Goal: Task Accomplishment & Management: Use online tool/utility

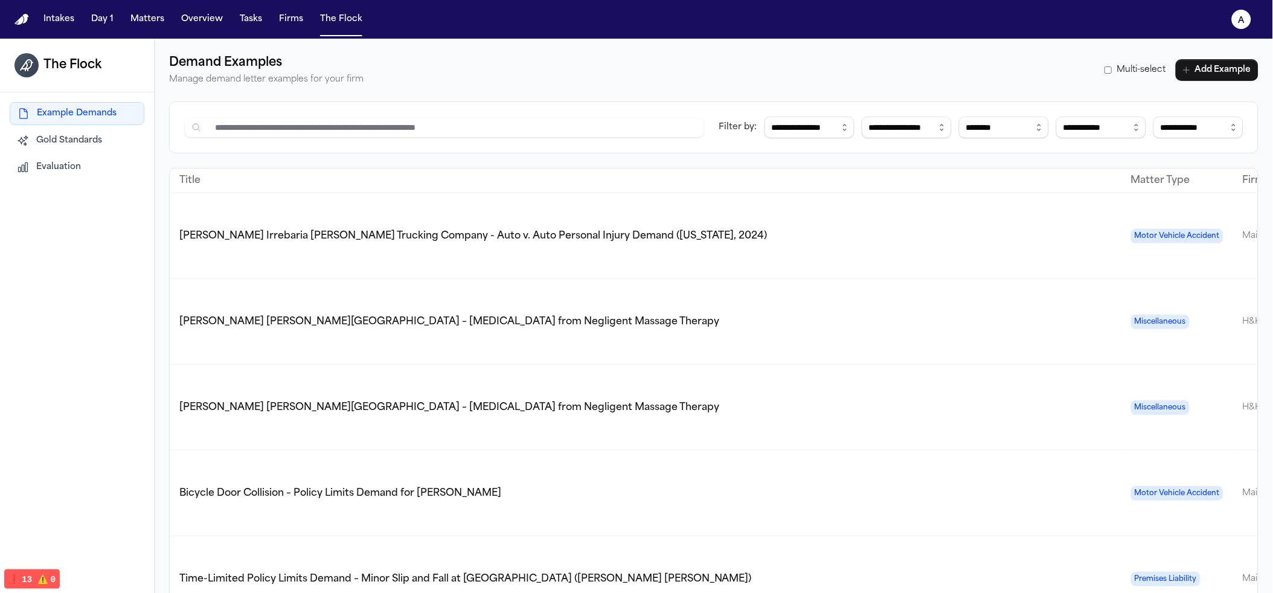
click at [85, 176] on button "Evaluation" at bounding box center [77, 167] width 135 height 22
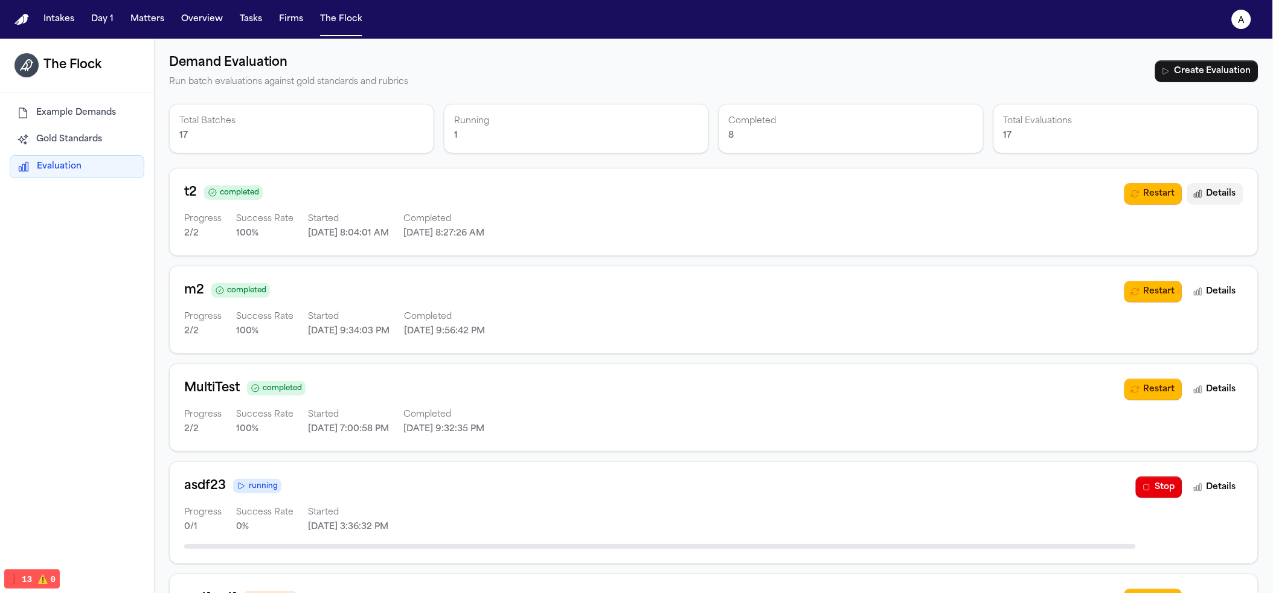
click at [1197, 190] on button "Details" at bounding box center [1215, 194] width 56 height 22
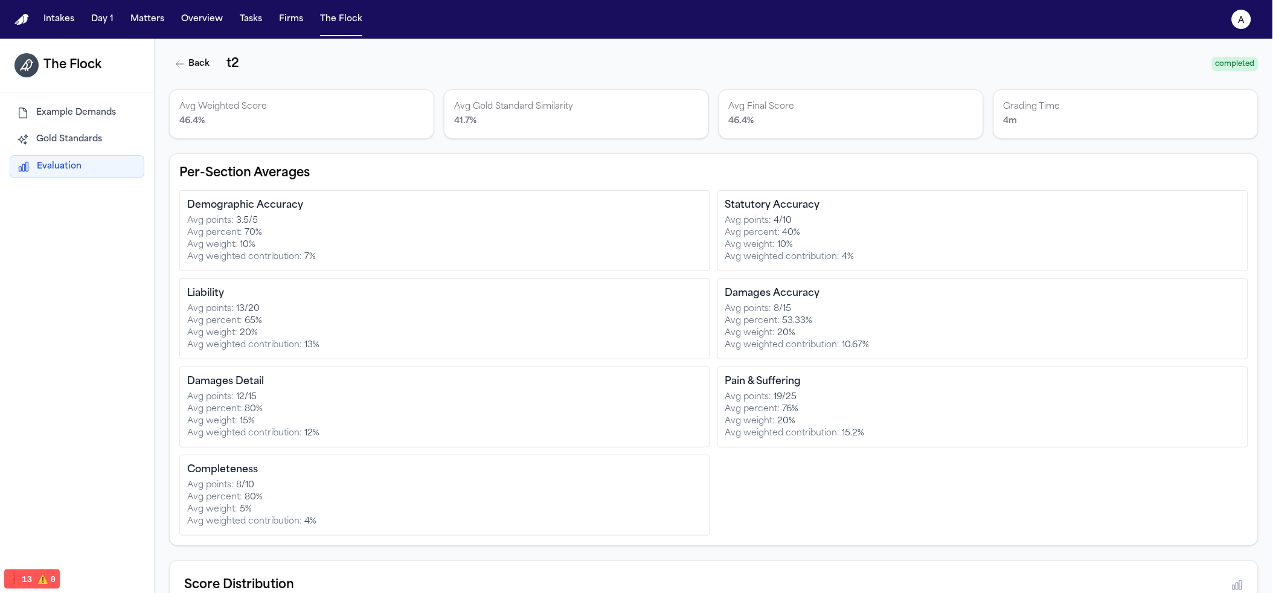
scroll to position [267, 0]
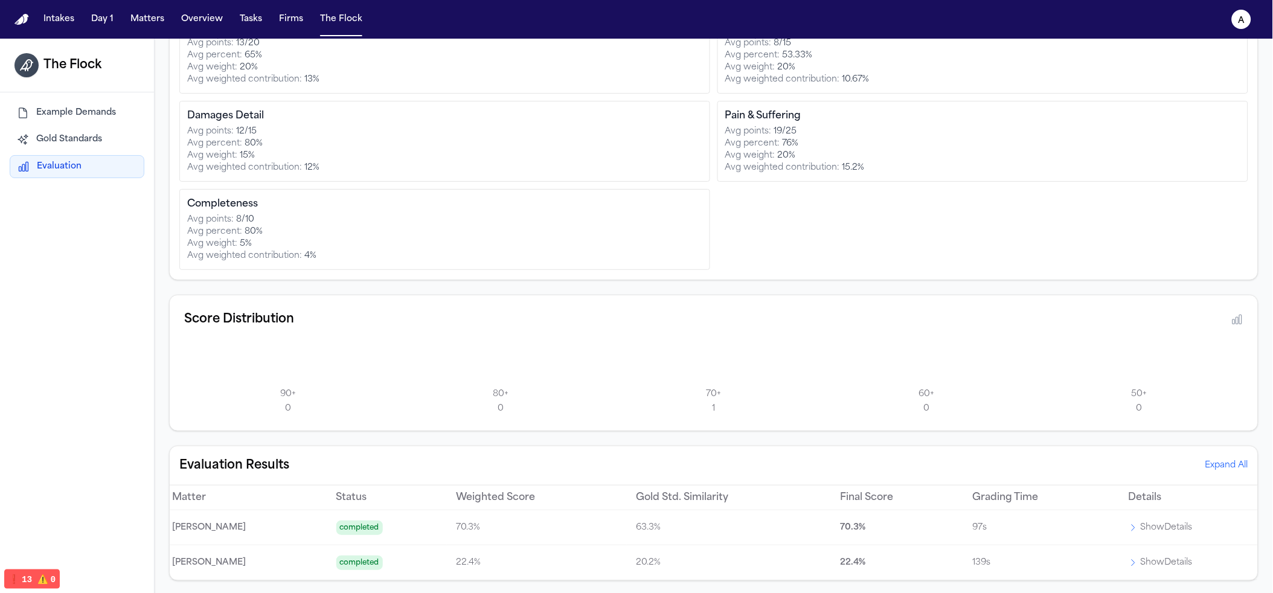
click at [1128, 524] on icon "button" at bounding box center [1133, 528] width 10 height 10
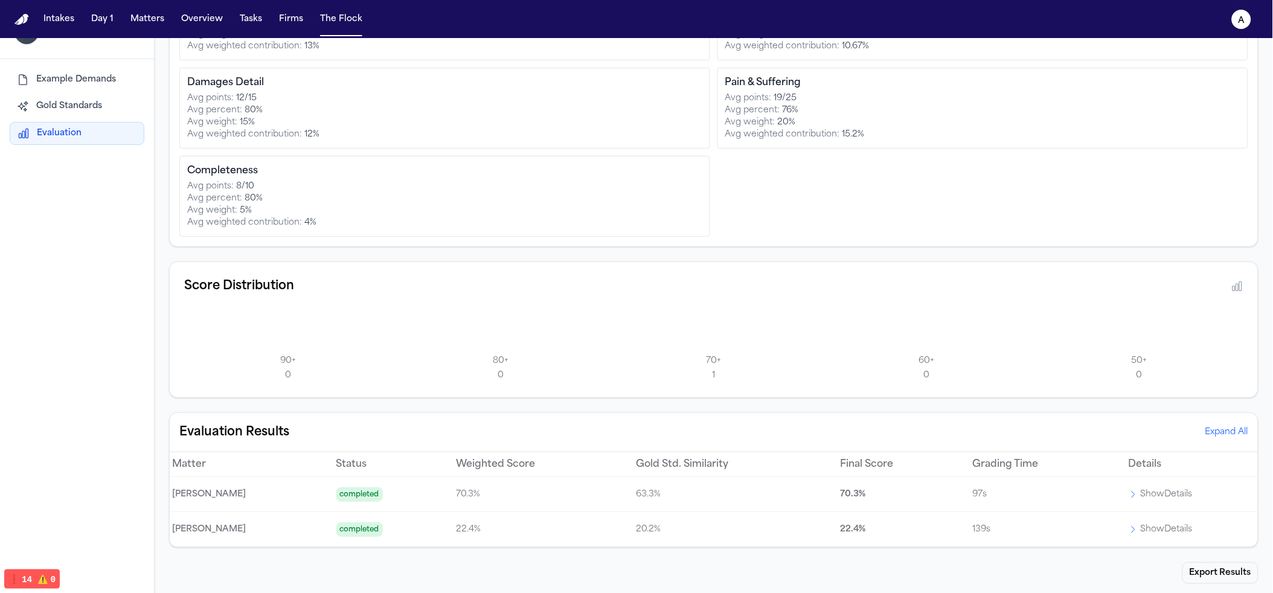
scroll to position [39, 0]
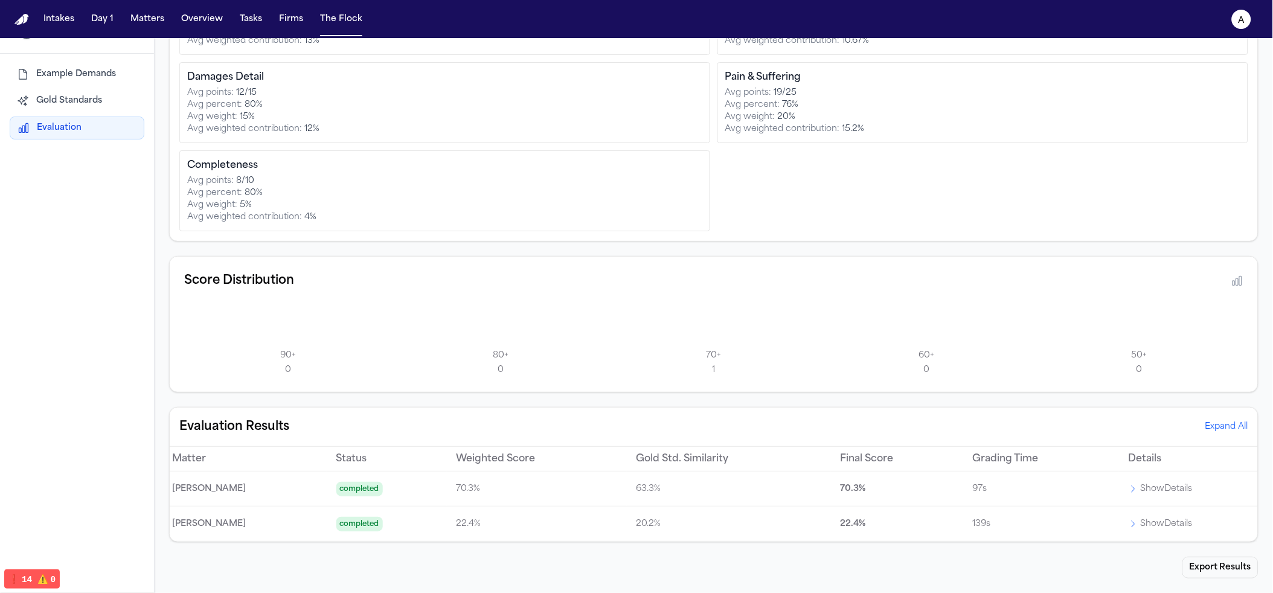
drag, startPoint x: 1125, startPoint y: 491, endPoint x: 1110, endPoint y: 482, distance: 18.1
click at [1140, 491] on p "Show Details" at bounding box center [1166, 489] width 52 height 14
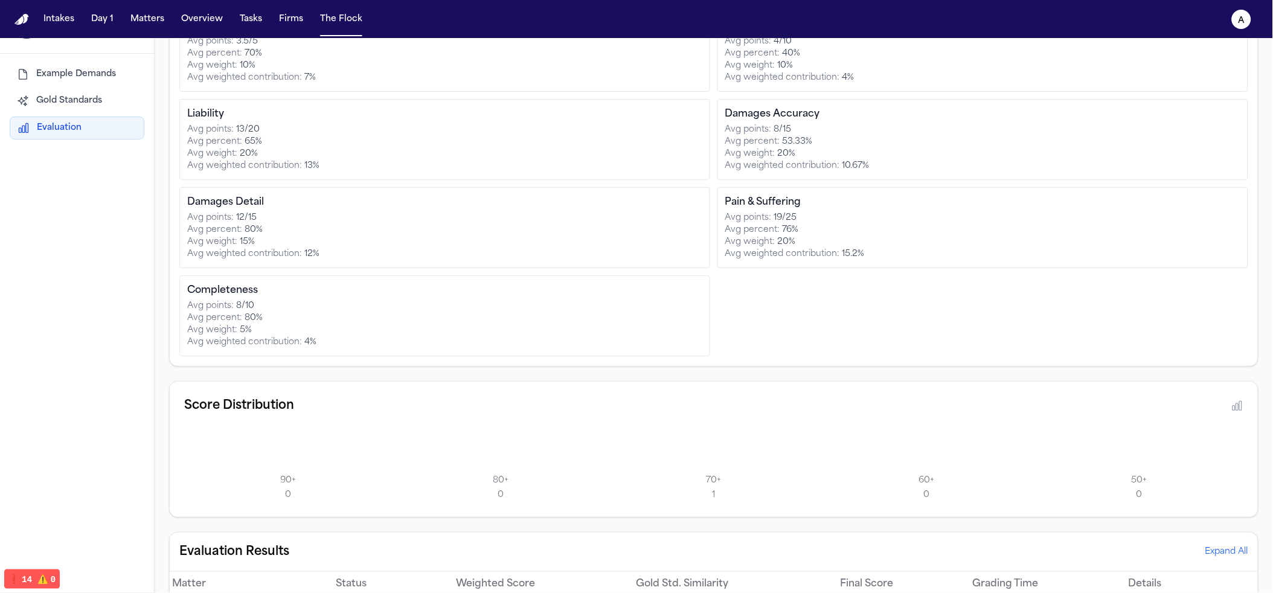
scroll to position [267, 0]
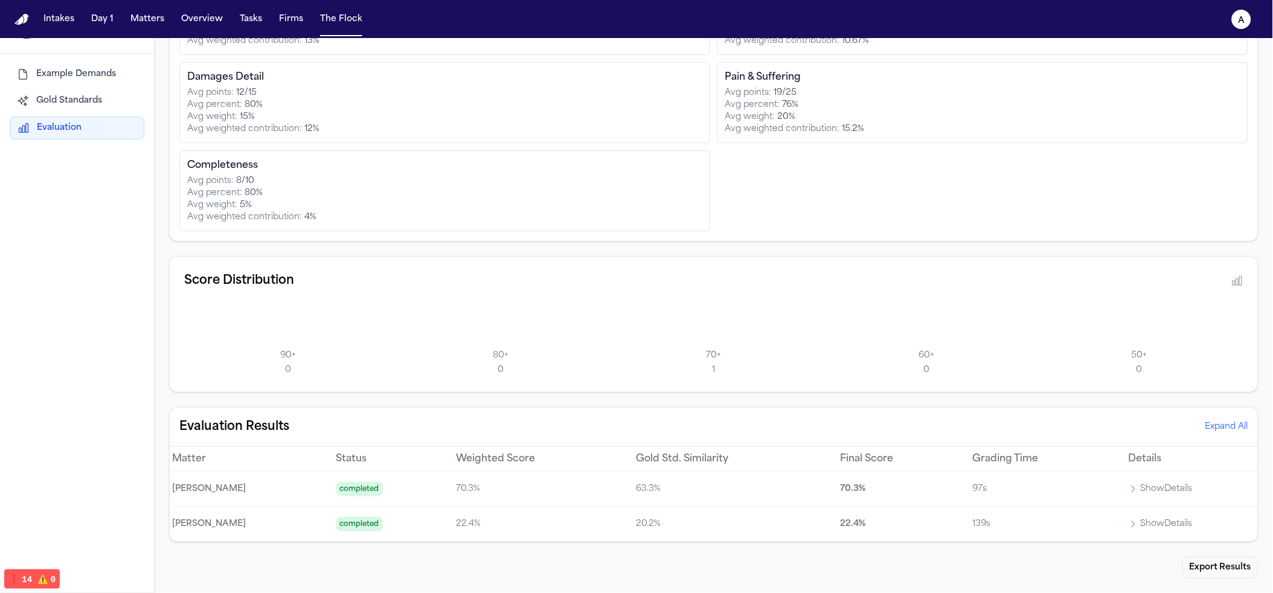
click at [1142, 491] on p "Show Details" at bounding box center [1166, 489] width 52 height 14
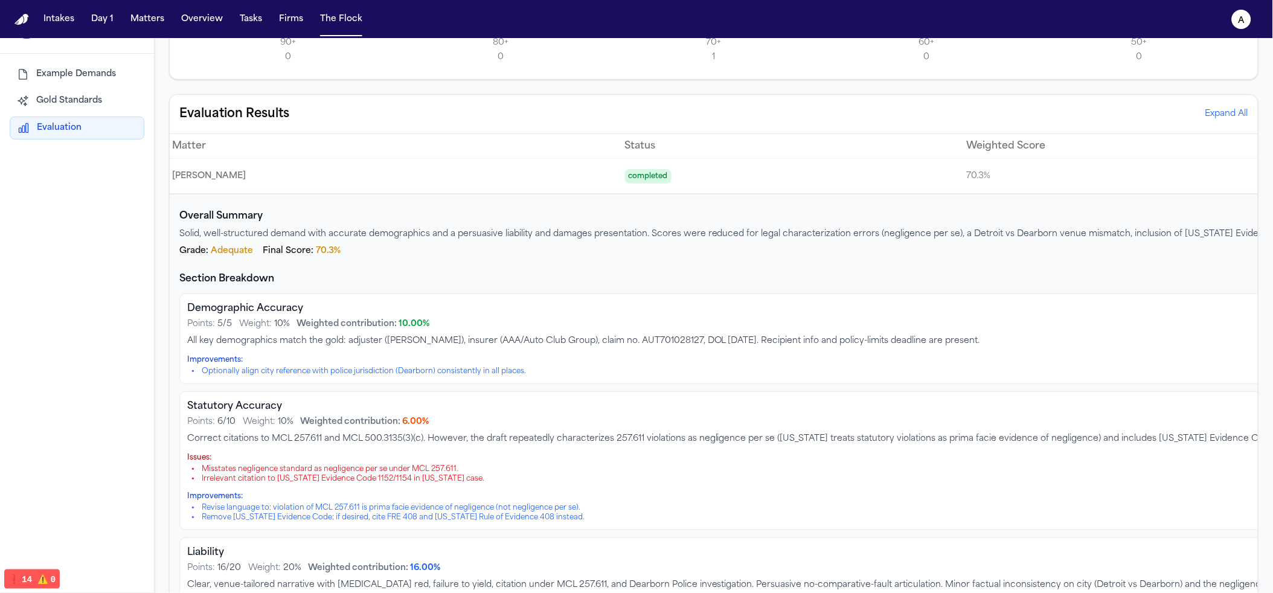
scroll to position [781, 0]
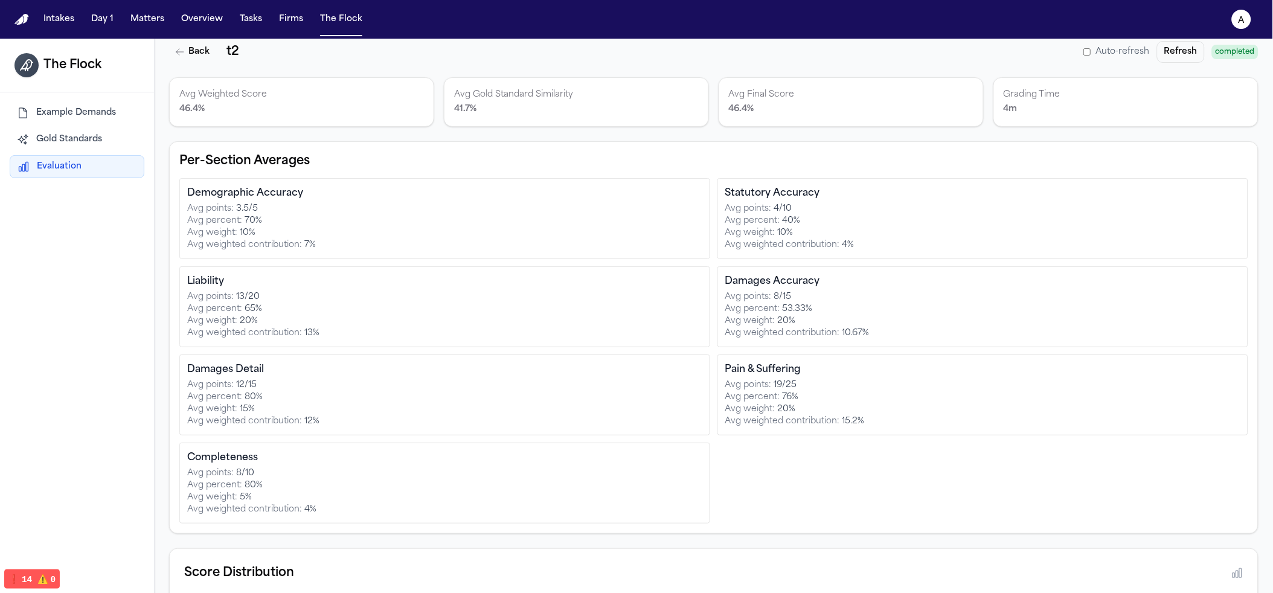
scroll to position [0, 0]
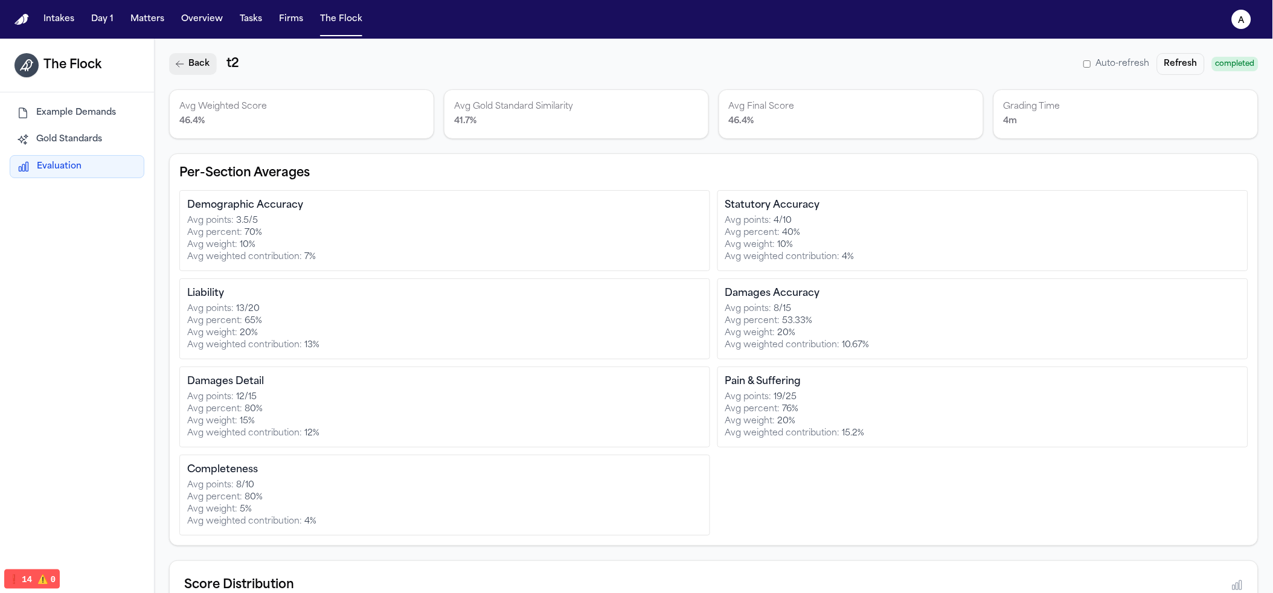
click at [207, 63] on button "Back" at bounding box center [193, 64] width 48 height 22
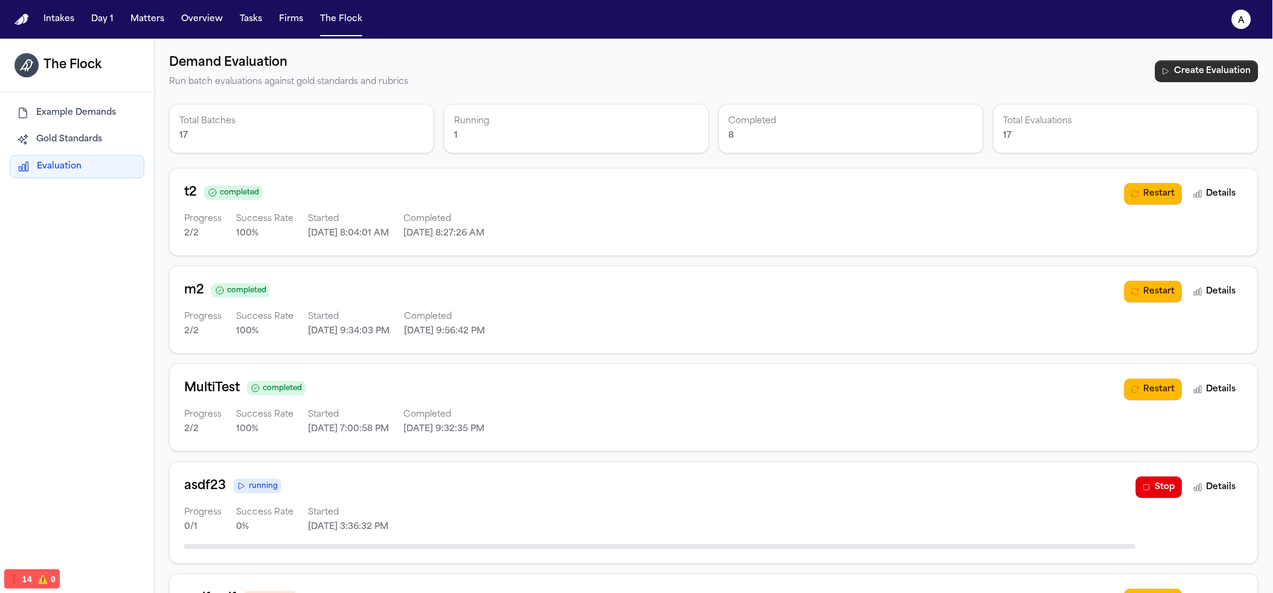
click at [1203, 64] on button "Create Evaluation" at bounding box center [1206, 71] width 103 height 22
click at [1136, 490] on button "Stop" at bounding box center [1159, 487] width 46 height 22
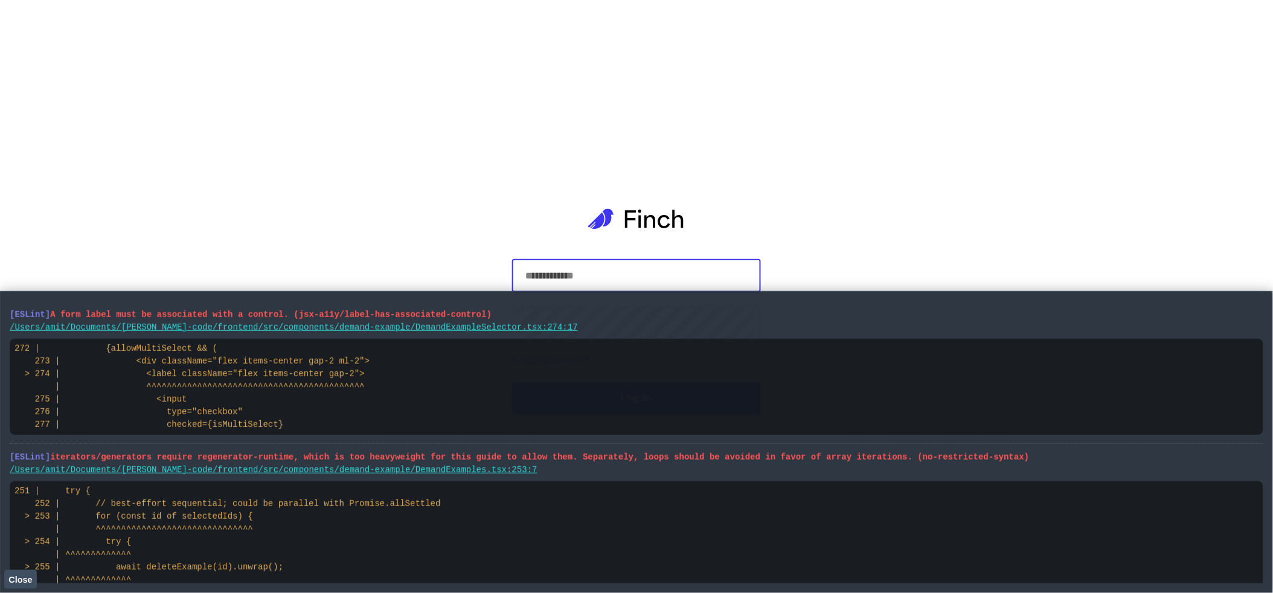
type input "**********"
click at [13, 580] on span "Close" at bounding box center [20, 580] width 24 height 10
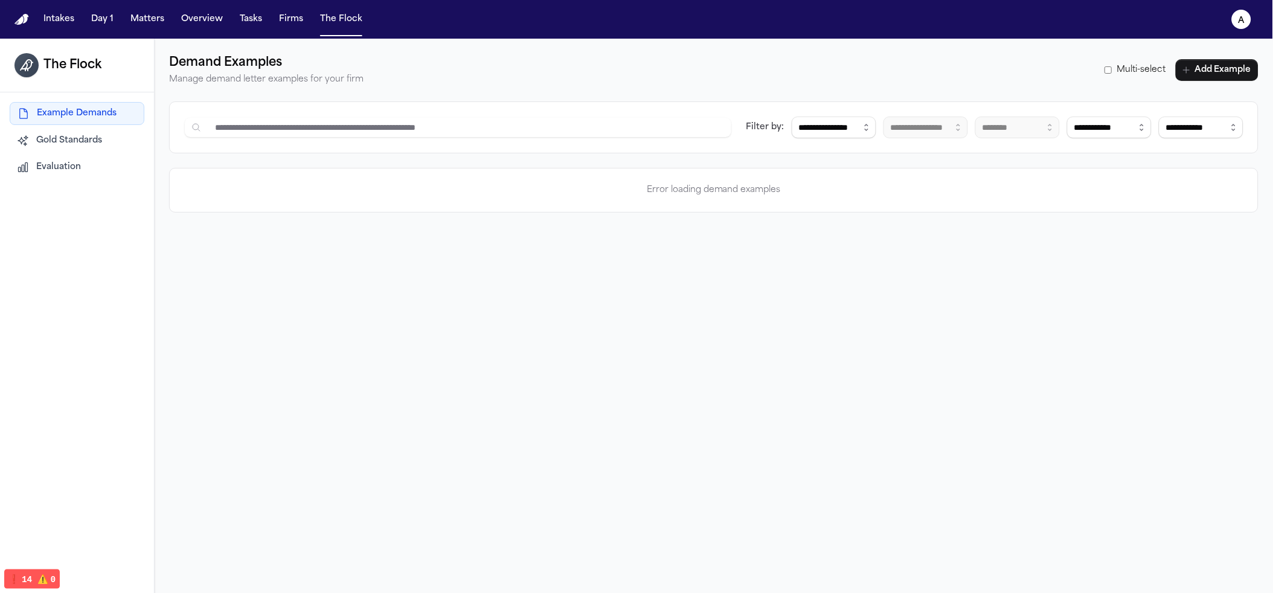
click at [85, 144] on span "Gold Standards" at bounding box center [69, 141] width 66 height 12
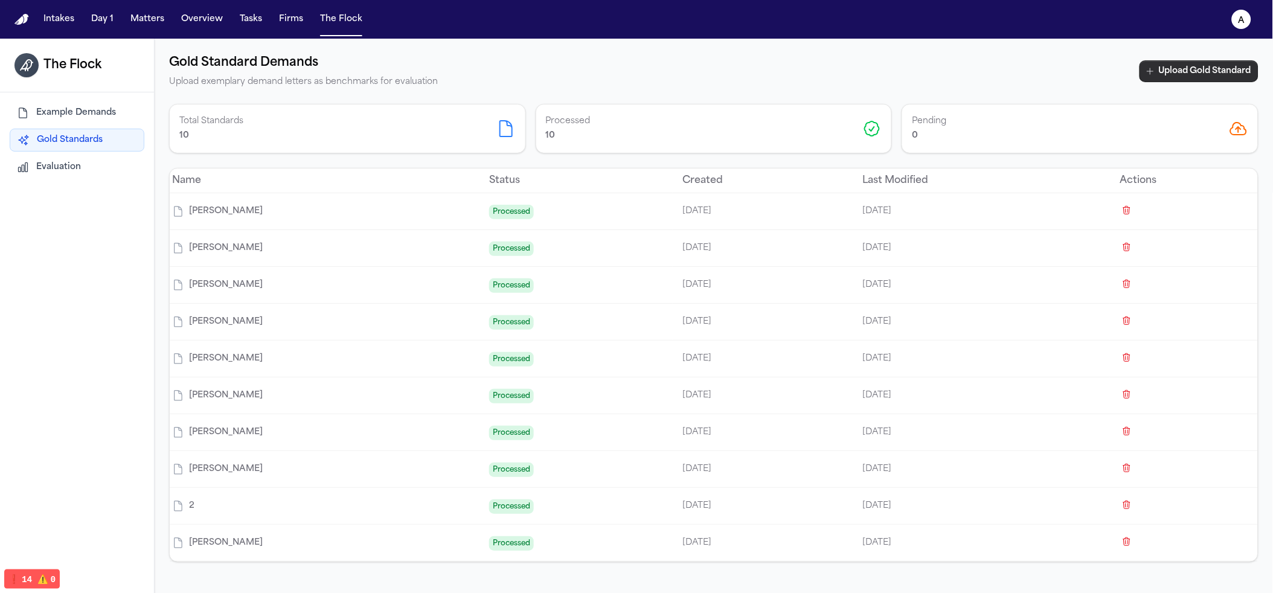
click at [1145, 69] on icon "button" at bounding box center [1150, 71] width 10 height 10
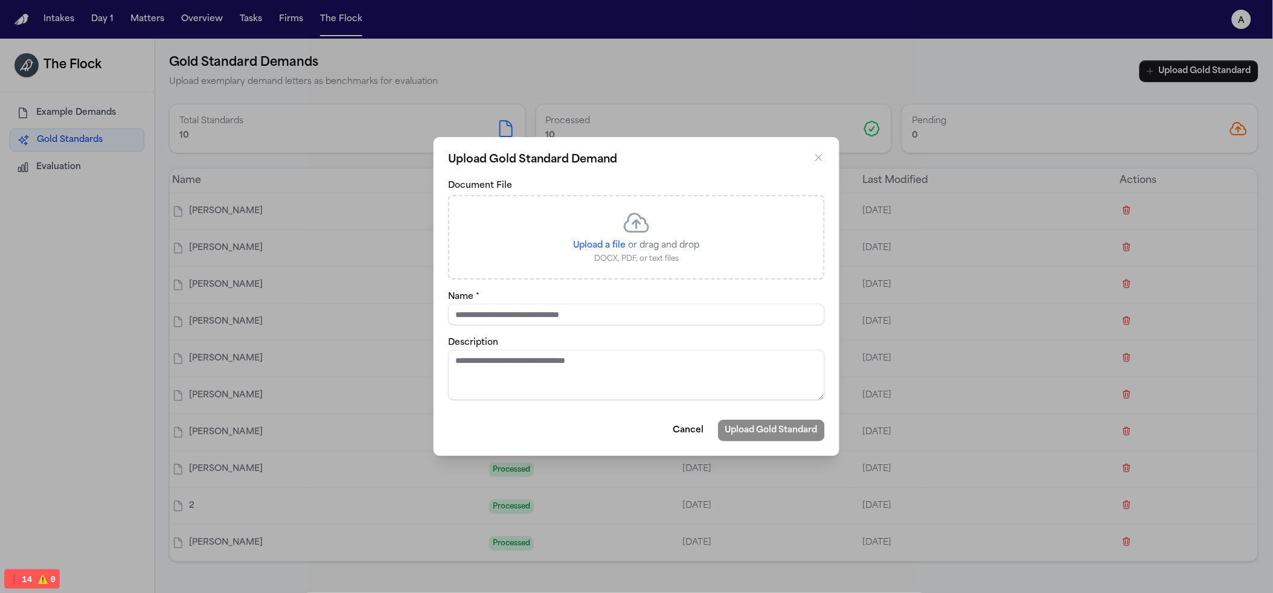
click at [628, 257] on p "DOCX, PDF, or text files" at bounding box center [637, 259] width 126 height 10
click at [609, 246] on span "Upload a file" at bounding box center [600, 245] width 53 height 9
click at [625, 240] on input "Upload a file" at bounding box center [625, 239] width 1 height 1
type input "**********"
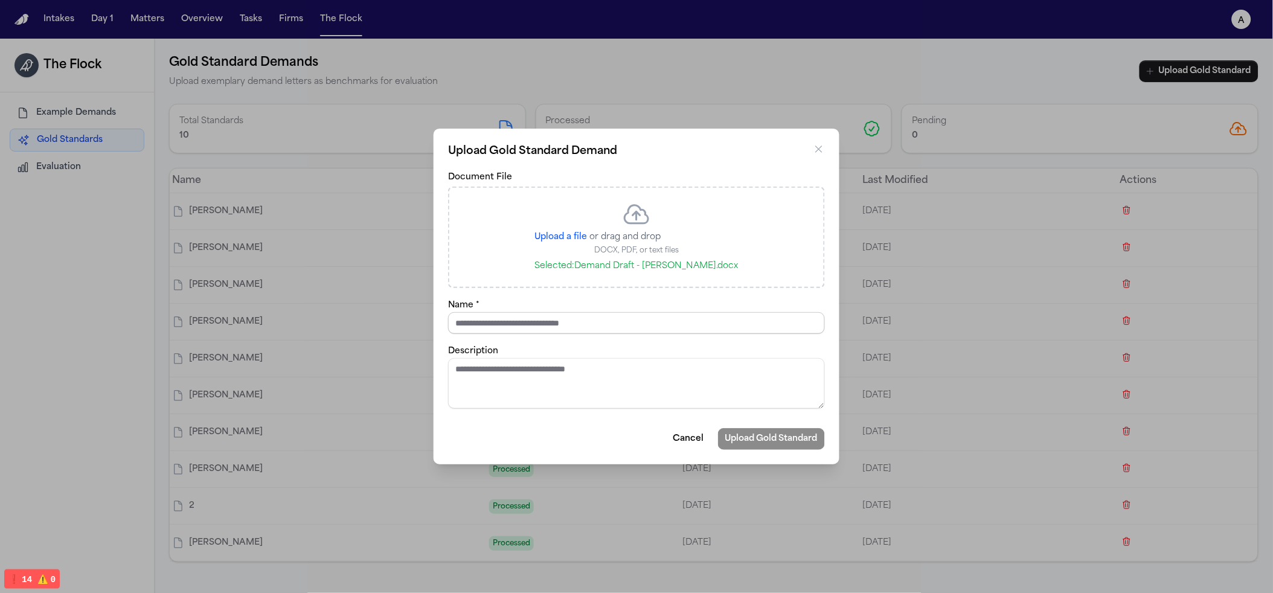
click at [513, 327] on input "Name *" at bounding box center [636, 323] width 377 height 22
type input "******"
click at [807, 442] on button "Upload Gold Standard" at bounding box center [771, 439] width 107 height 22
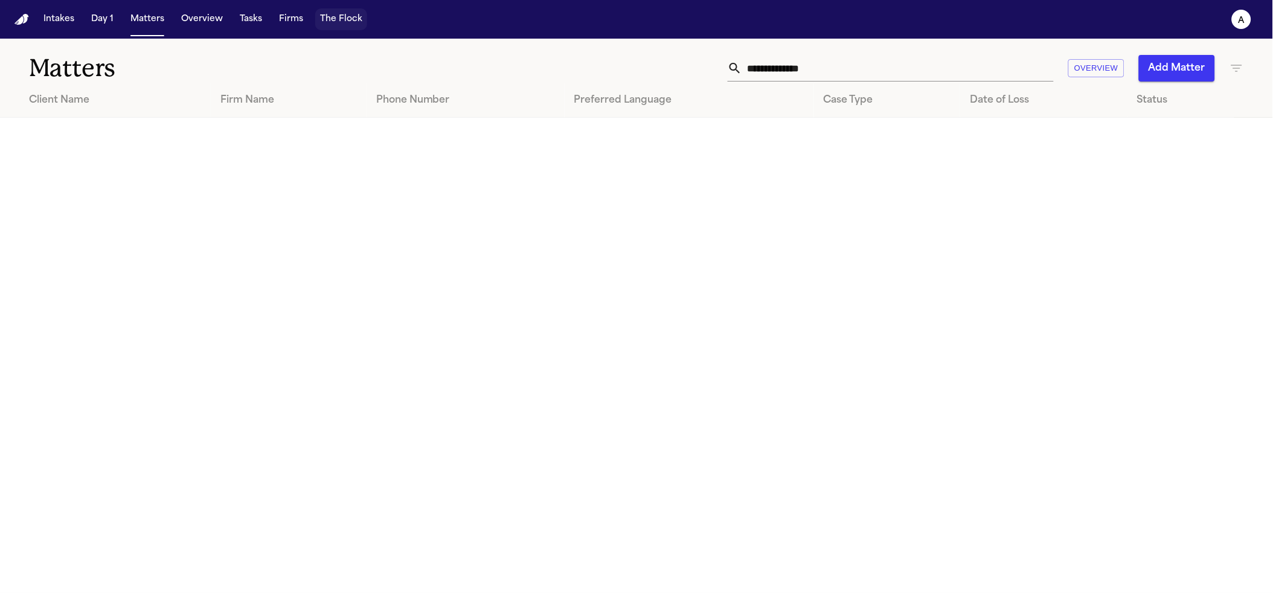
click at [325, 21] on button "The Flock" at bounding box center [341, 19] width 52 height 22
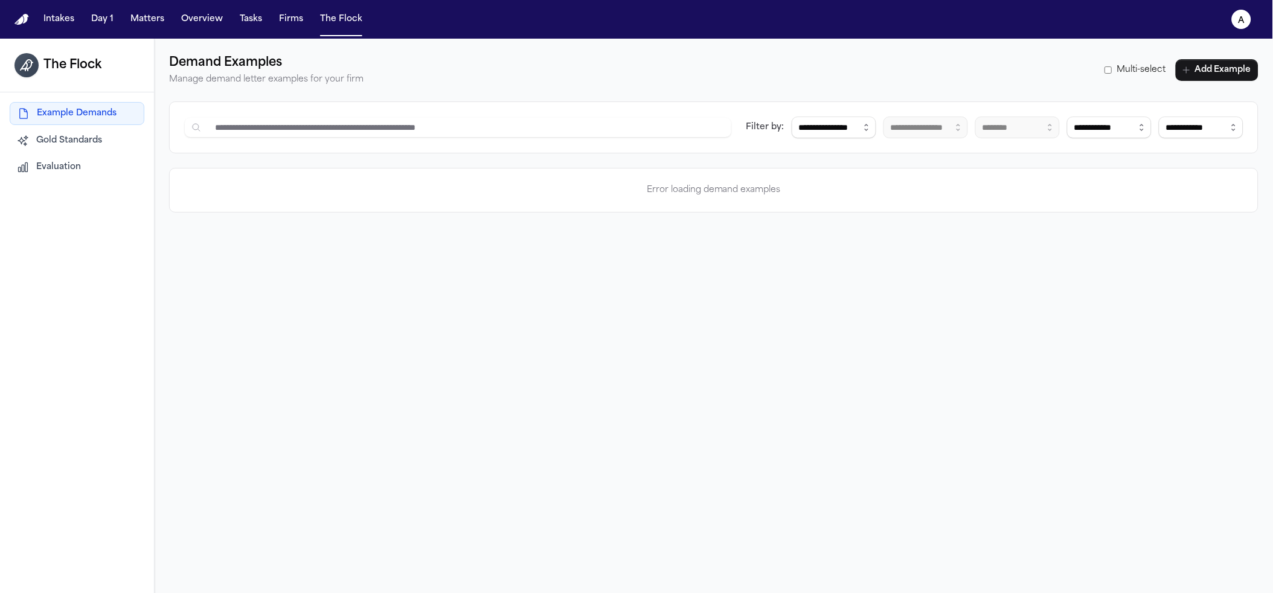
click at [95, 171] on button "Evaluation" at bounding box center [77, 167] width 135 height 22
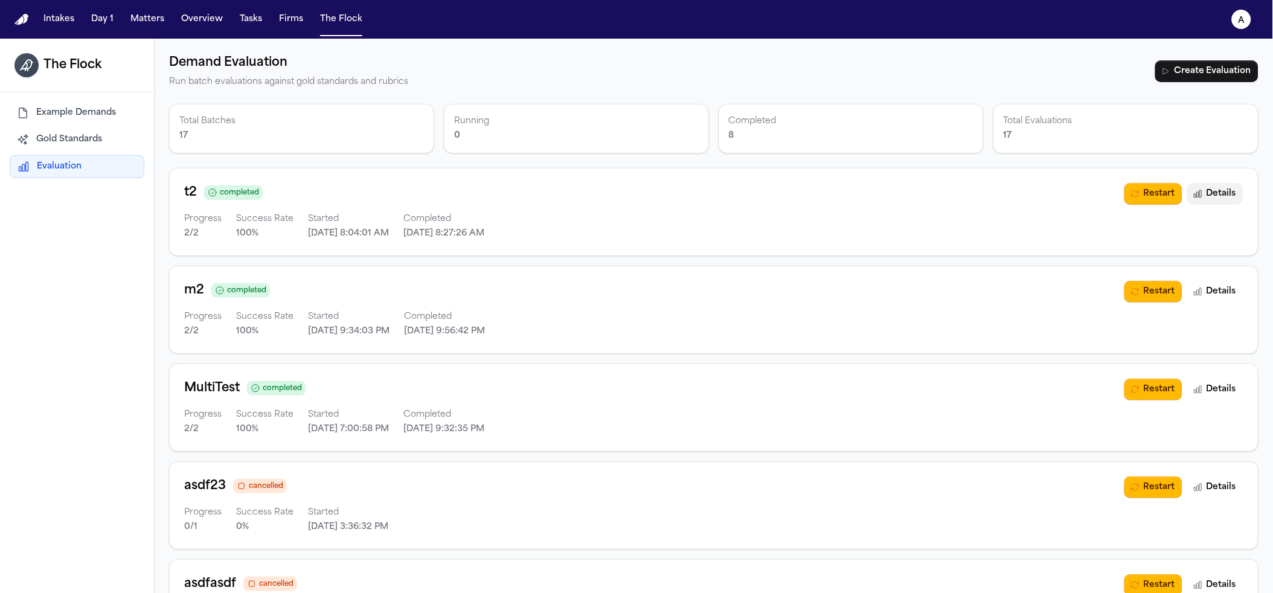
click at [1197, 194] on button "Details" at bounding box center [1215, 194] width 56 height 22
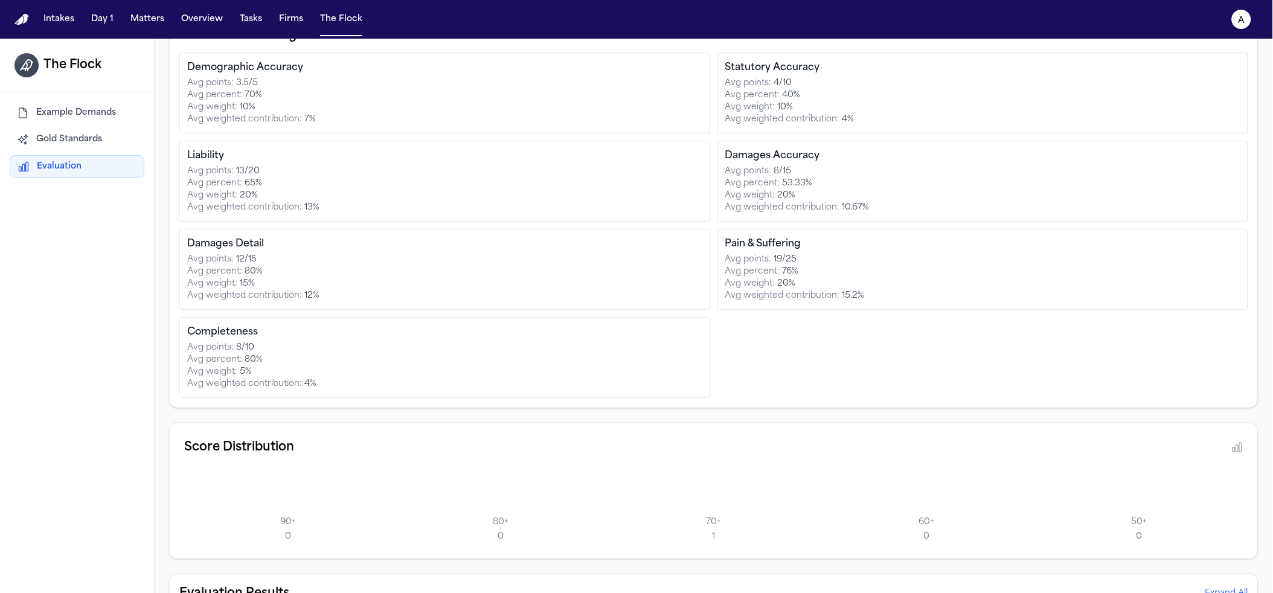
scroll to position [267, 0]
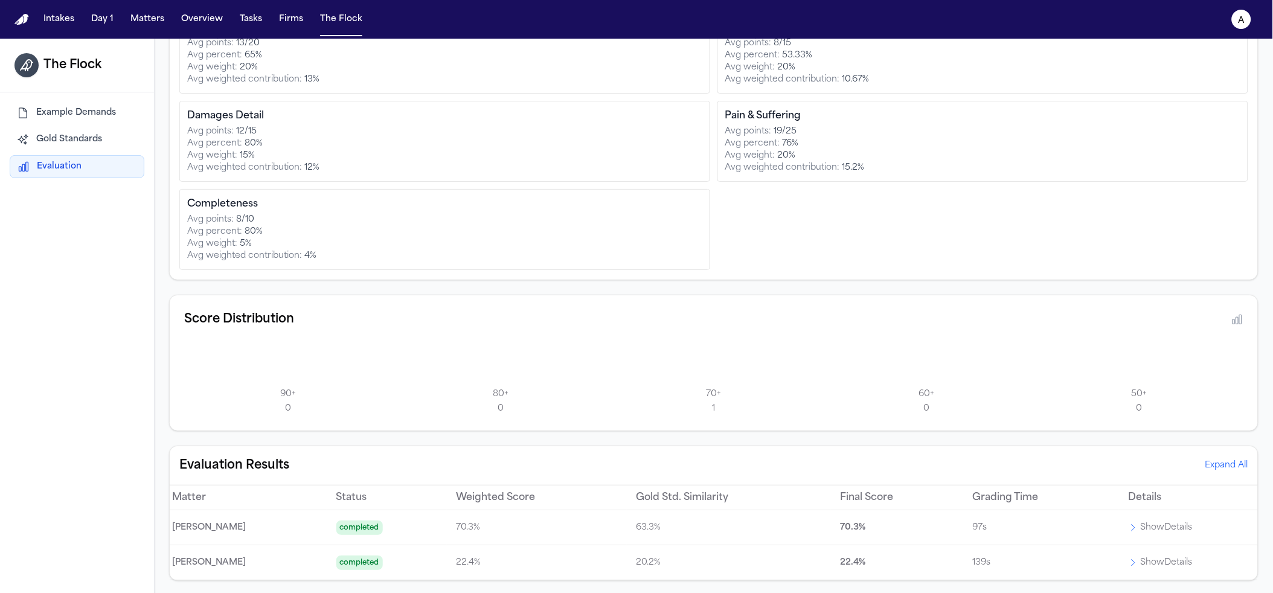
click at [1146, 528] on p "Show Details" at bounding box center [1166, 527] width 52 height 14
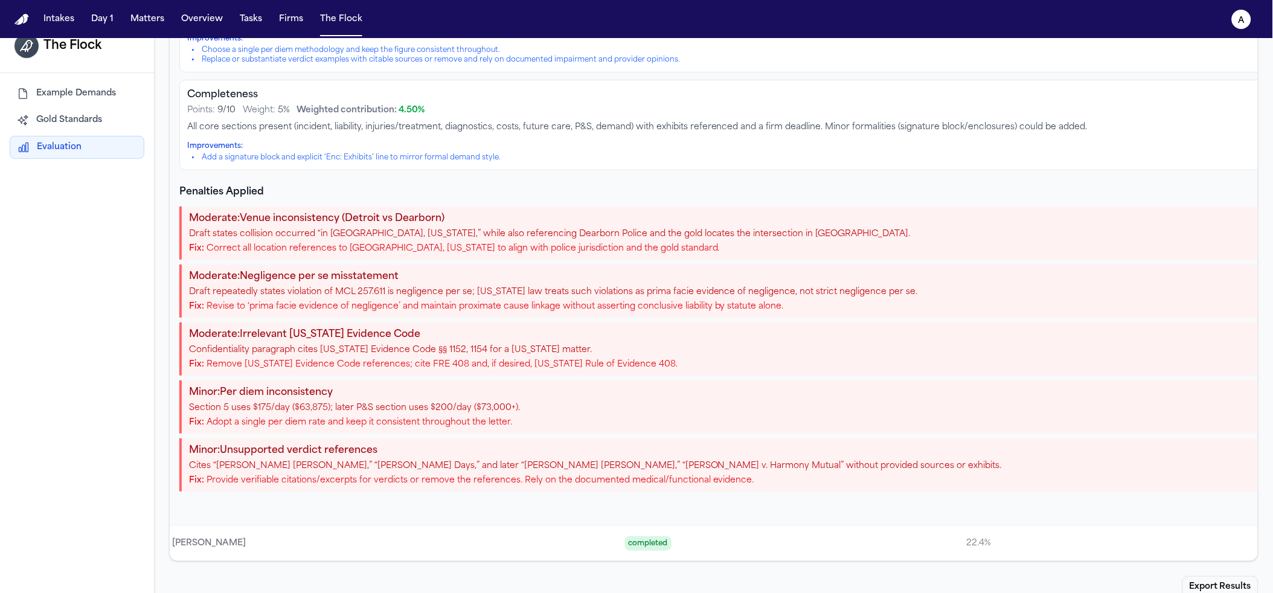
scroll to position [39, 0]
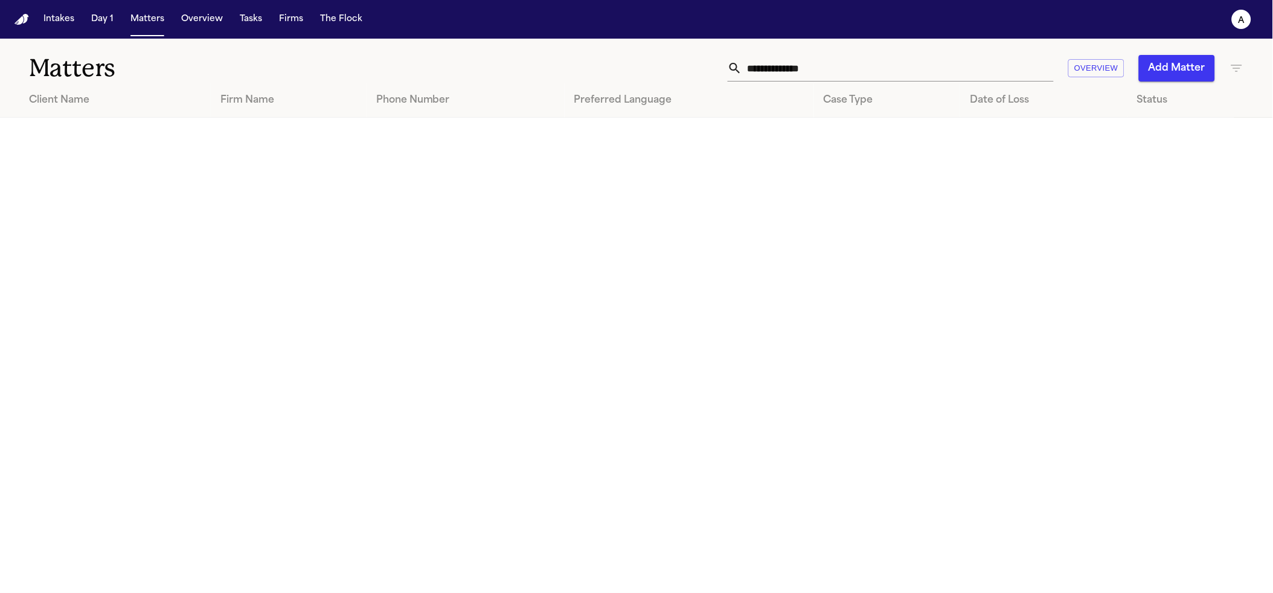
click at [310, 26] on div "Intakes Day 1 Matters Overview Tasks Firms The Flock" at bounding box center [203, 19] width 328 height 22
click at [323, 18] on button "The Flock" at bounding box center [341, 19] width 52 height 22
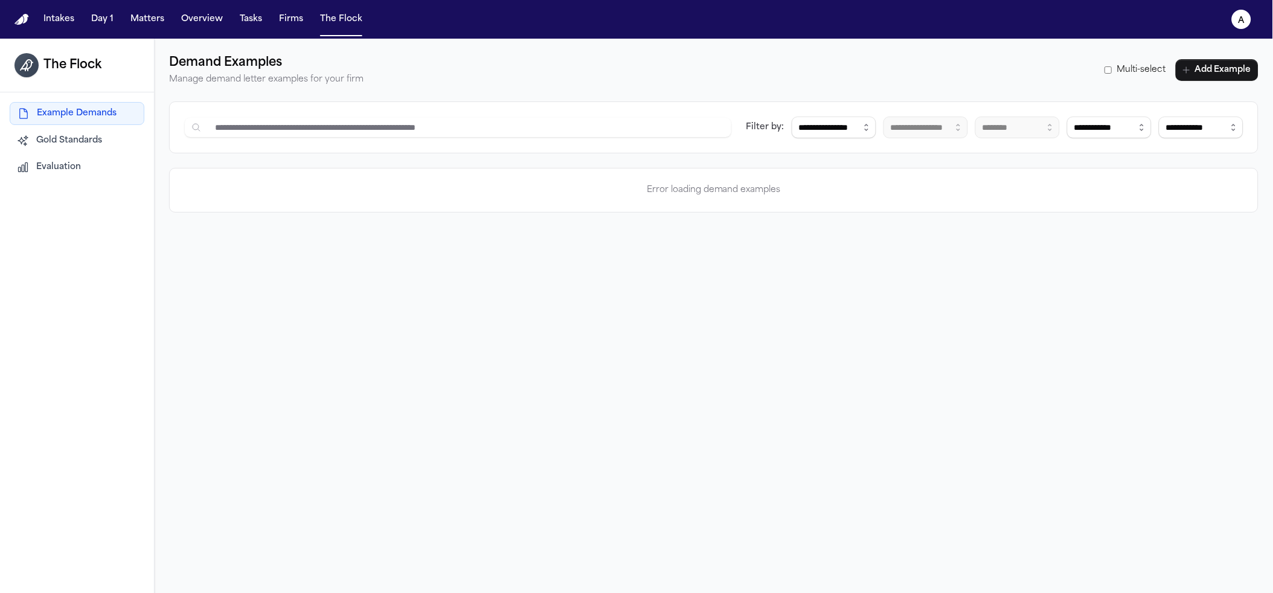
click at [72, 159] on button "Evaluation" at bounding box center [77, 167] width 135 height 22
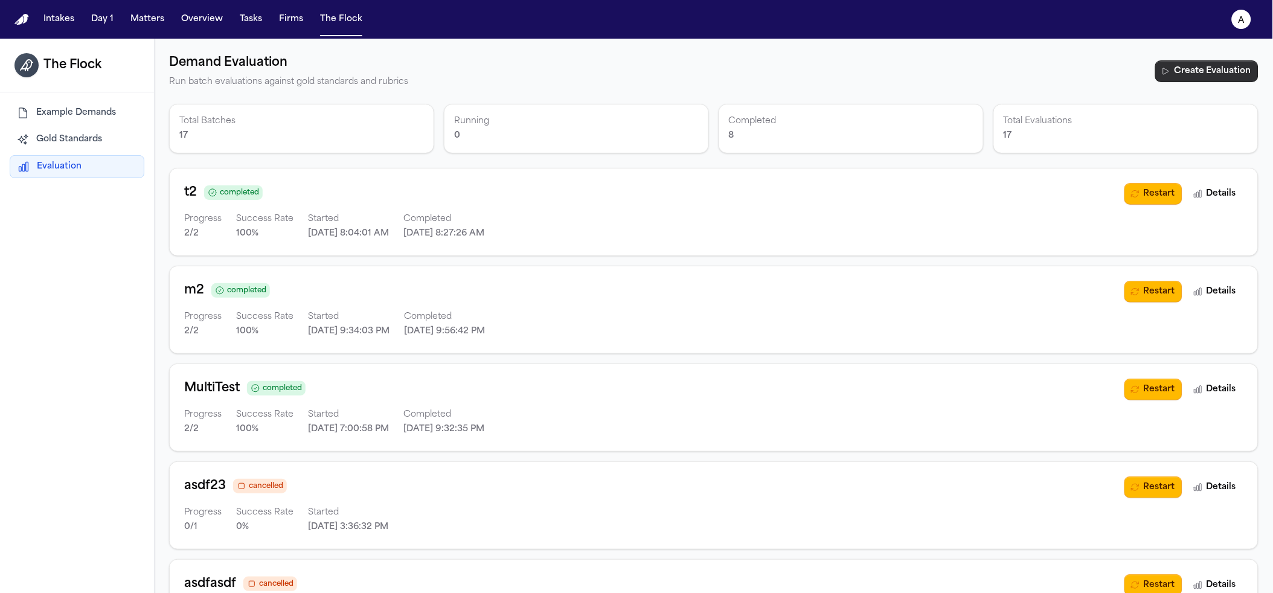
click at [1187, 67] on button "Create Evaluation" at bounding box center [1206, 71] width 103 height 22
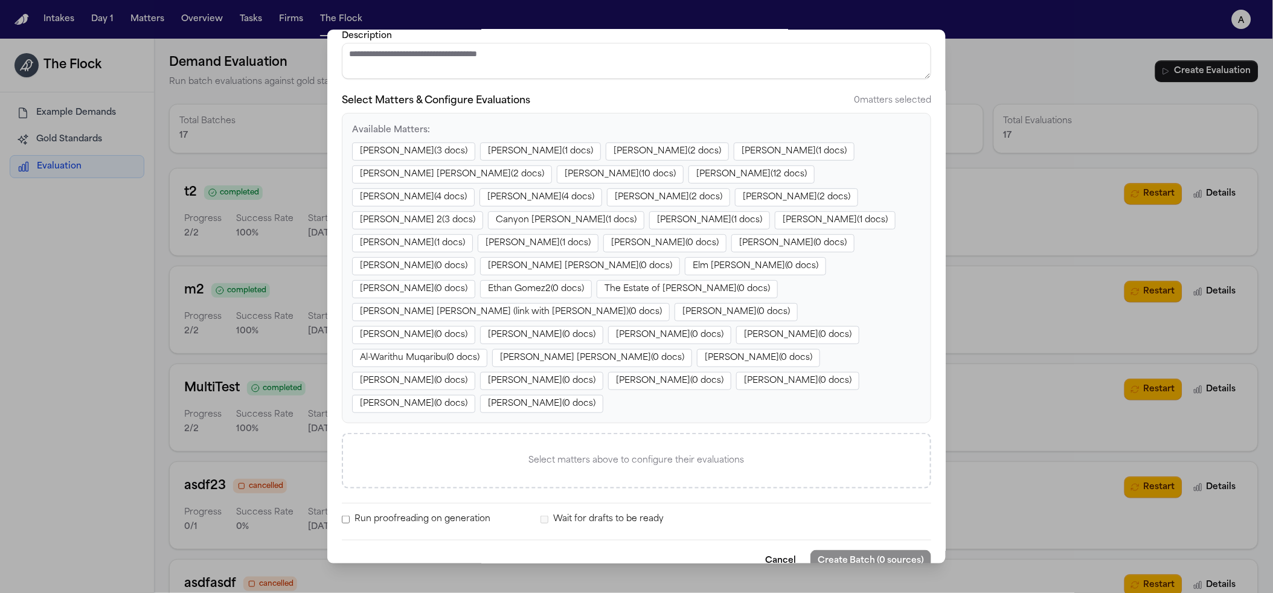
click at [688, 171] on button "Yunior Batista ( 12 docs)" at bounding box center [751, 174] width 126 height 18
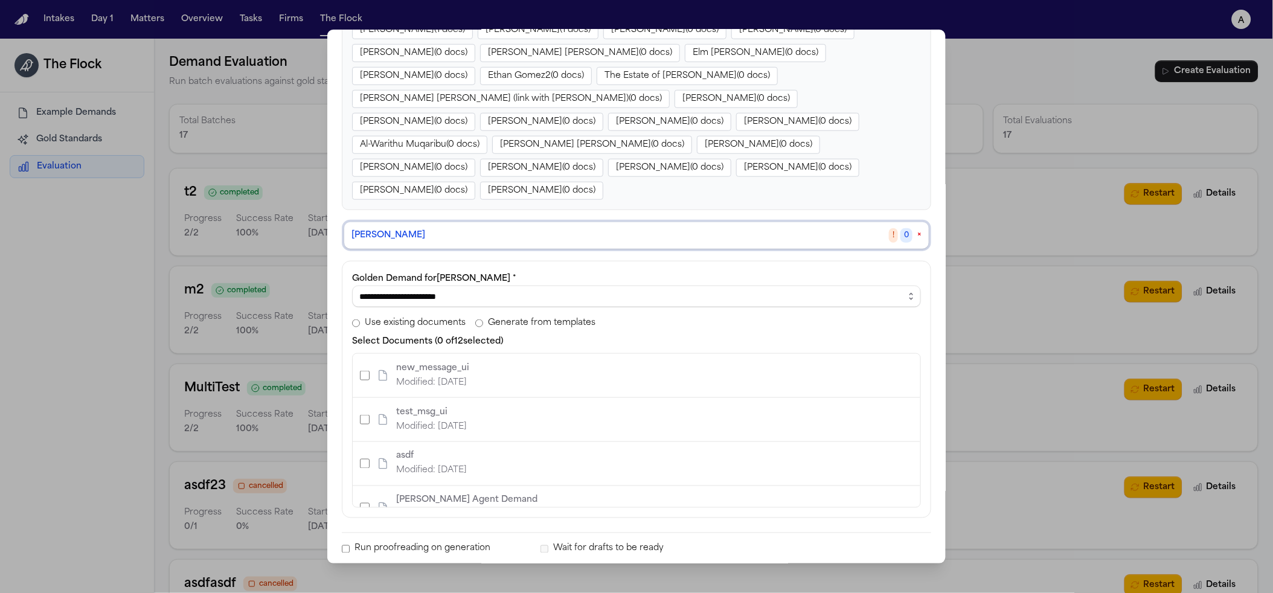
scroll to position [111, 0]
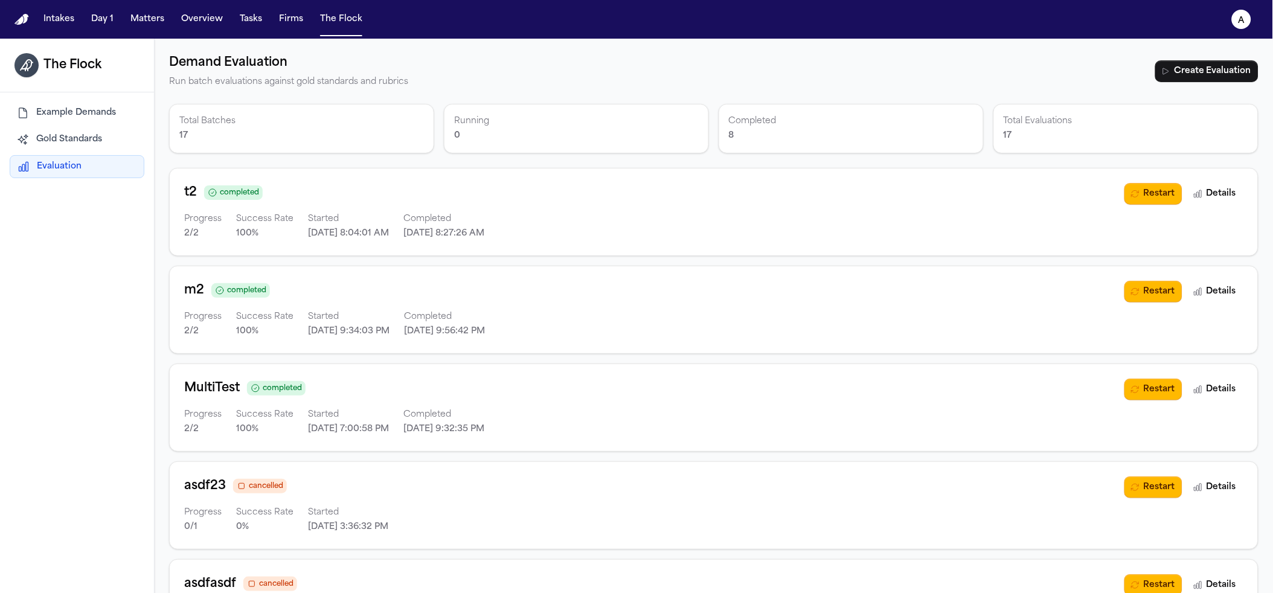
click at [68, 130] on button "Gold Standards" at bounding box center [77, 140] width 135 height 22
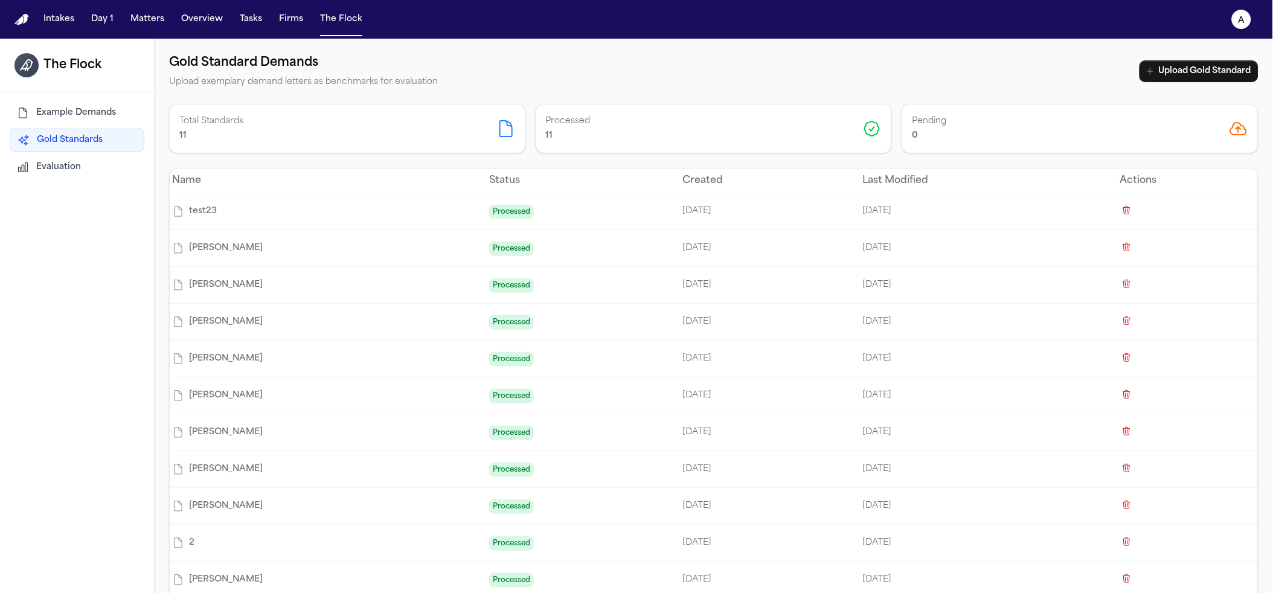
click at [88, 110] on span "Example Demands" at bounding box center [76, 113] width 80 height 12
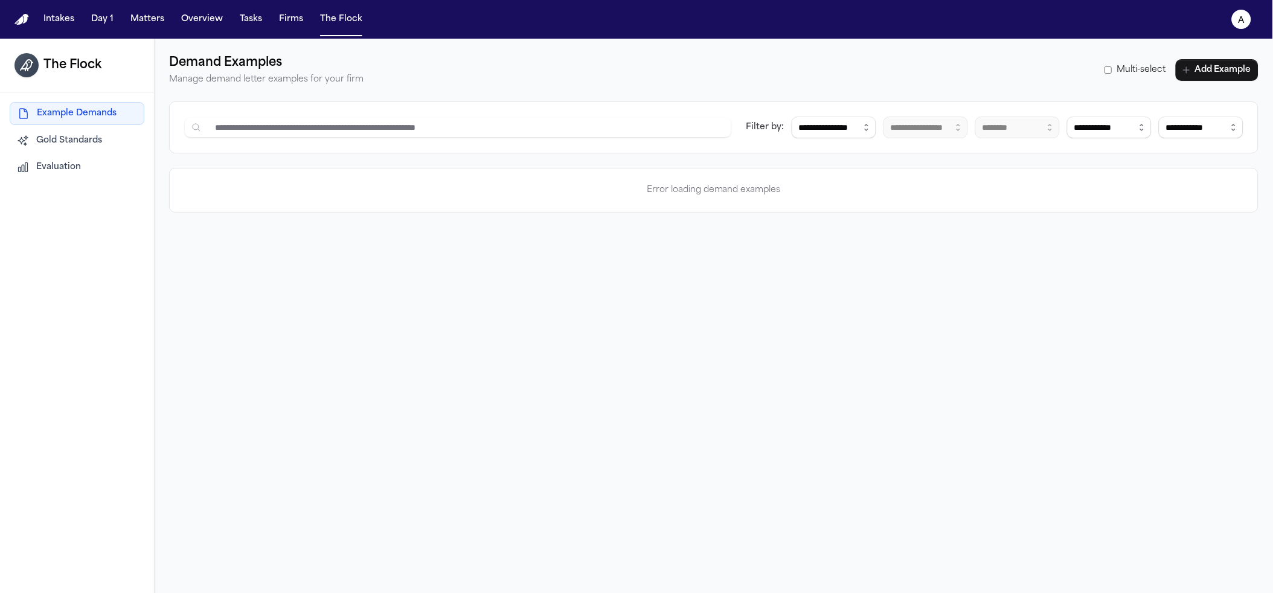
click at [85, 150] on button "Gold Standards" at bounding box center [77, 141] width 135 height 22
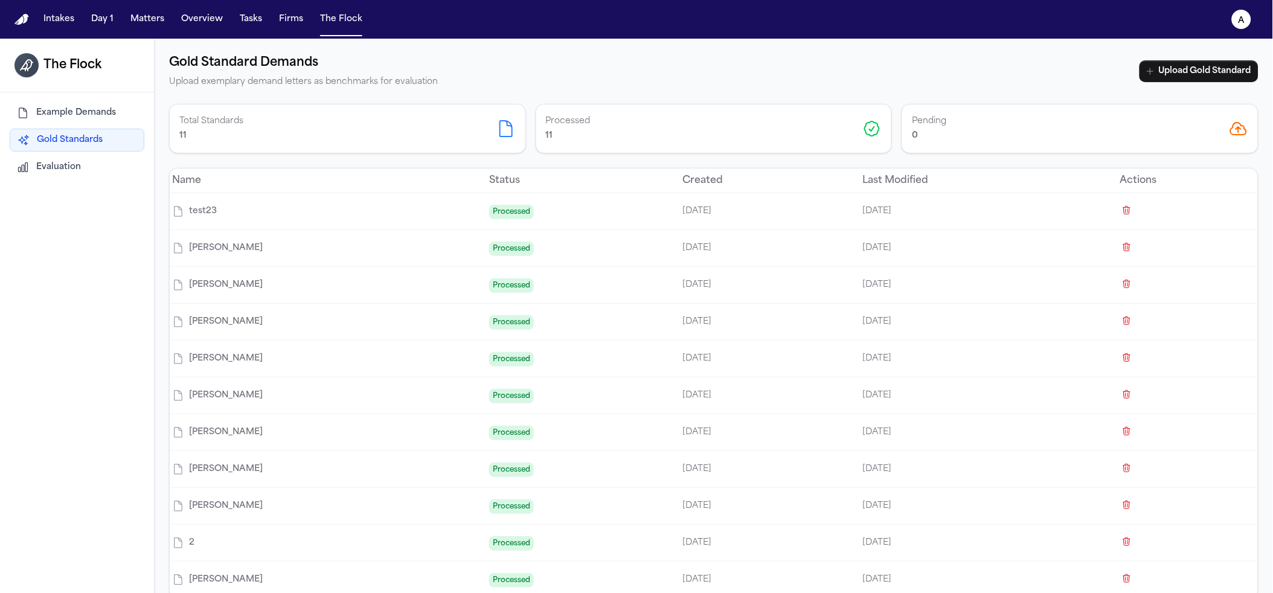
click at [53, 184] on div "Example Demands Gold Standards Evaluation" at bounding box center [77, 139] width 154 height 95
click at [65, 159] on button "Evaluation" at bounding box center [77, 167] width 135 height 22
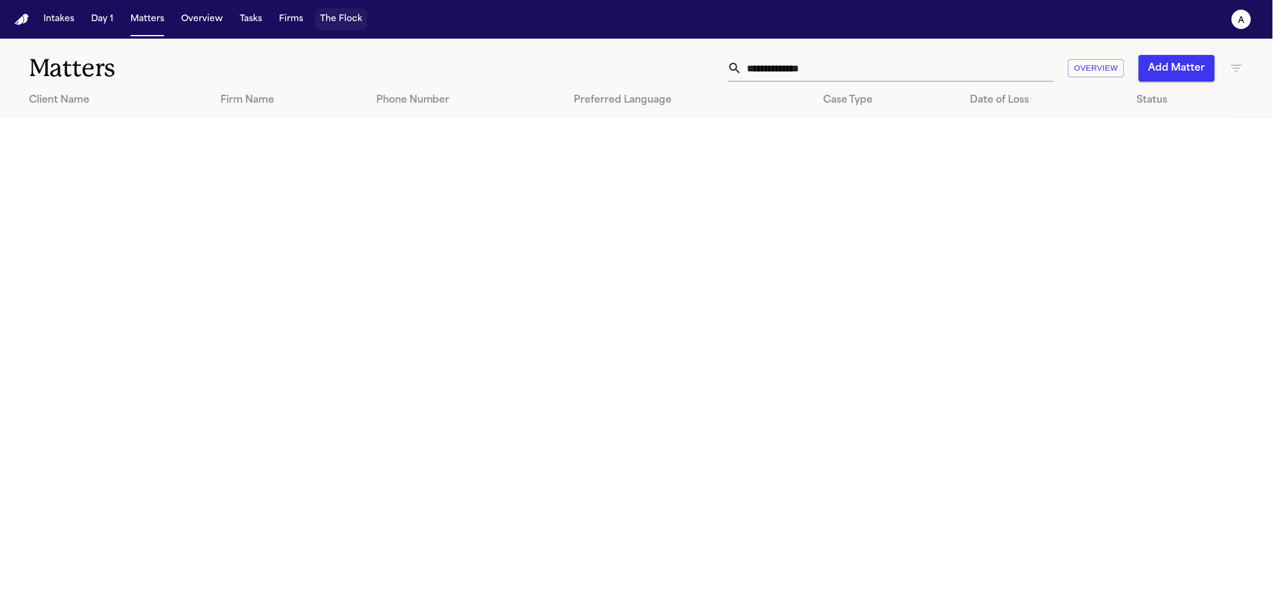
click at [331, 16] on button "The Flock" at bounding box center [341, 19] width 52 height 22
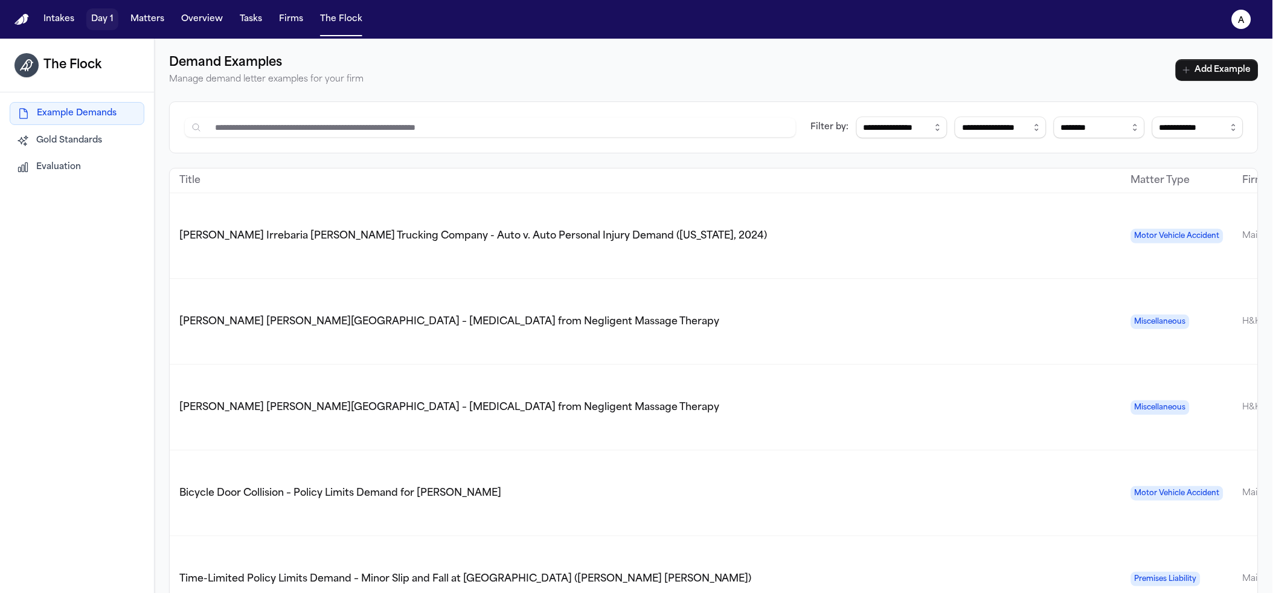
click at [100, 21] on button "Day 1" at bounding box center [102, 19] width 32 height 22
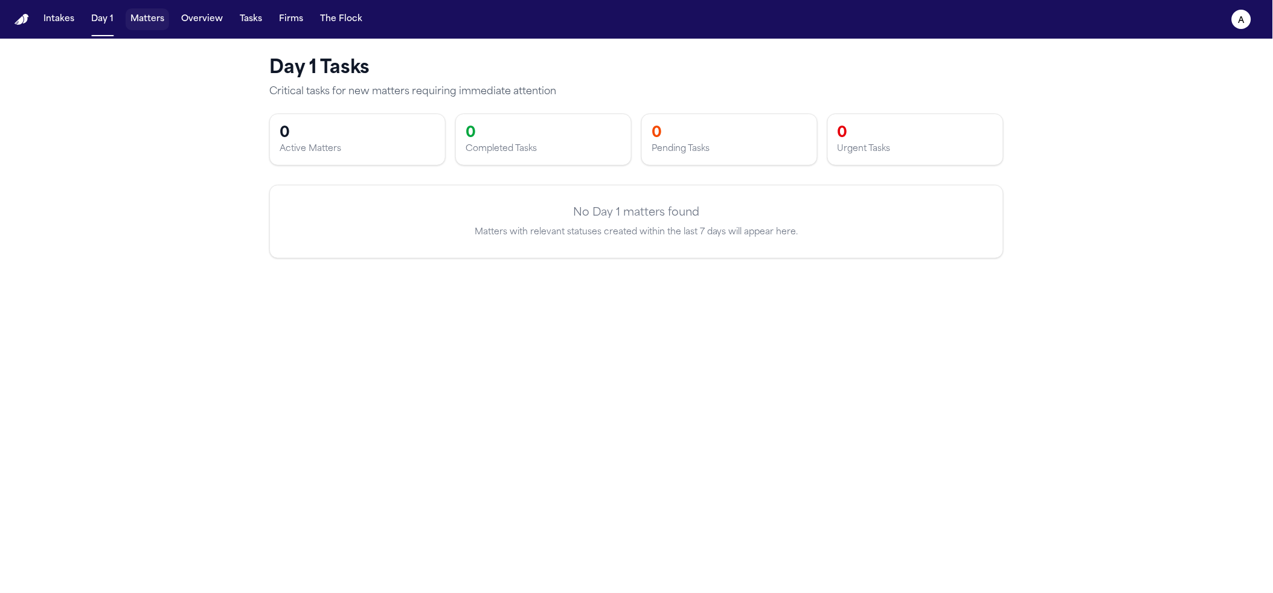
click at [152, 24] on button "Matters" at bounding box center [147, 19] width 43 height 22
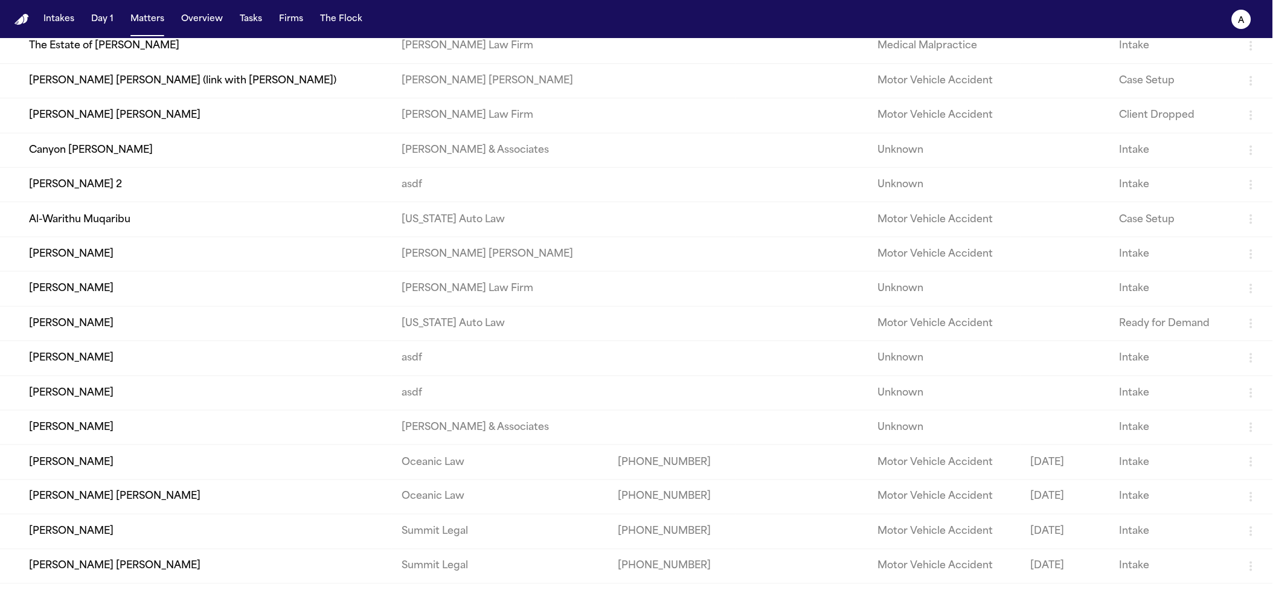
scroll to position [261, 0]
click at [121, 156] on td "Canyon [PERSON_NAME]" at bounding box center [196, 151] width 392 height 34
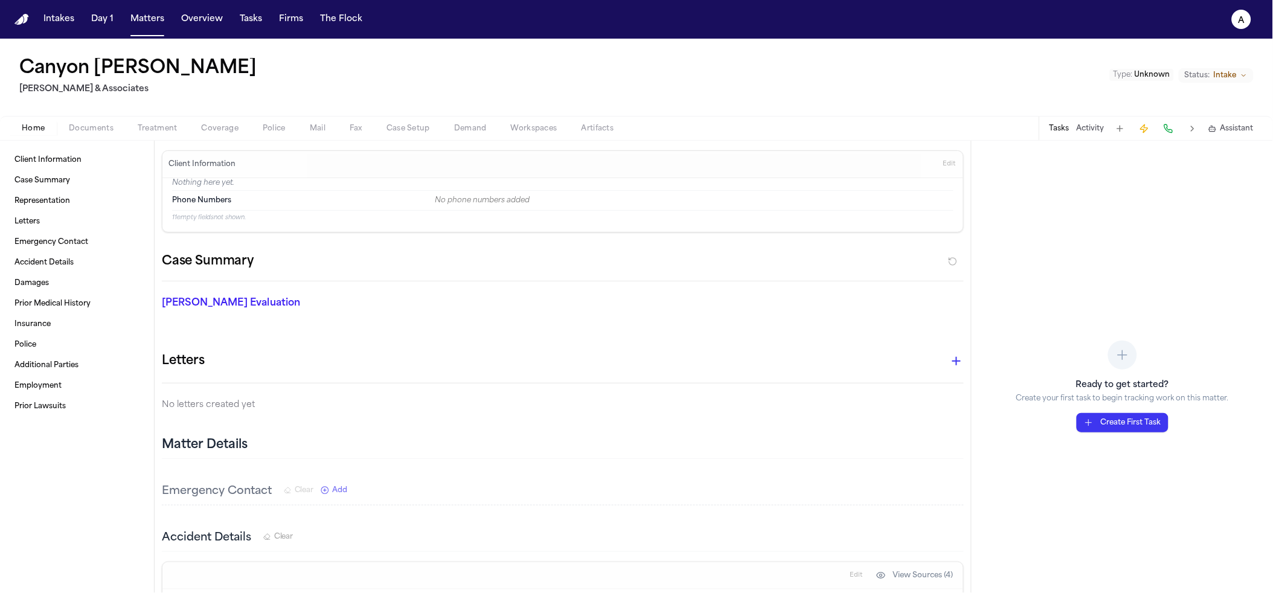
click at [516, 126] on span "Workspaces" at bounding box center [534, 129] width 46 height 10
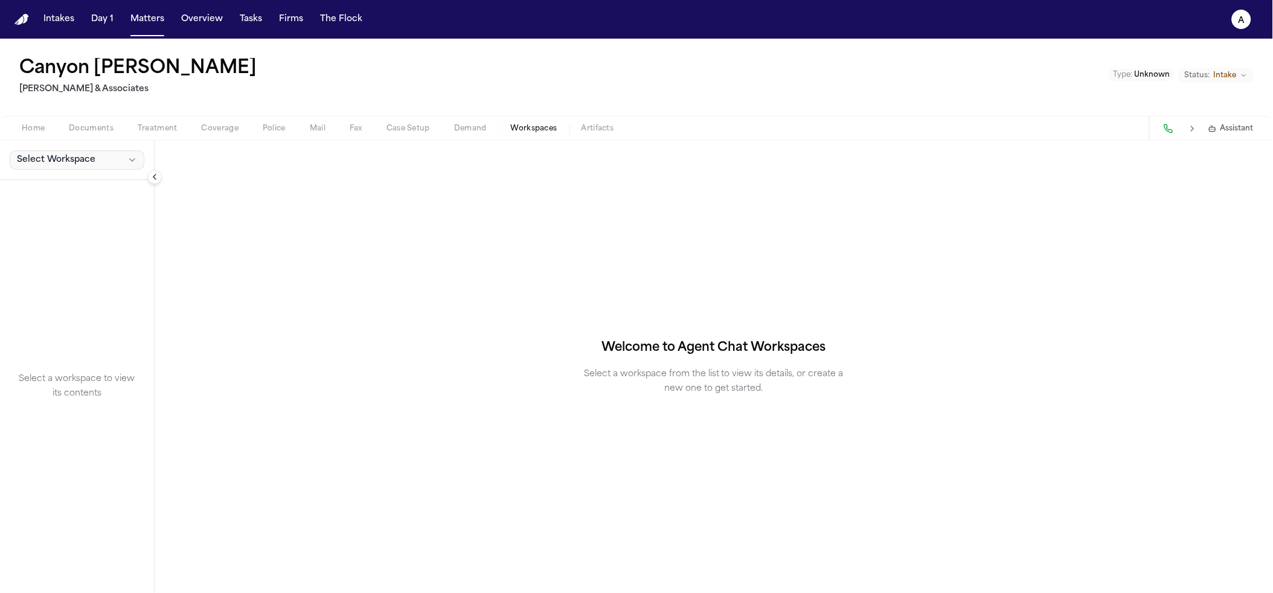
click at [74, 152] on button "Select Workspace" at bounding box center [77, 159] width 135 height 19
click at [72, 181] on span "Finch Agent Demand" at bounding box center [84, 187] width 141 height 12
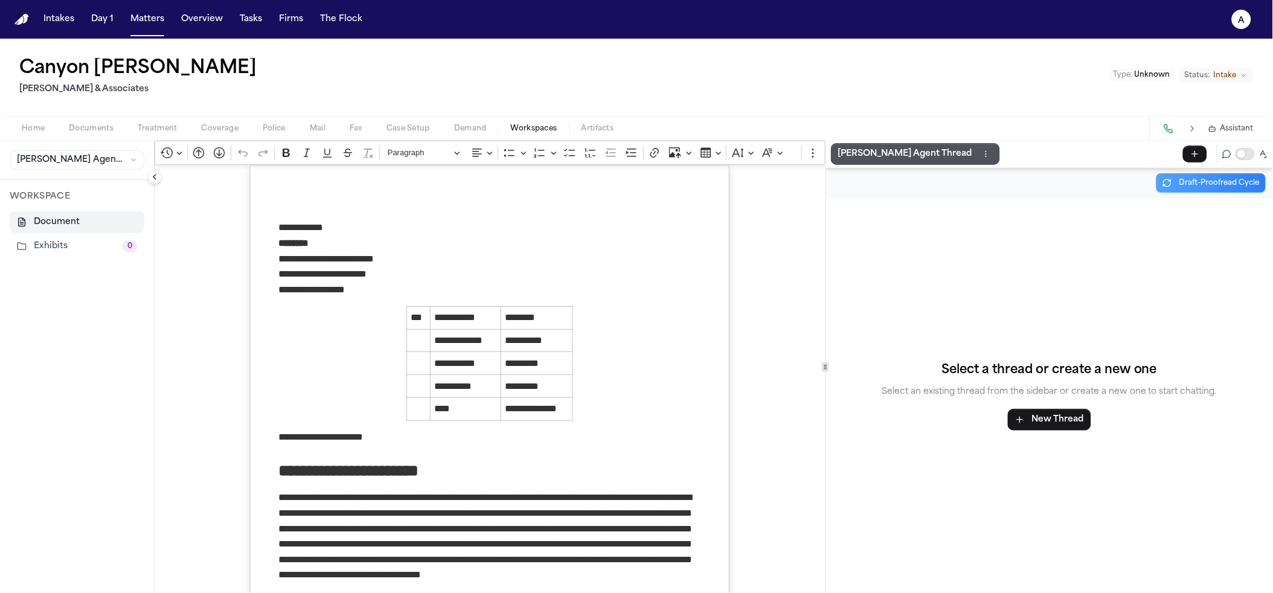
click at [64, 244] on button "Exhibits 0" at bounding box center [77, 246] width 135 height 22
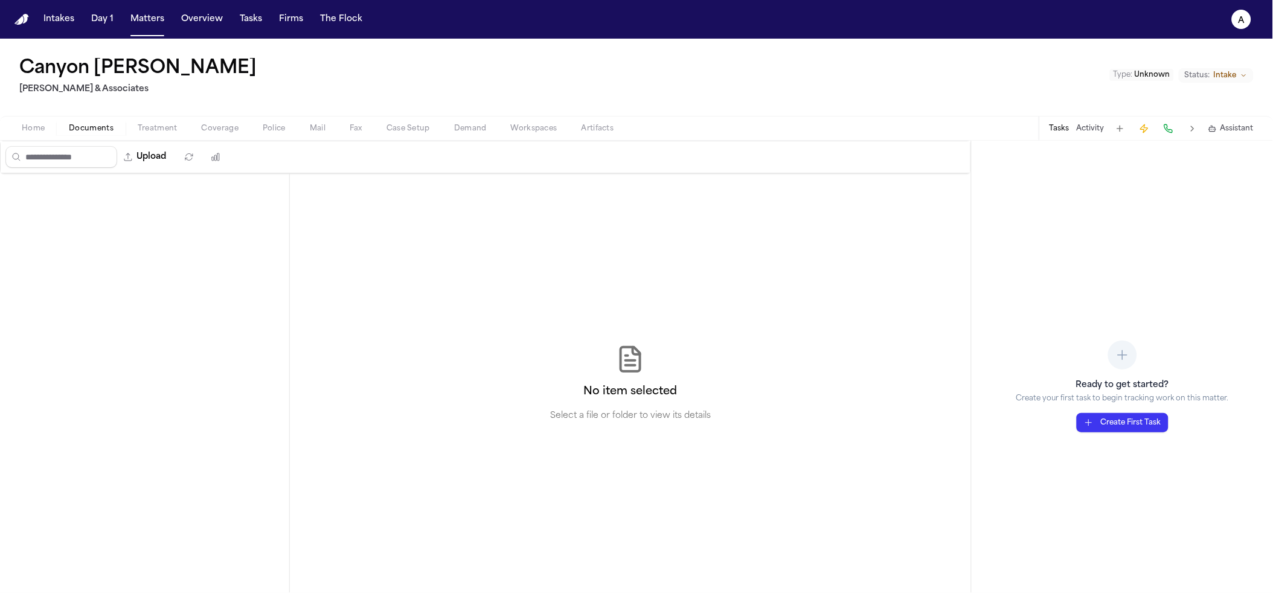
click at [85, 124] on span "Documents" at bounding box center [91, 129] width 45 height 10
click at [147, 33] on nav "Intakes Day 1 Matters Overview Tasks Firms The Flock a" at bounding box center [636, 19] width 1273 height 39
click at [138, 30] on nav "Intakes Day 1 Matters Overview Tasks Firms The Flock a" at bounding box center [636, 19] width 1273 height 39
click at [142, 19] on button "Matters" at bounding box center [147, 19] width 43 height 22
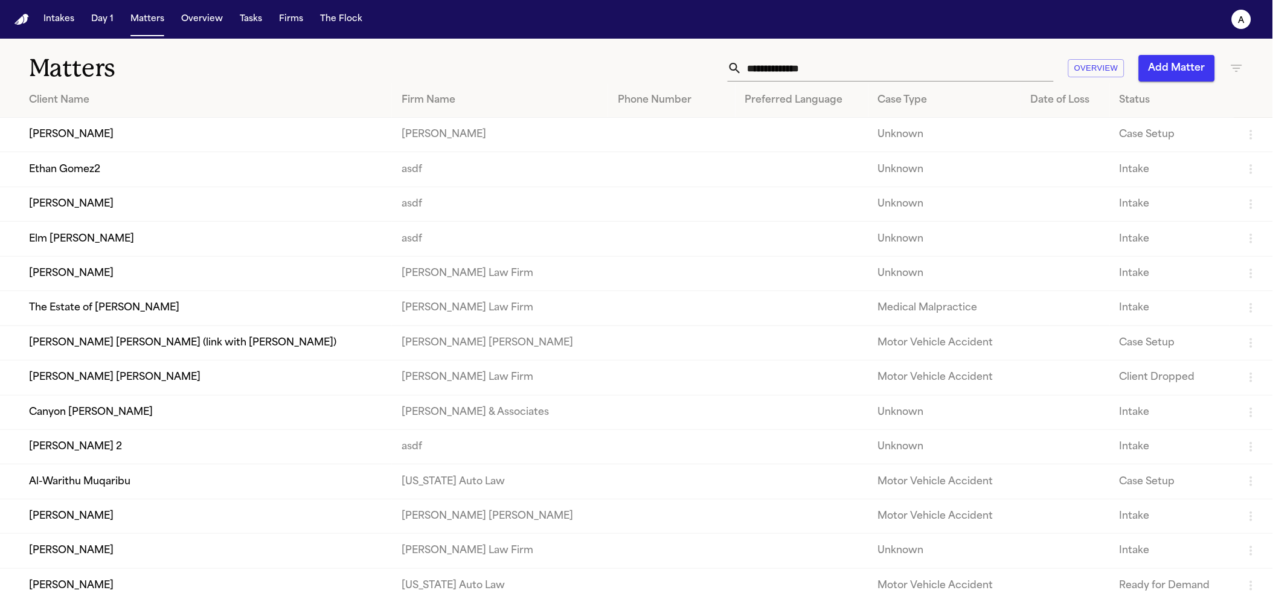
click at [137, 450] on td "Juan Molina 2" at bounding box center [196, 446] width 392 height 34
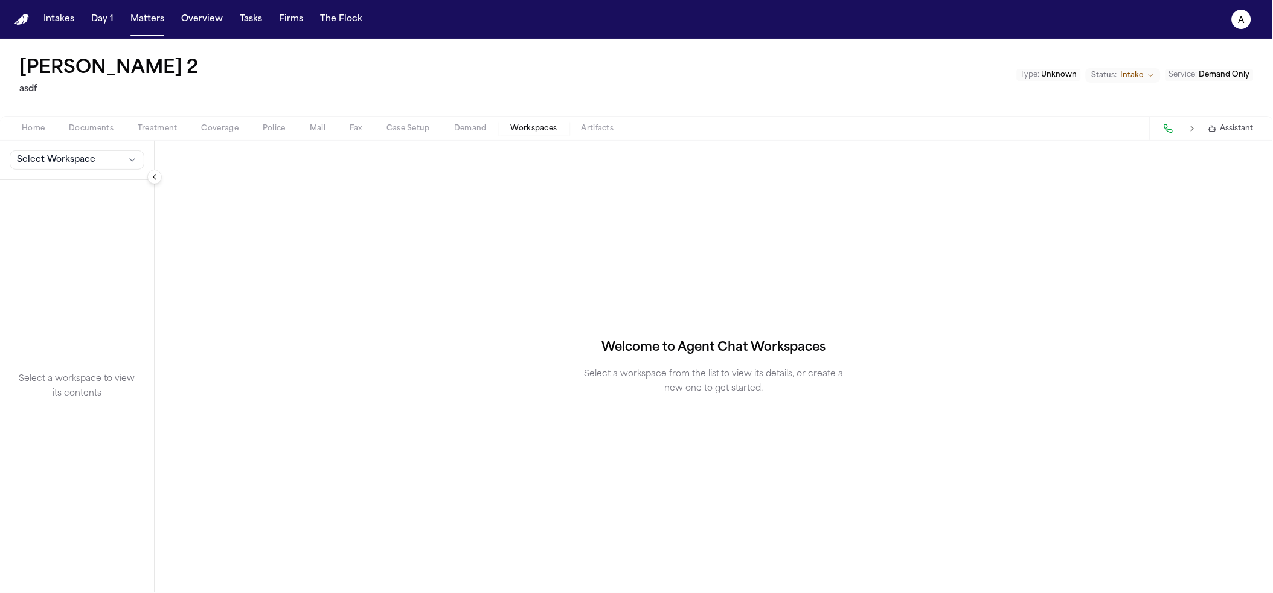
click at [519, 124] on span "Workspaces" at bounding box center [534, 129] width 46 height 10
click at [71, 165] on span "Select Workspace" at bounding box center [56, 160] width 78 height 12
click at [63, 234] on button "Finch Agent Demand" at bounding box center [94, 225] width 174 height 19
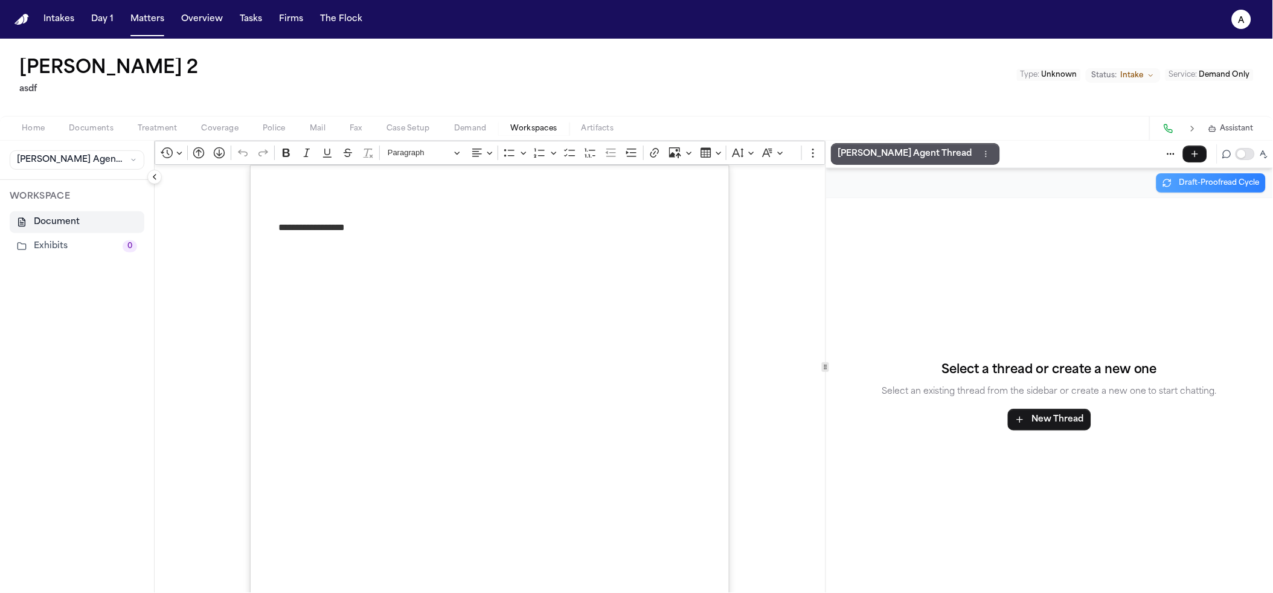
click at [85, 240] on button "Exhibits 0" at bounding box center [77, 246] width 135 height 22
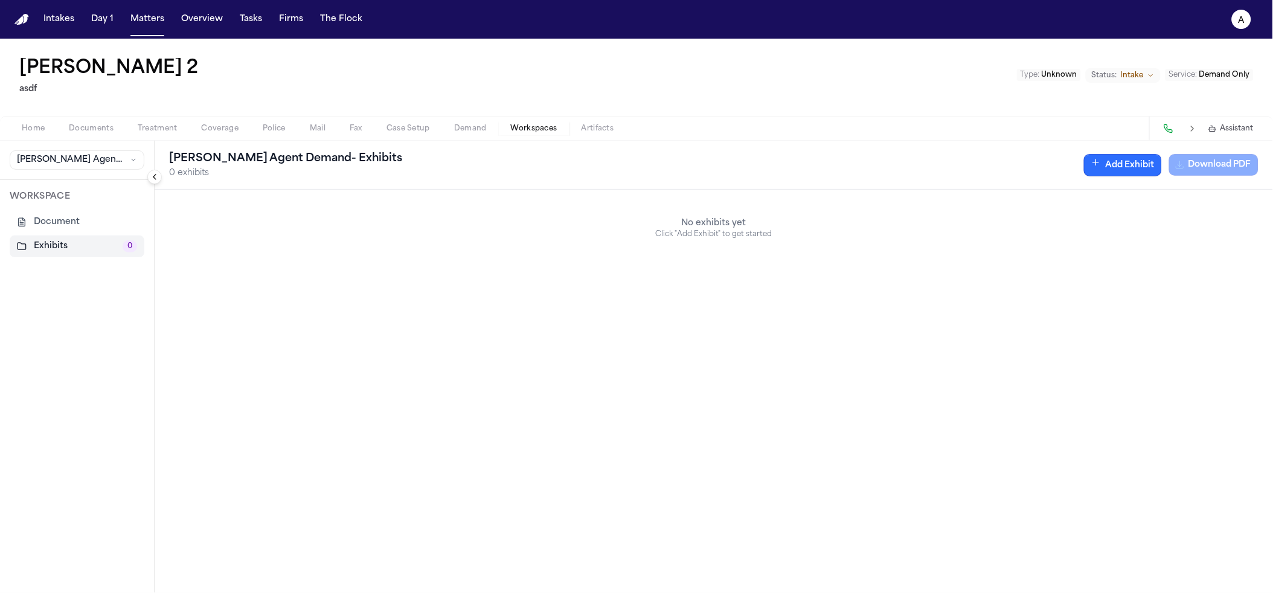
click at [1116, 156] on button "Add Exhibit" at bounding box center [1123, 165] width 78 height 22
click at [1109, 232] on input "Document" at bounding box center [1122, 223] width 174 height 22
drag, startPoint x: 1186, startPoint y: 226, endPoint x: 1193, endPoint y: 225, distance: 7.3
click at [1187, 226] on input "Document" at bounding box center [1122, 223] width 174 height 22
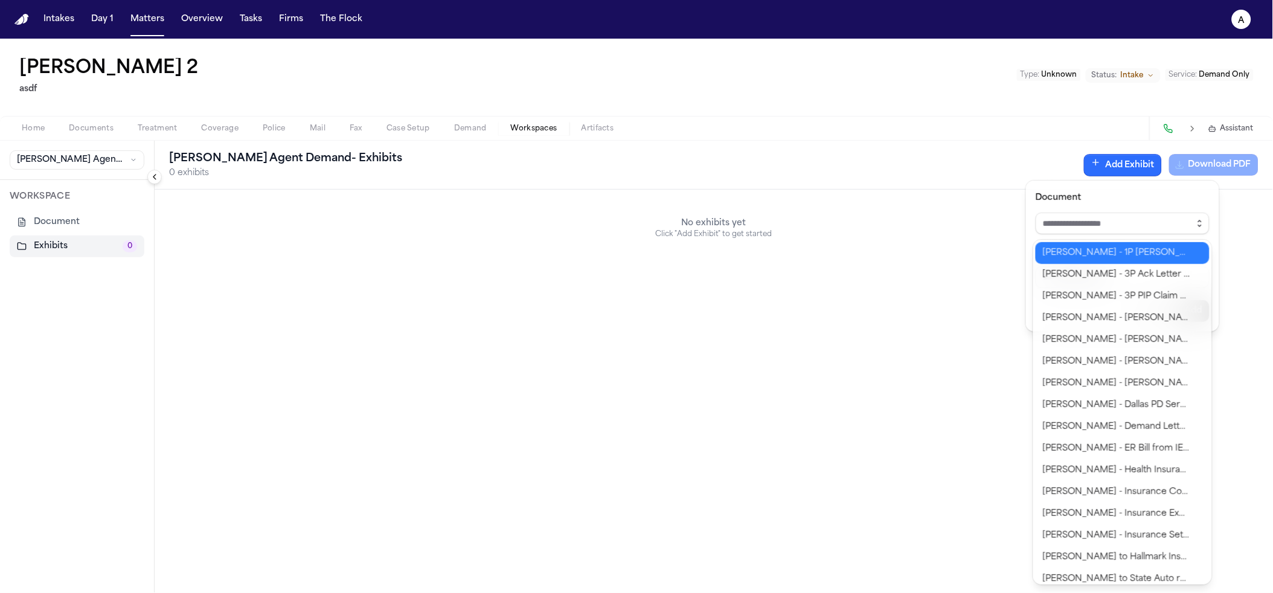
click at [1193, 225] on button "button" at bounding box center [1199, 223] width 19 height 22
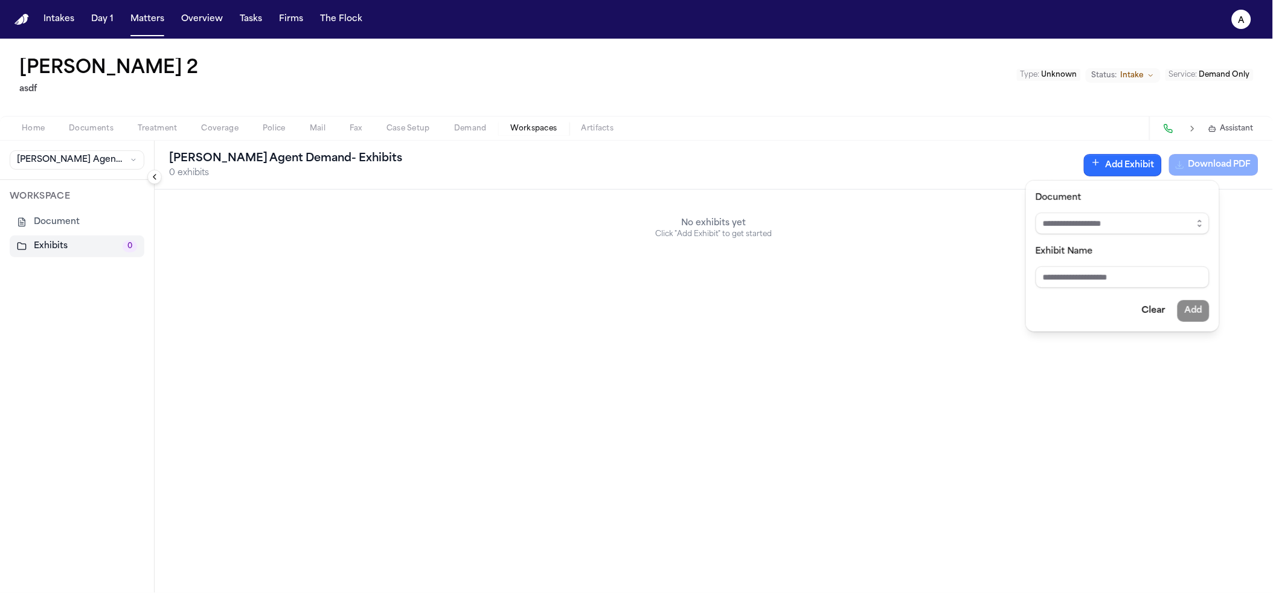
click at [819, 264] on div "Finch Agent Demand - Exhibits 0 exhibits Add Exhibit Download PDF No exhibits y…" at bounding box center [714, 367] width 1118 height 452
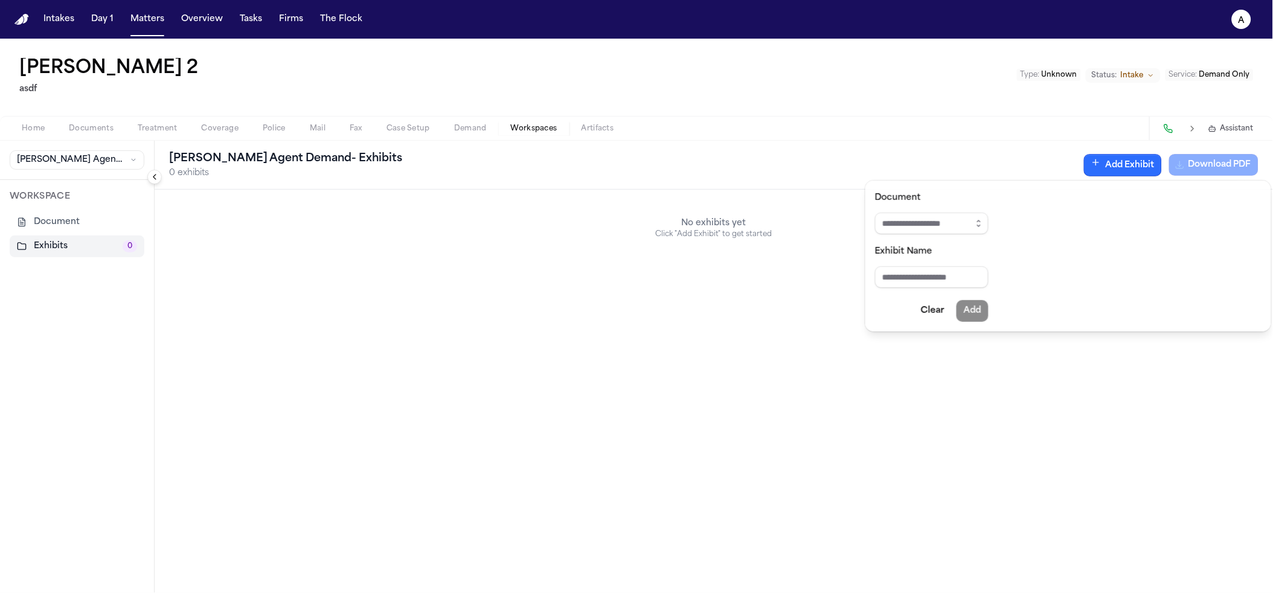
click at [923, 145] on div "Finch Agent Demand - Exhibits 0 exhibits Add Exhibit Download PDF" at bounding box center [714, 165] width 1118 height 49
click at [1123, 162] on button "Add Exhibit" at bounding box center [1123, 165] width 78 height 22
click at [959, 224] on input "Document" at bounding box center [931, 223] width 113 height 22
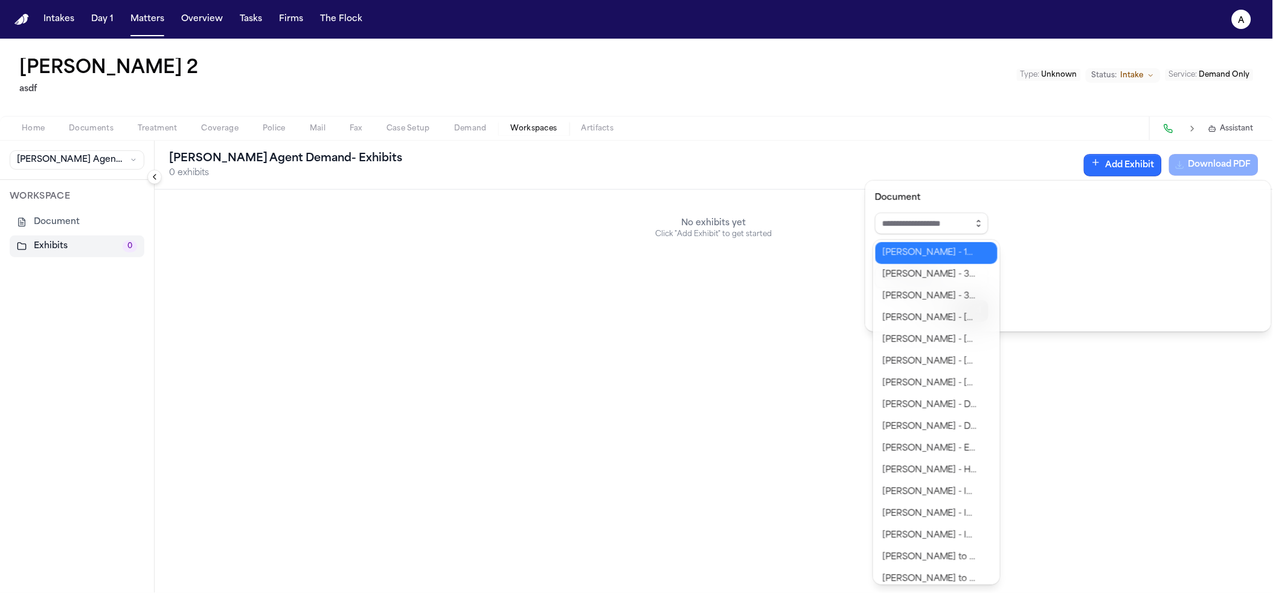
click at [983, 224] on icon "button" at bounding box center [979, 224] width 10 height 10
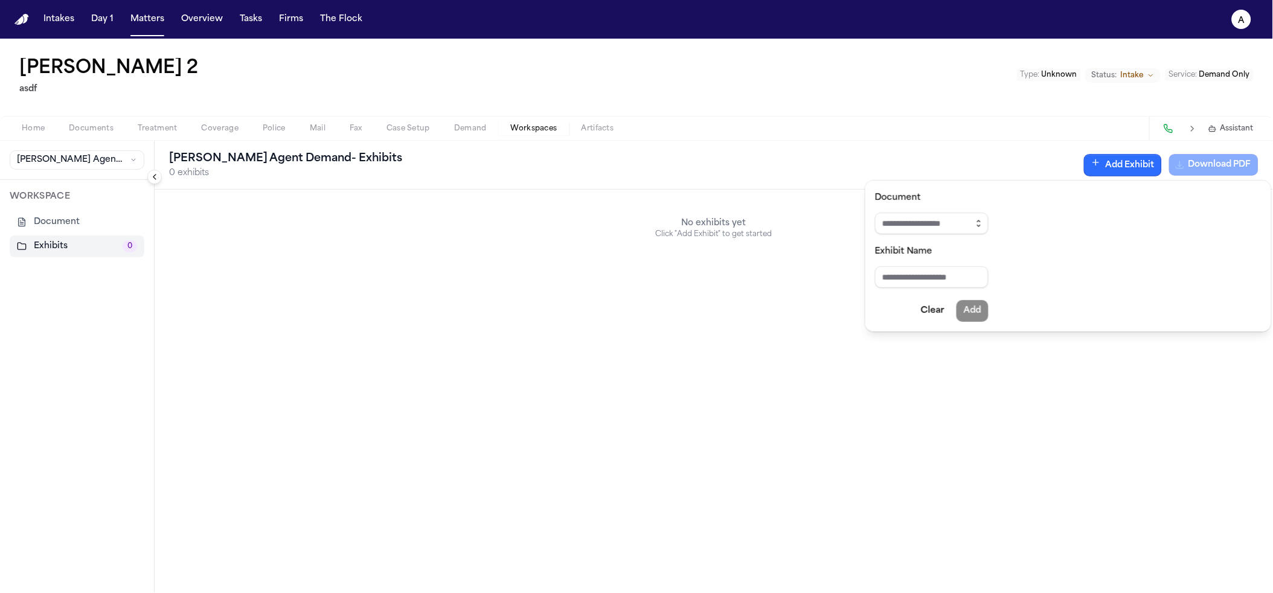
click at [983, 224] on icon "button" at bounding box center [979, 224] width 10 height 10
click at [939, 107] on div "**********" at bounding box center [636, 316] width 1273 height 554
click at [1119, 174] on button "Add Exhibit" at bounding box center [1123, 165] width 78 height 22
click at [970, 217] on input "Document" at bounding box center [931, 223] width 113 height 22
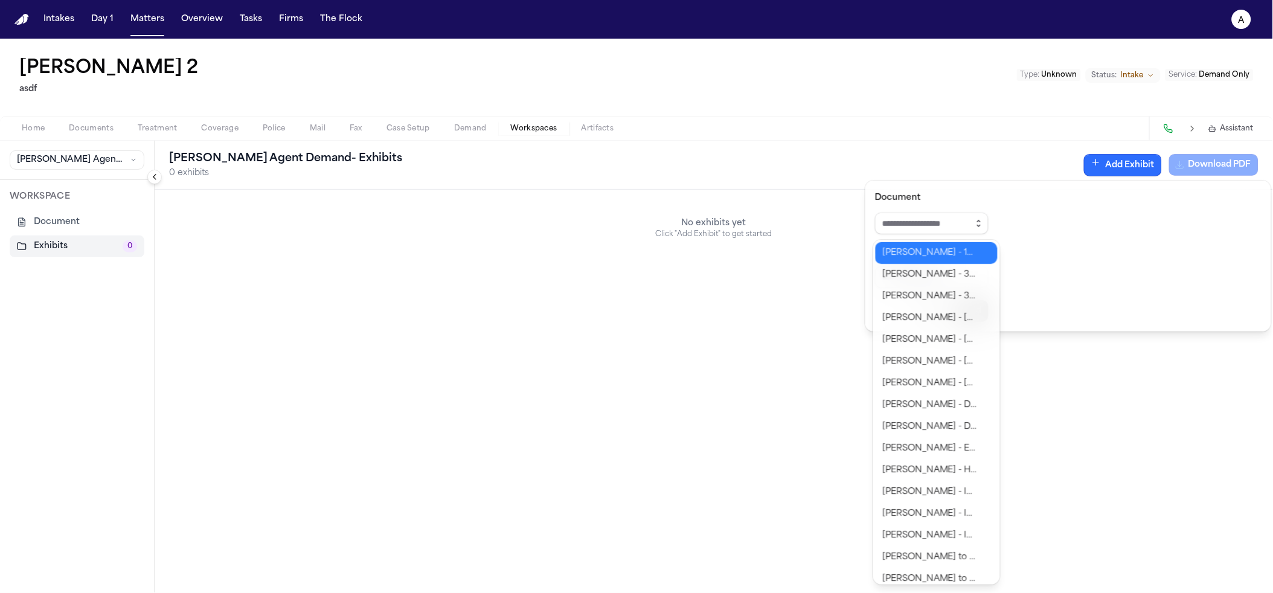
click at [988, 225] on button "button" at bounding box center [978, 223] width 19 height 22
click at [727, 253] on div "Finch Agent Demand - Exhibits 0 exhibits Add Exhibit Download PDF No exhibits y…" at bounding box center [714, 367] width 1118 height 452
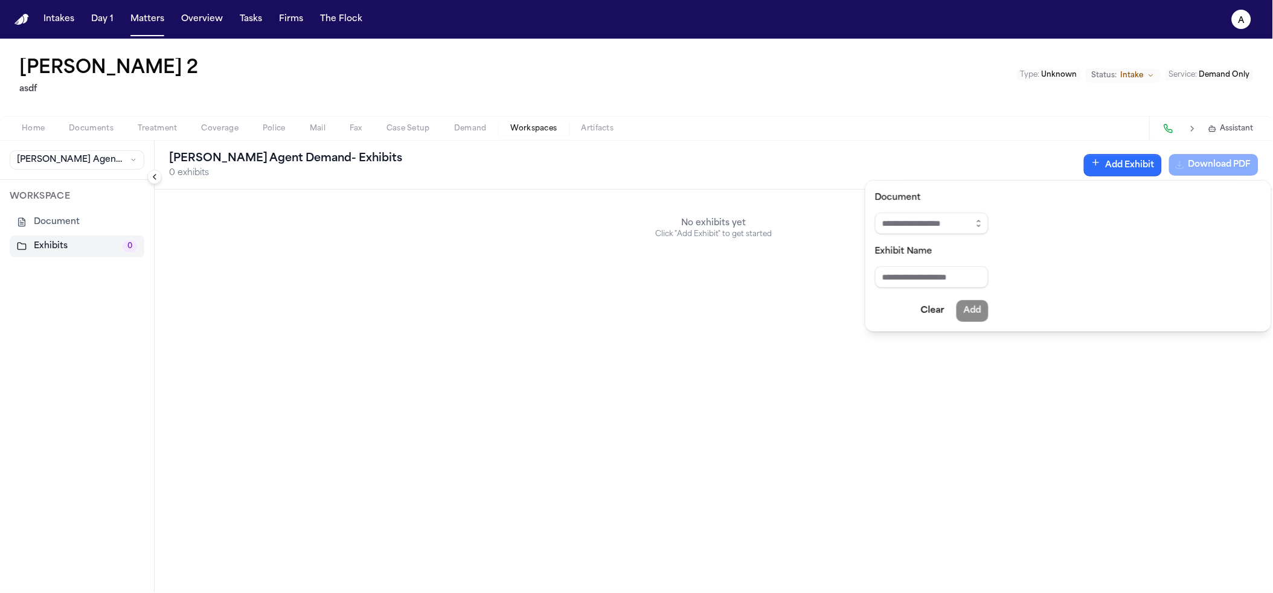
click at [599, 88] on div "**********" at bounding box center [636, 316] width 1273 height 554
click at [1101, 161] on button "Add Exhibit" at bounding box center [1123, 165] width 78 height 22
click at [914, 128] on div "**********" at bounding box center [636, 316] width 1273 height 554
click at [76, 160] on span "[PERSON_NAME] Agent Demand" at bounding box center [71, 160] width 108 height 12
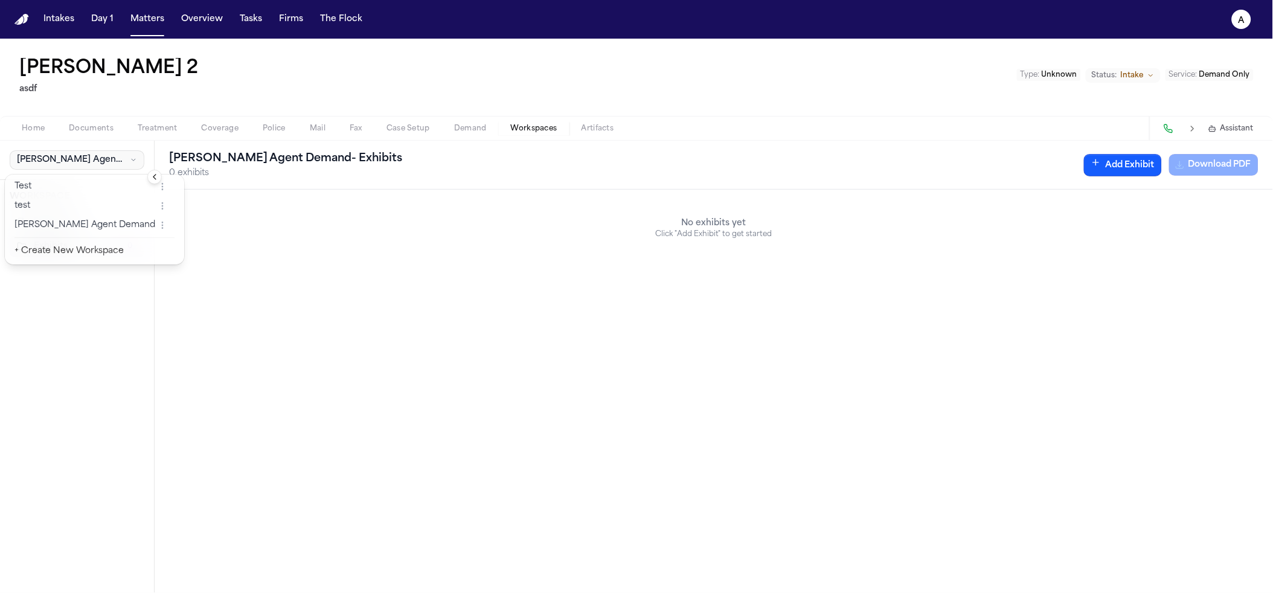
click at [808, 78] on div "**********" at bounding box center [636, 316] width 1273 height 554
click at [1116, 159] on button "Add Exhibit" at bounding box center [1123, 165] width 78 height 22
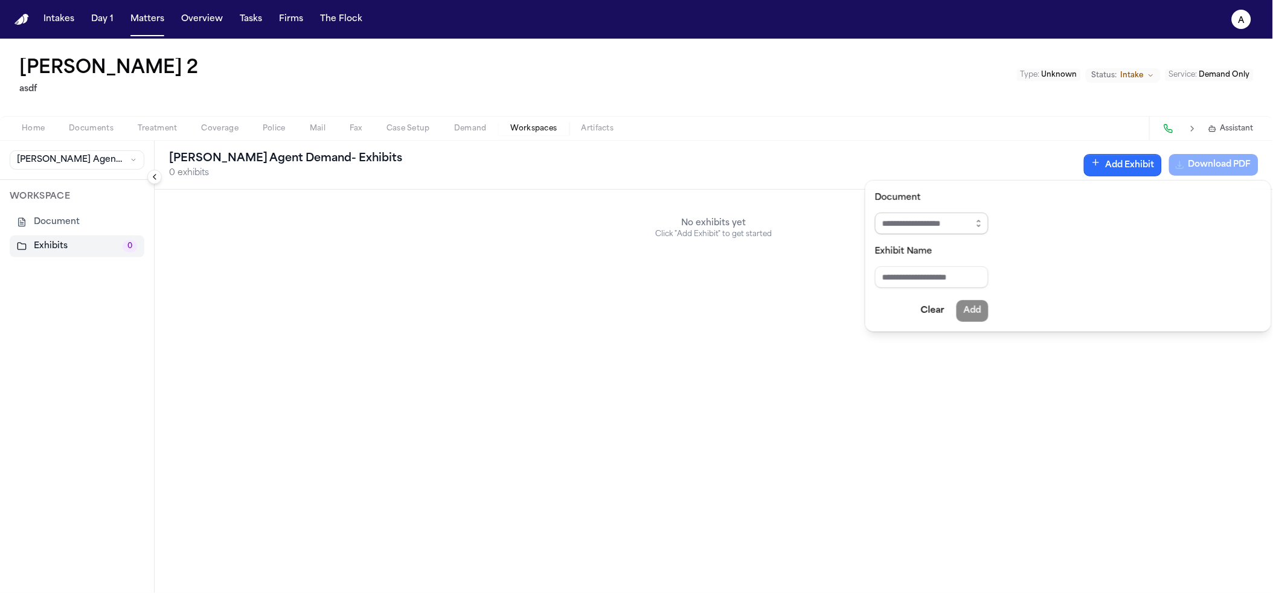
click at [966, 219] on input "Document" at bounding box center [931, 223] width 113 height 22
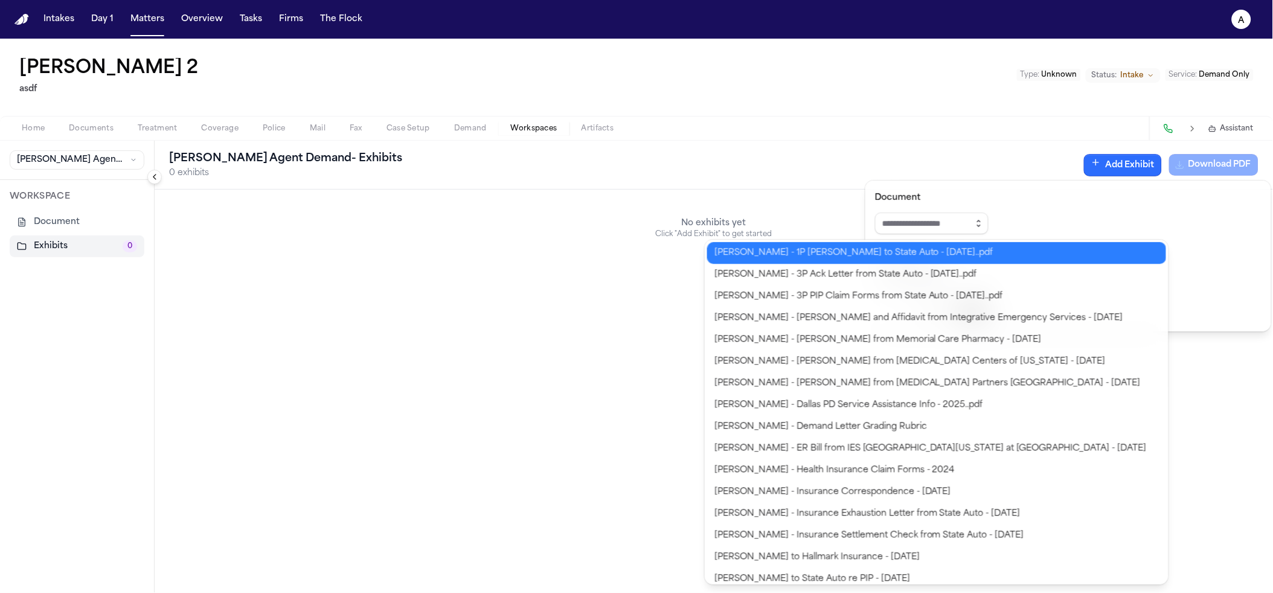
click at [982, 223] on button "button" at bounding box center [978, 223] width 19 height 22
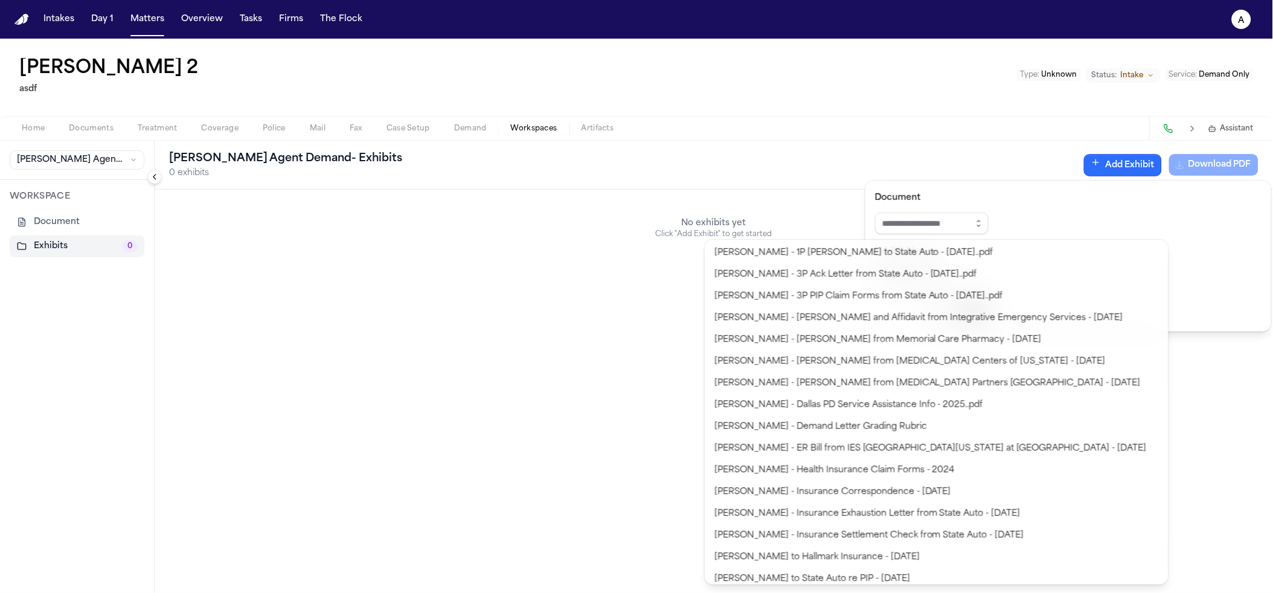
click at [411, 225] on div "Finch Agent Demand - Exhibits 0 exhibits Add Exhibit Download PDF No exhibits y…" at bounding box center [714, 367] width 1118 height 452
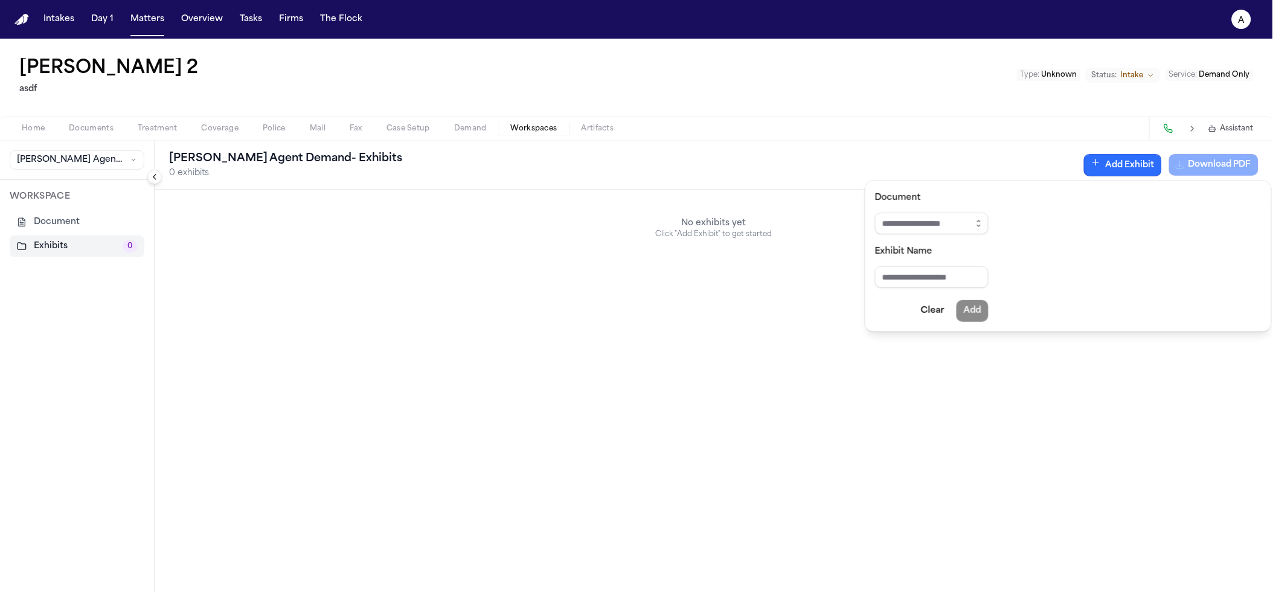
click at [656, 80] on div "**********" at bounding box center [636, 316] width 1273 height 554
click at [1076, 156] on div "Finch Agent Demand - Exhibits 0 exhibits Add Exhibit Download PDF" at bounding box center [714, 165] width 1118 height 49
click at [1084, 157] on div "Add Exhibit Download PDF" at bounding box center [1171, 165] width 174 height 22
click at [1101, 160] on button "Add Exhibit" at bounding box center [1123, 165] width 78 height 22
click at [941, 224] on input "Document" at bounding box center [931, 223] width 113 height 22
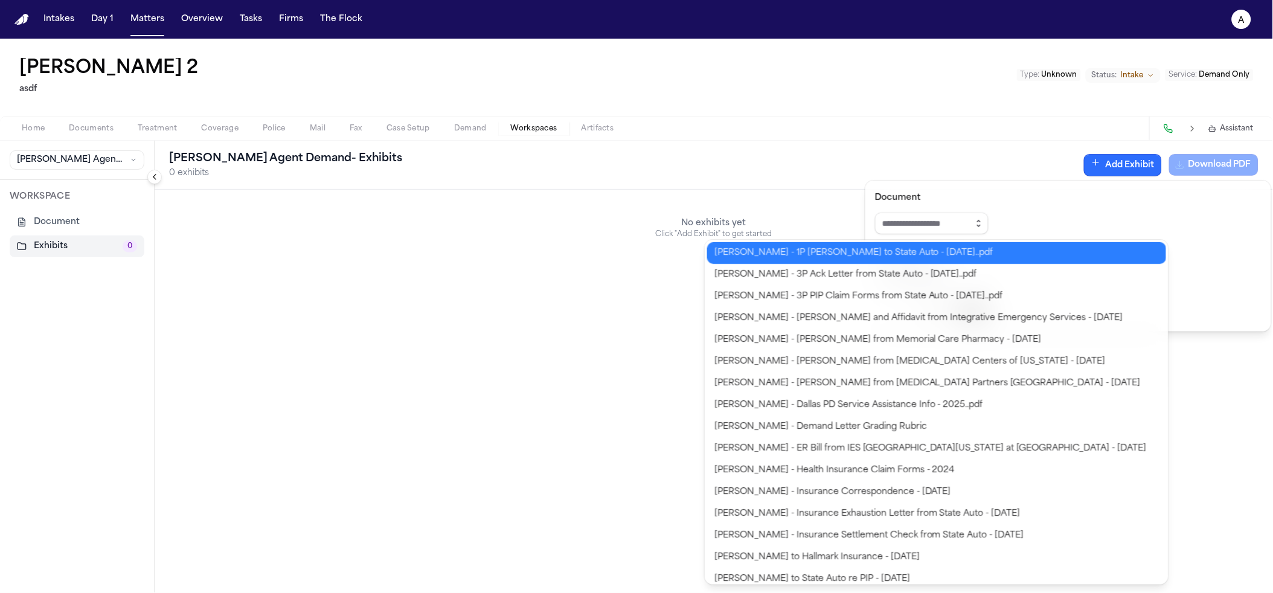
click at [983, 222] on icon "button" at bounding box center [979, 224] width 10 height 10
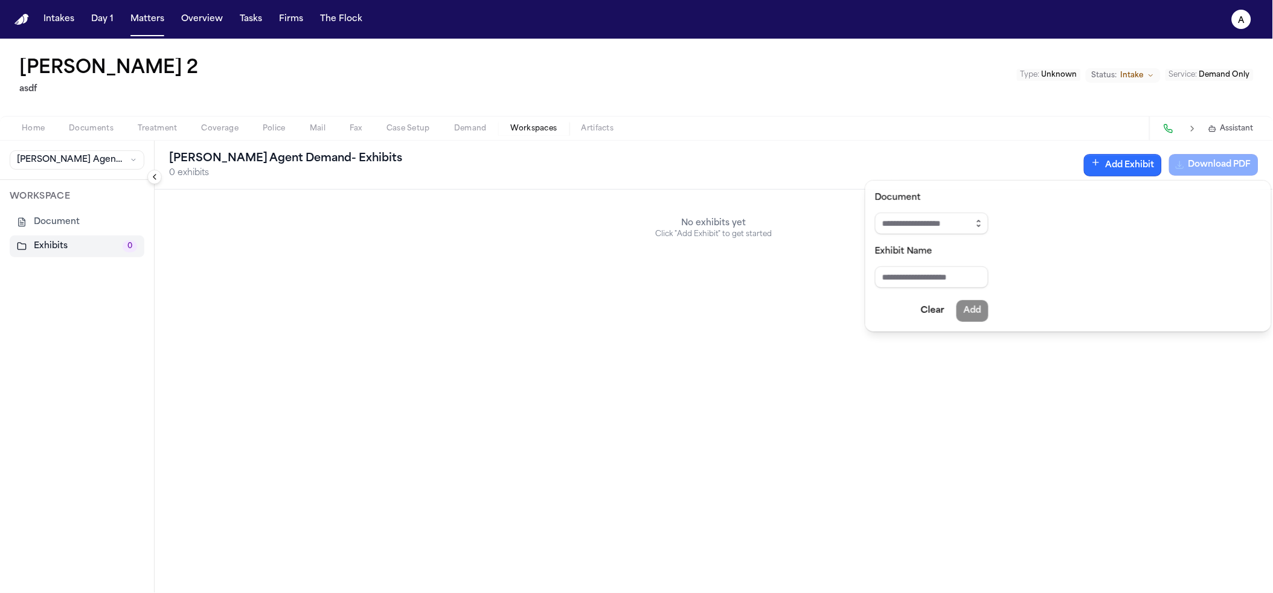
click at [983, 222] on icon "button" at bounding box center [979, 224] width 10 height 10
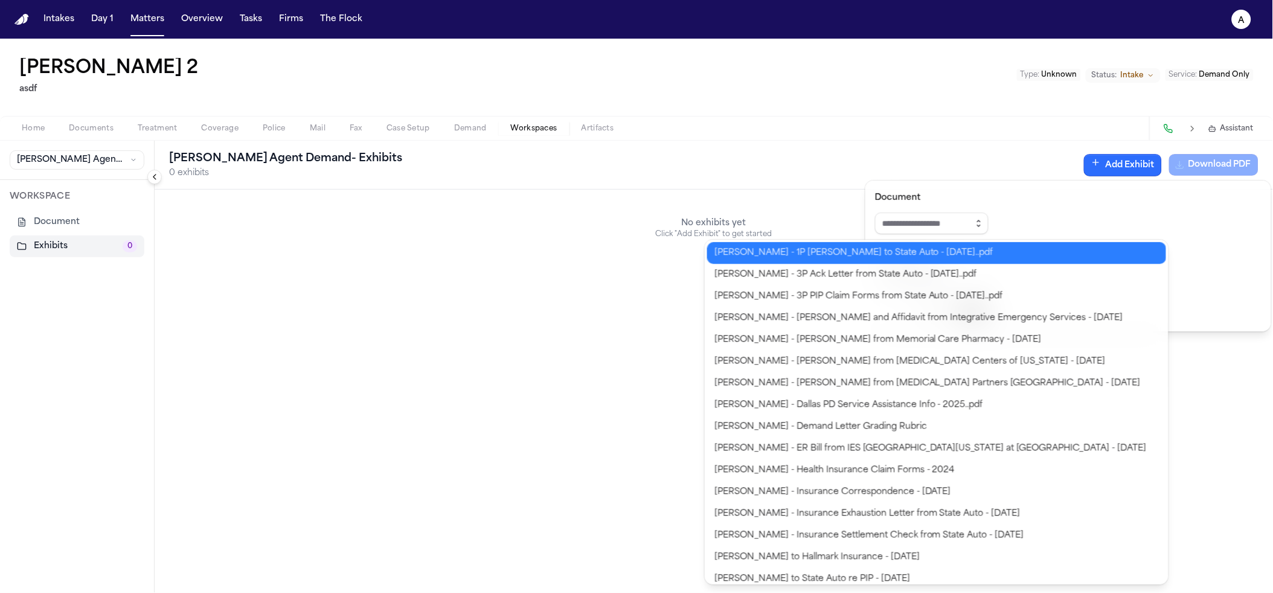
click at [983, 222] on icon "button" at bounding box center [979, 224] width 10 height 10
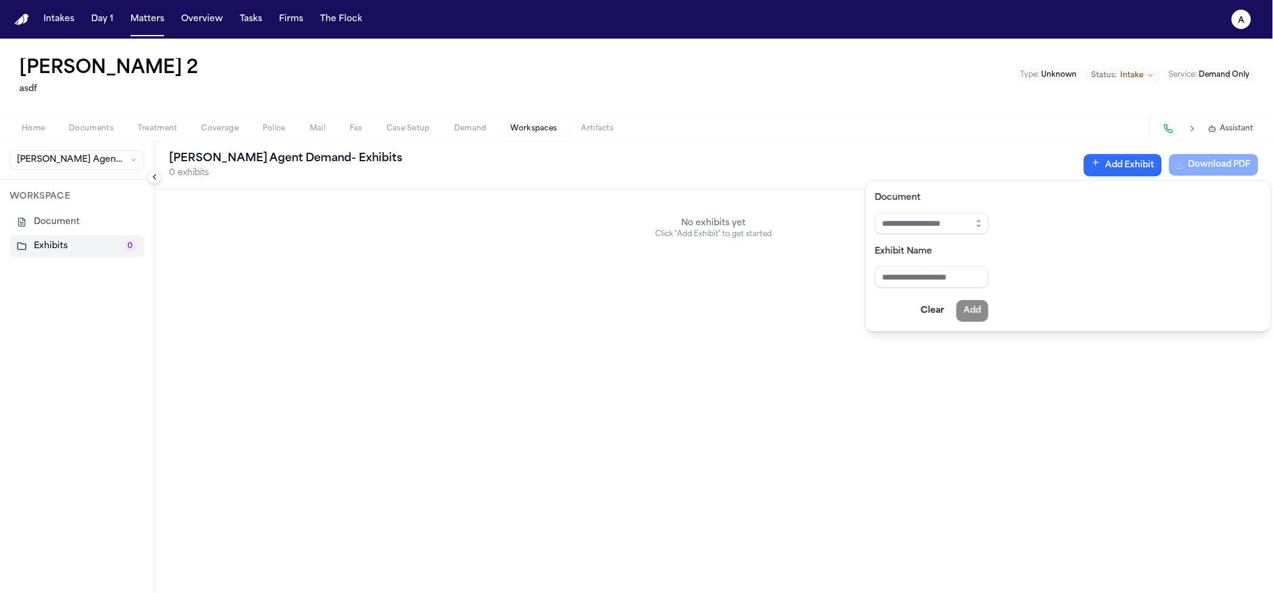
click at [1053, 188] on div "Document Exhibit Name Clear Add" at bounding box center [1068, 256] width 406 height 151
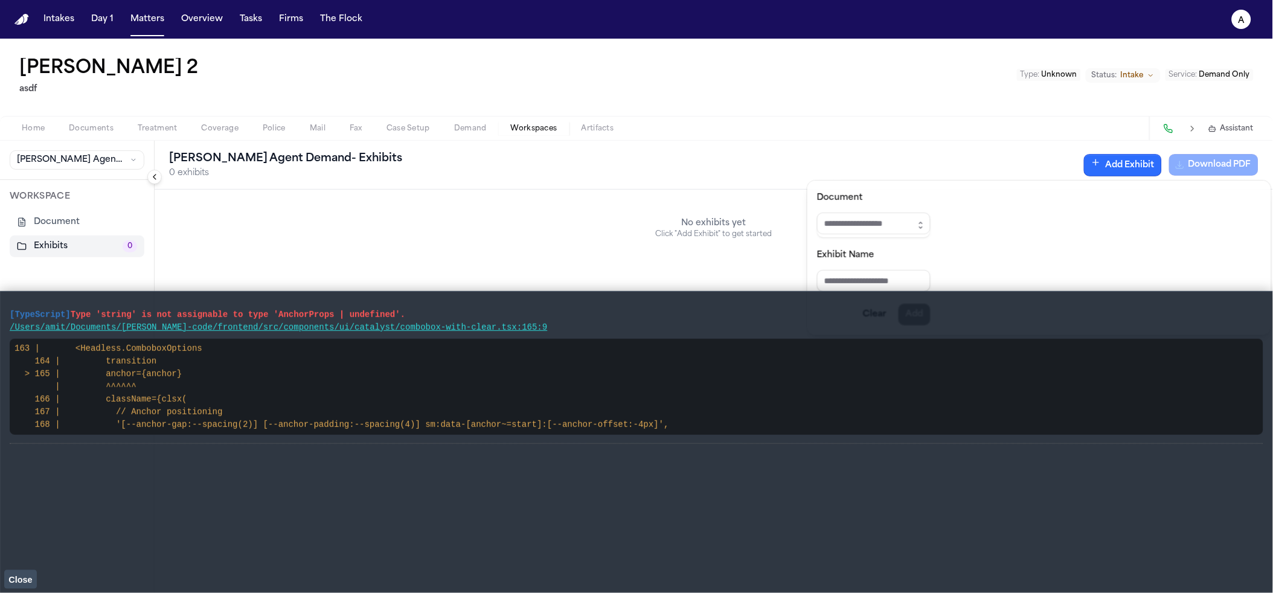
click at [16, 575] on span "Close" at bounding box center [20, 580] width 24 height 10
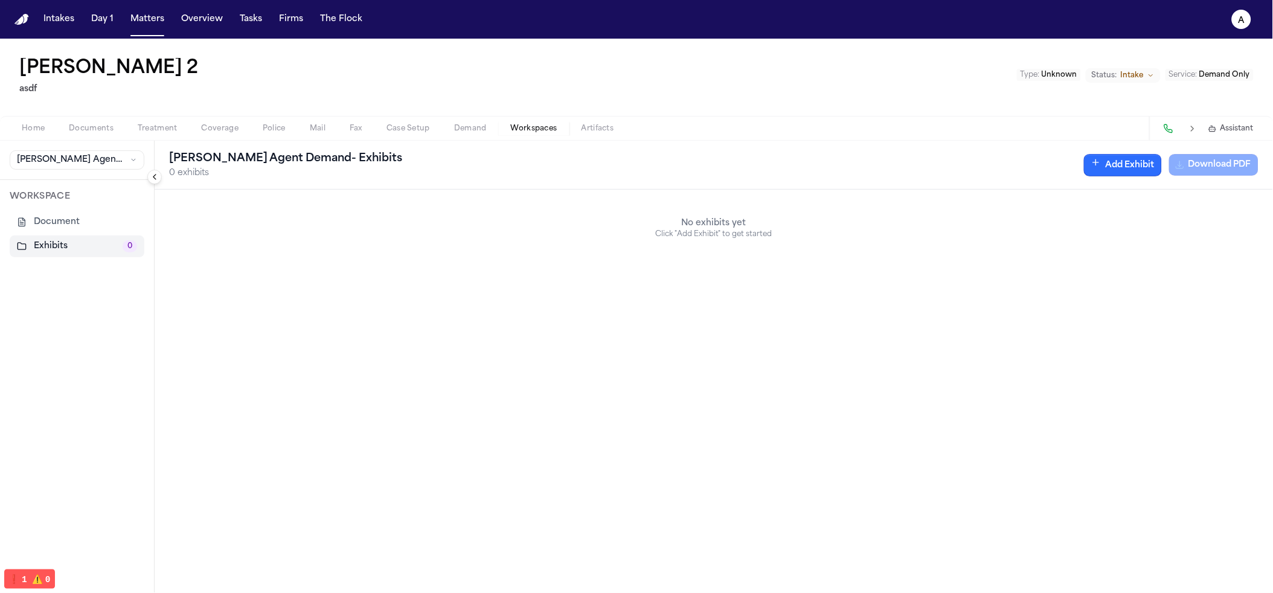
click at [1122, 173] on button "Add Exhibit" at bounding box center [1123, 165] width 78 height 22
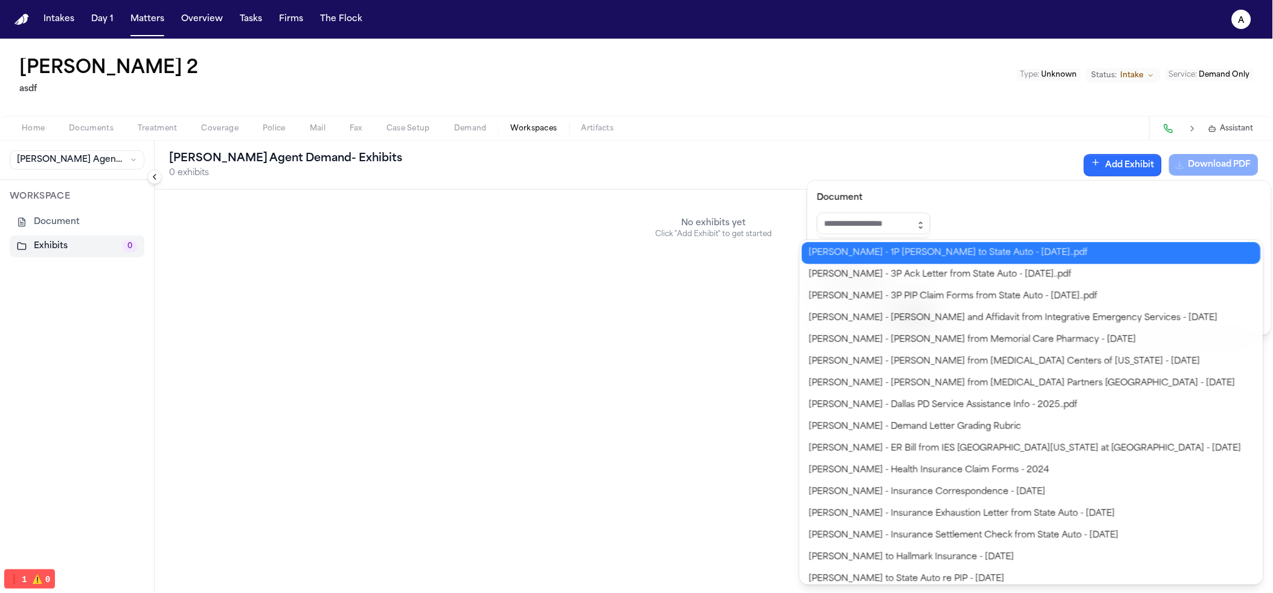
click at [925, 229] on icon "button" at bounding box center [921, 225] width 10 height 10
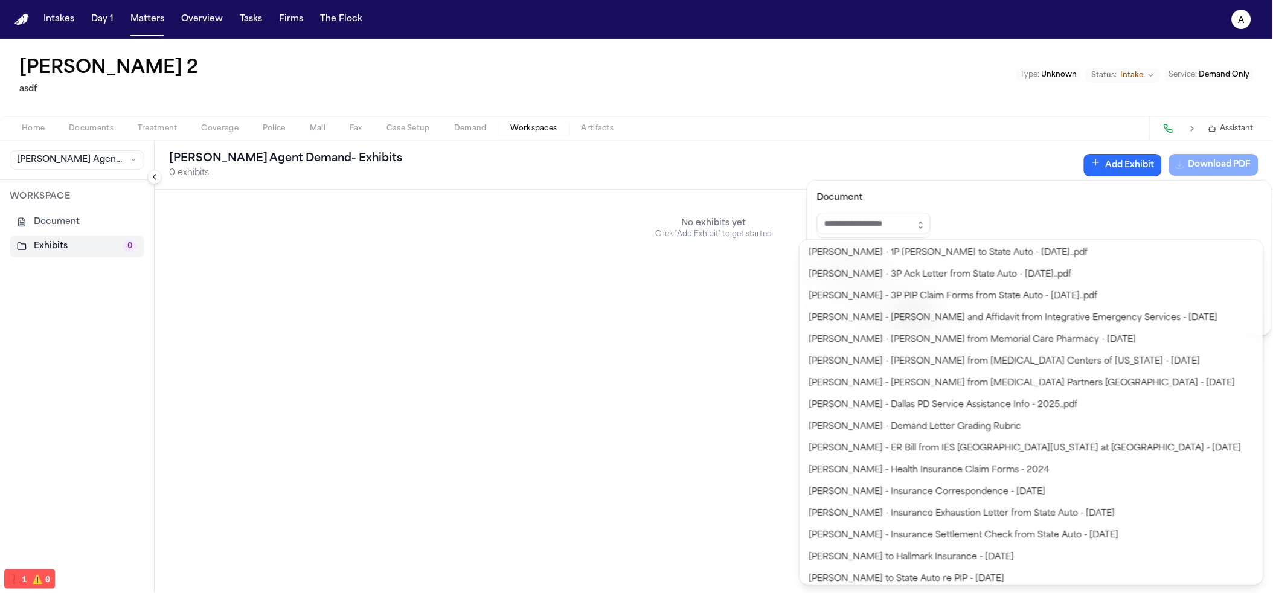
click at [683, 230] on div "Finch Agent Demand - Exhibits 0 exhibits Add Exhibit Download PDF No exhibits y…" at bounding box center [714, 367] width 1118 height 452
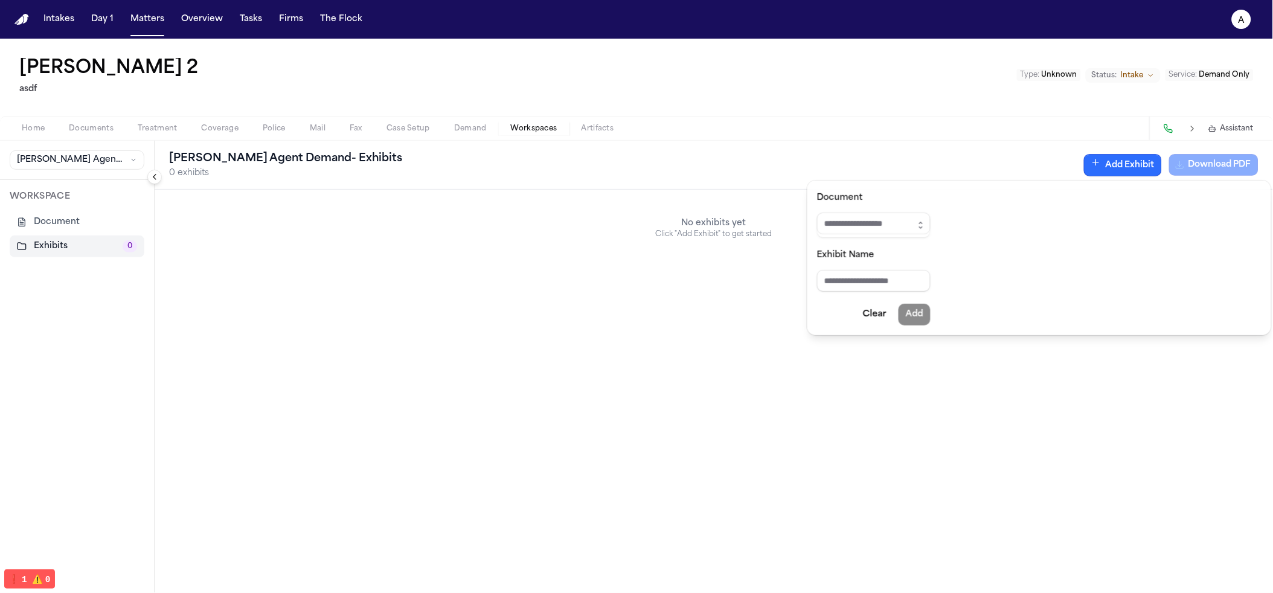
click at [1085, 83] on div "**********" at bounding box center [636, 316] width 1273 height 554
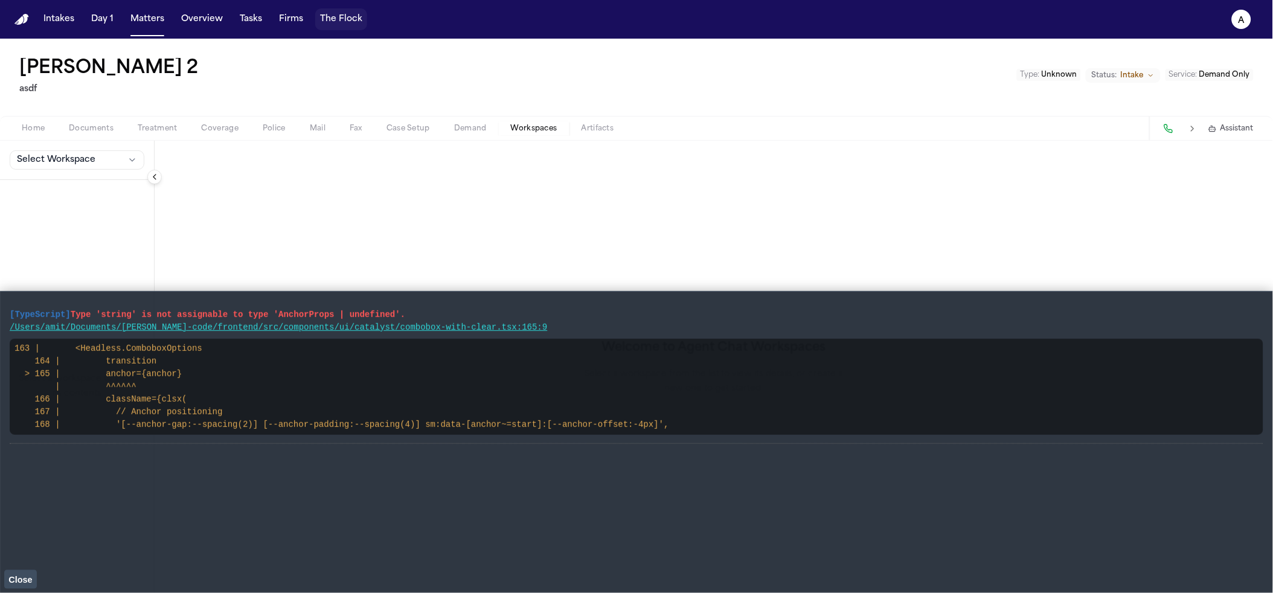
click at [360, 24] on button "The Flock" at bounding box center [341, 19] width 52 height 22
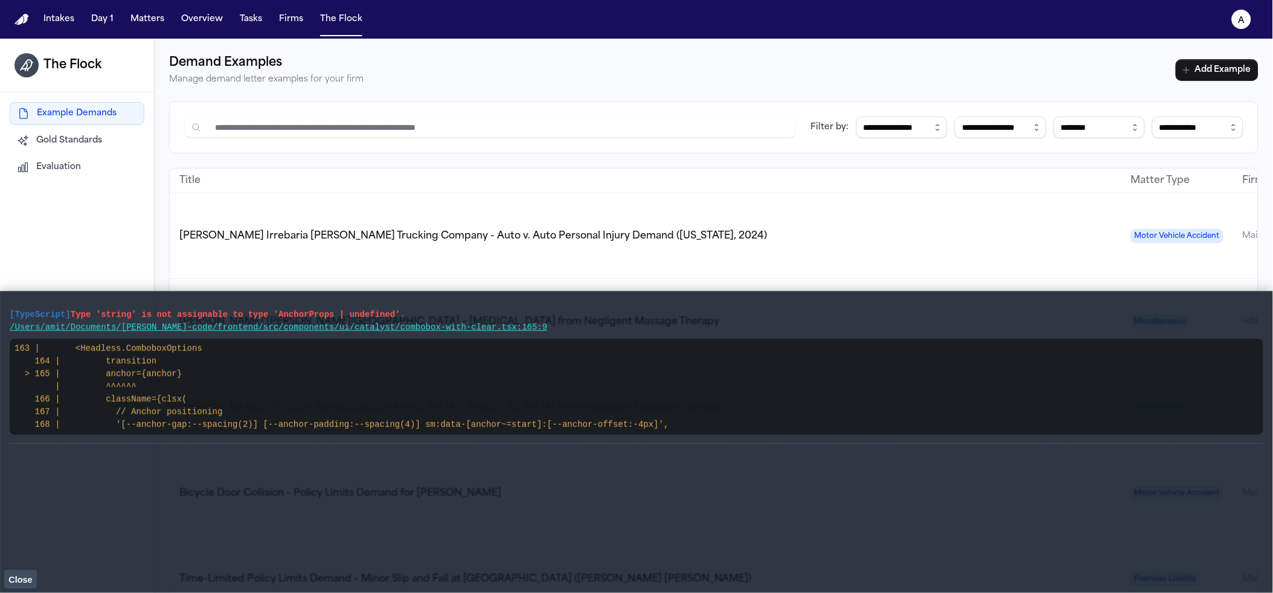
click at [19, 575] on span "Close" at bounding box center [20, 580] width 24 height 10
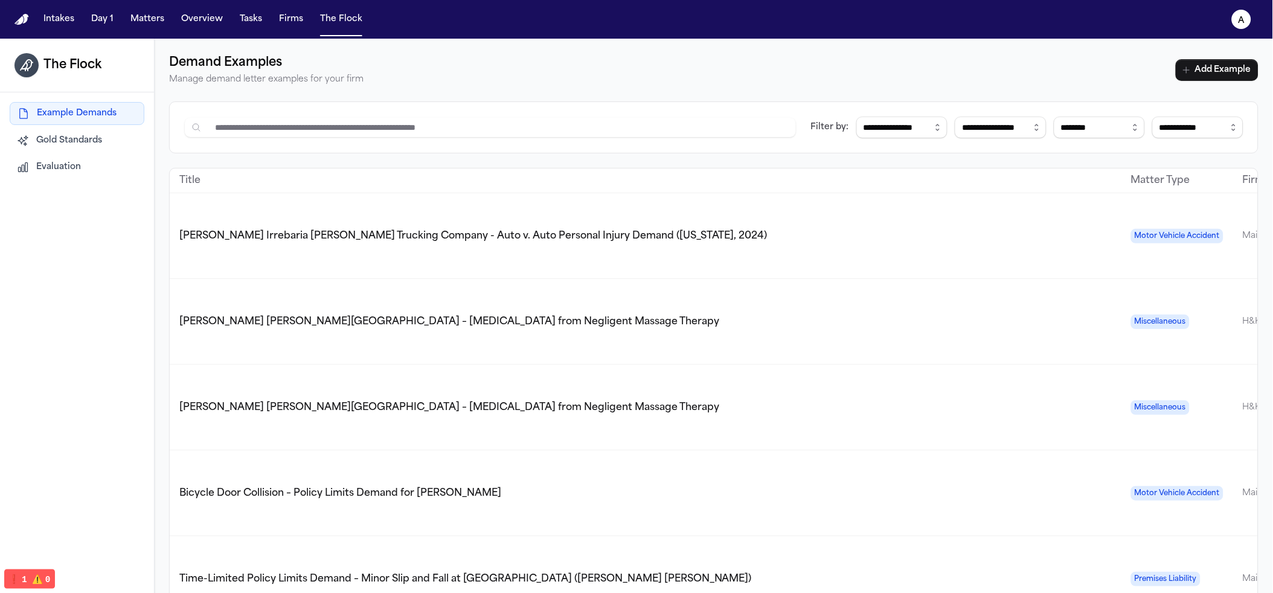
click at [209, 231] on span "Ferdinand Castillo Irrebaria v. Harris Trucking Company - Auto v. Auto Personal…" at bounding box center [473, 236] width 588 height 10
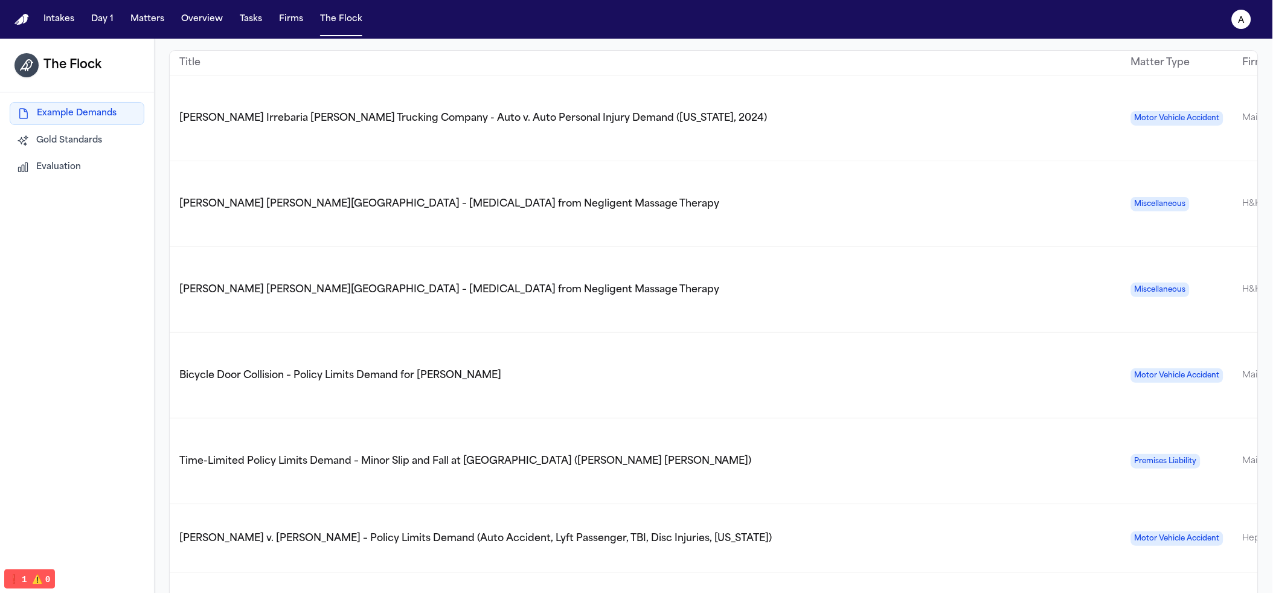
scroll to position [149, 0]
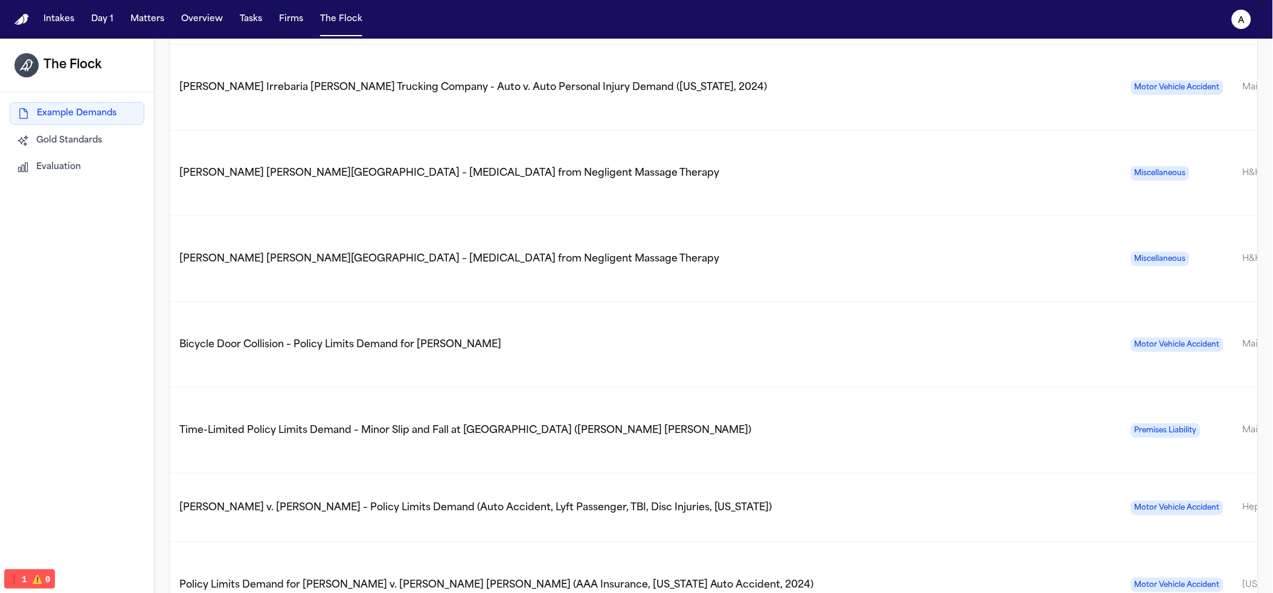
click at [347, 310] on td "Bicycle Door Collision – Policy Limits Demand for Christopher Zeimba" at bounding box center [645, 345] width 951 height 86
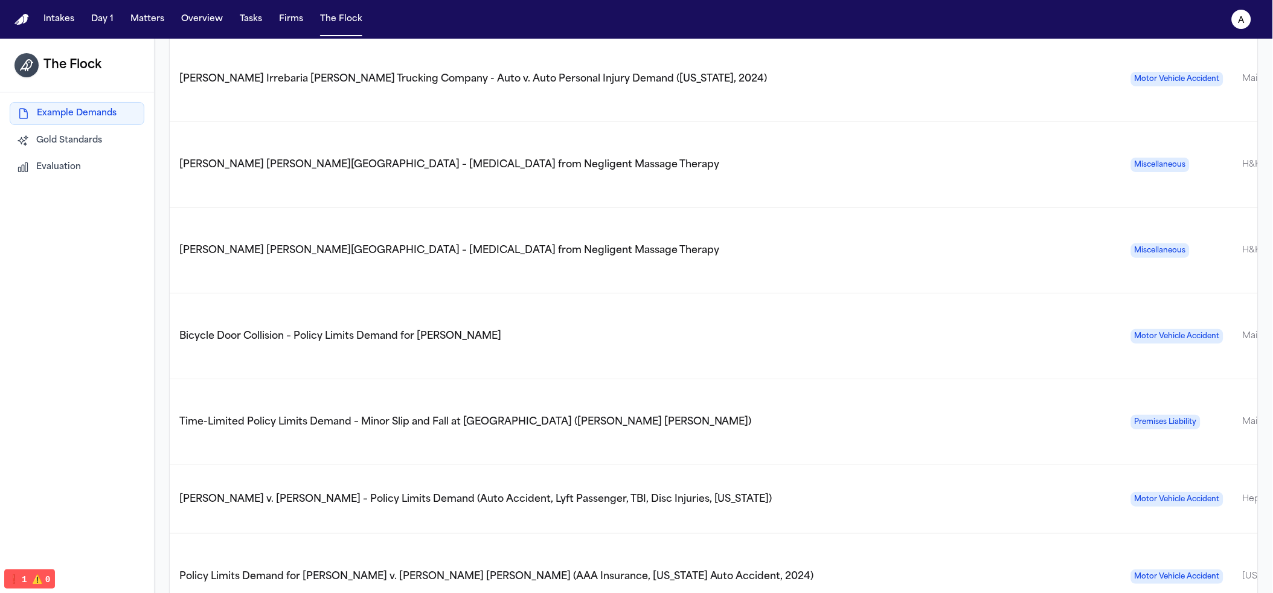
scroll to position [442, 0]
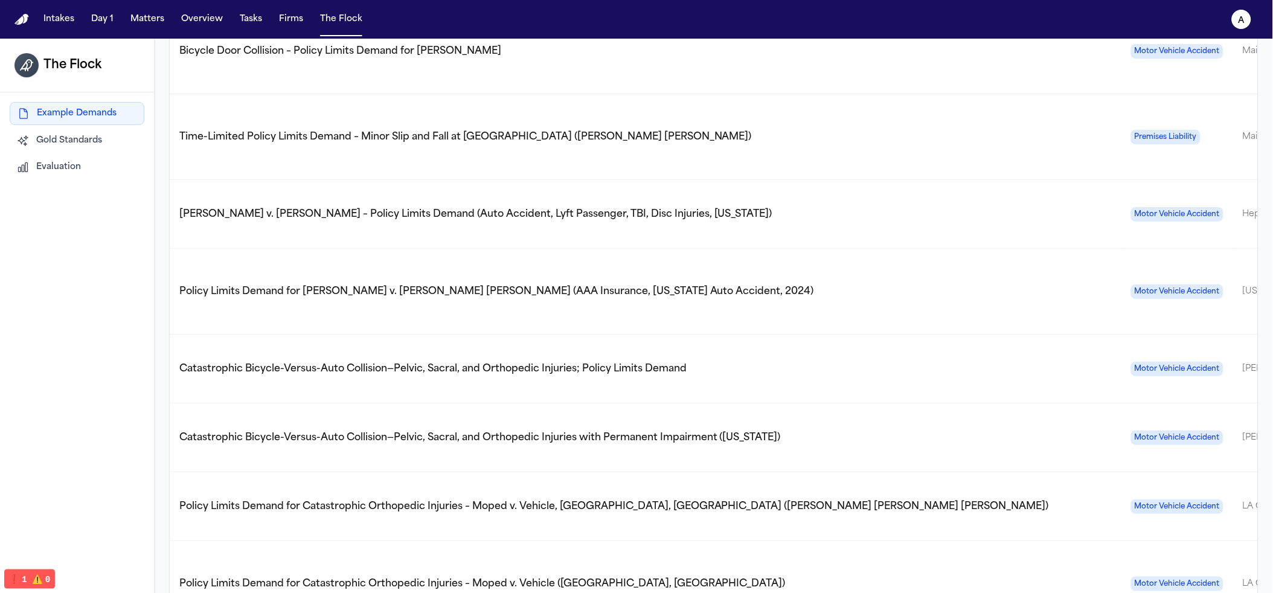
click at [328, 249] on td "Policy Limits Demand for Luke Bartholomew Wilson v. Wissam Walid Laham (AAA Ins…" at bounding box center [645, 292] width 951 height 86
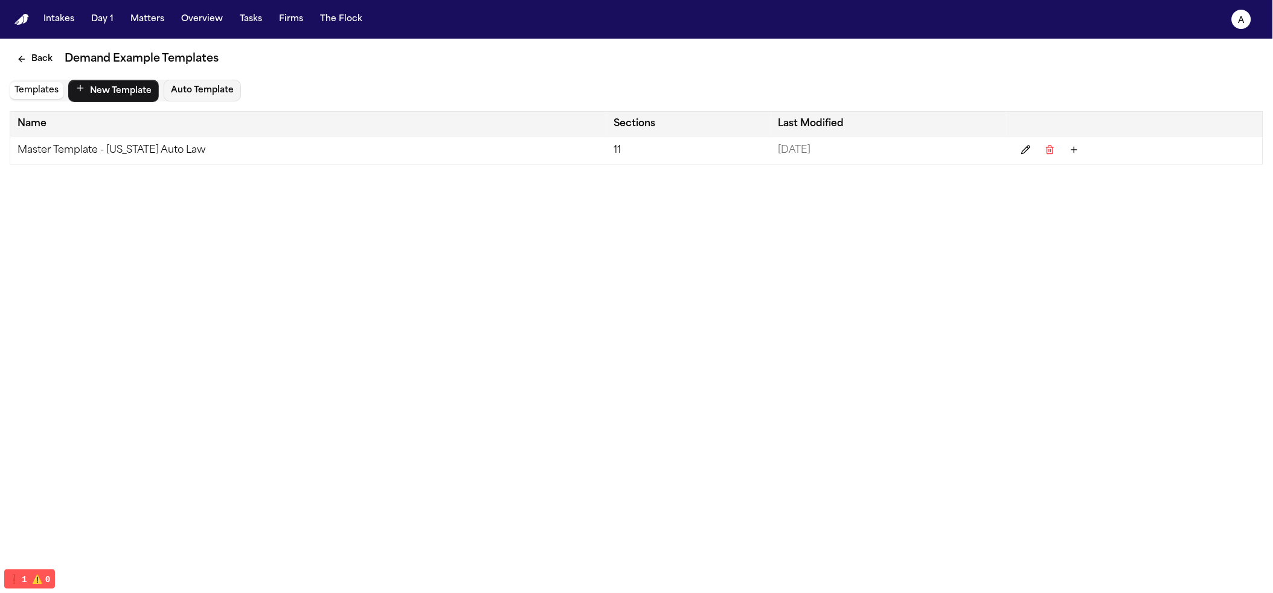
click at [108, 155] on td "Master Template - Michigan Auto Law" at bounding box center [308, 150] width 596 height 28
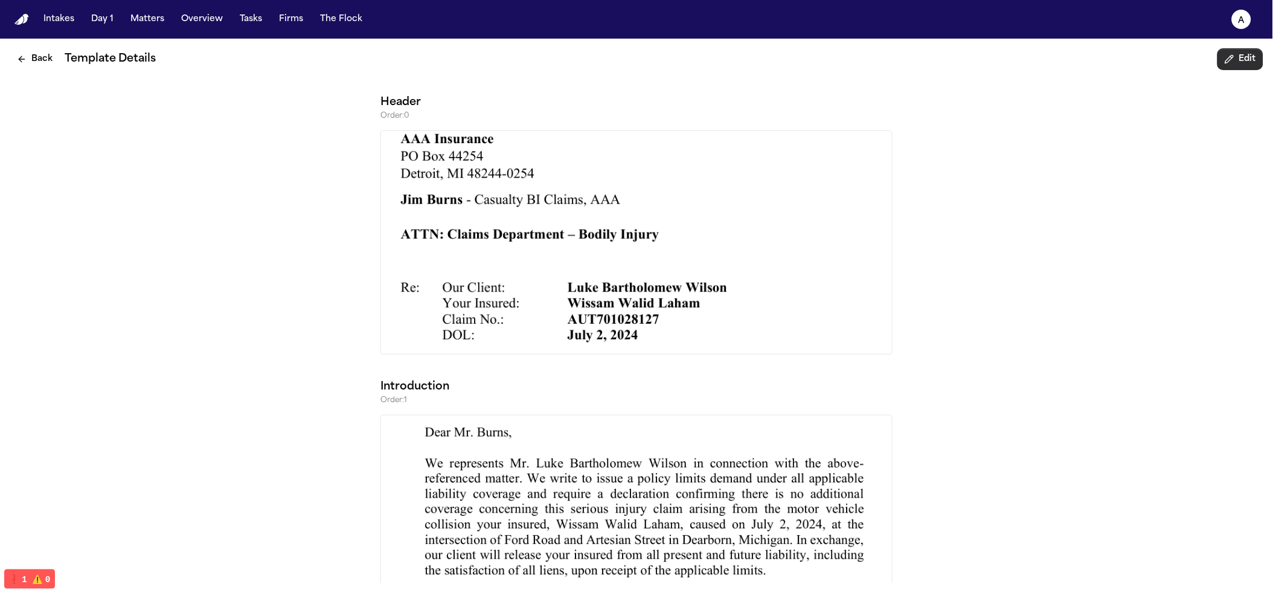
click at [1232, 52] on button "Edit" at bounding box center [1240, 59] width 46 height 22
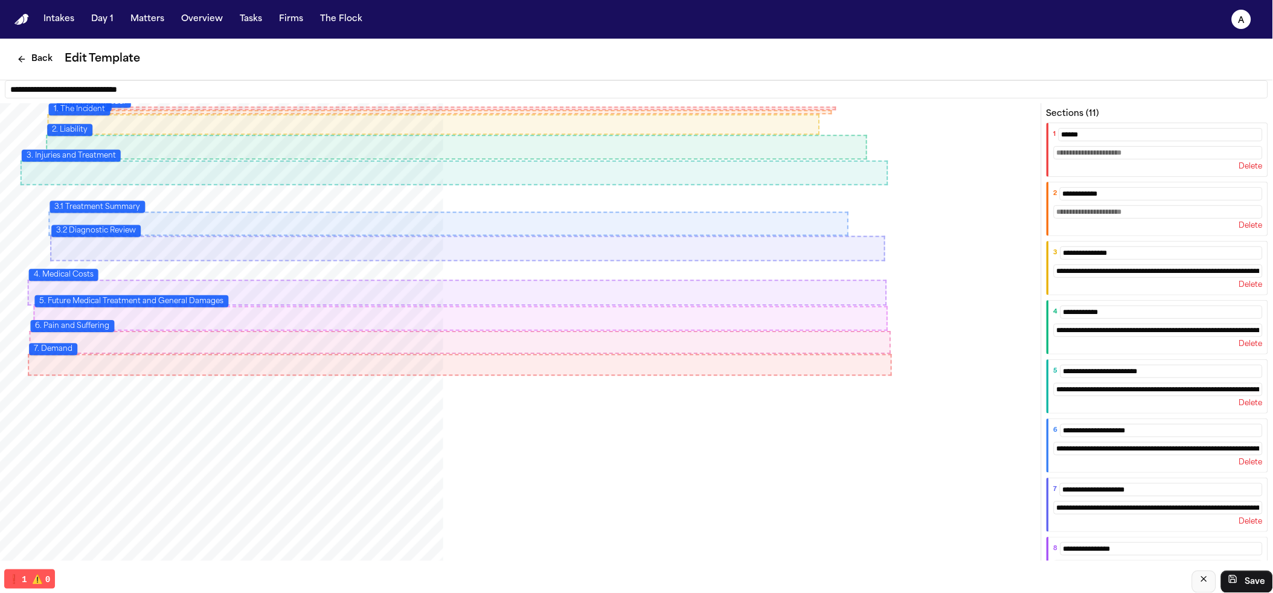
click at [1200, 584] on icon "cancel" at bounding box center [1204, 579] width 10 height 10
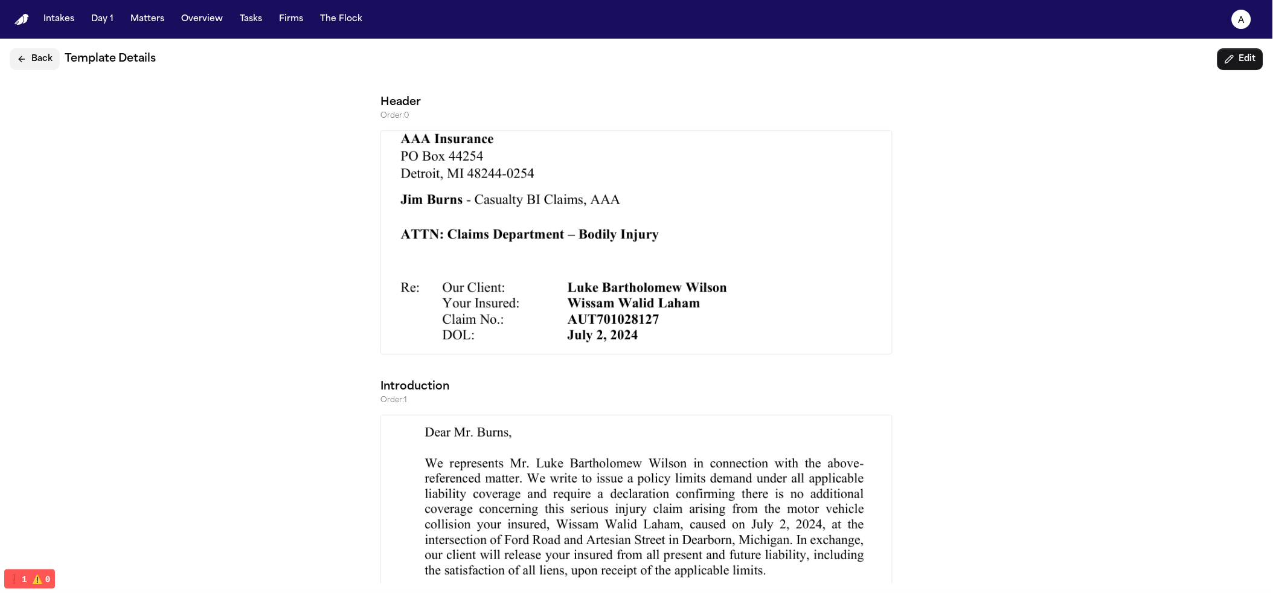
click at [34, 60] on button "Back" at bounding box center [35, 59] width 50 height 22
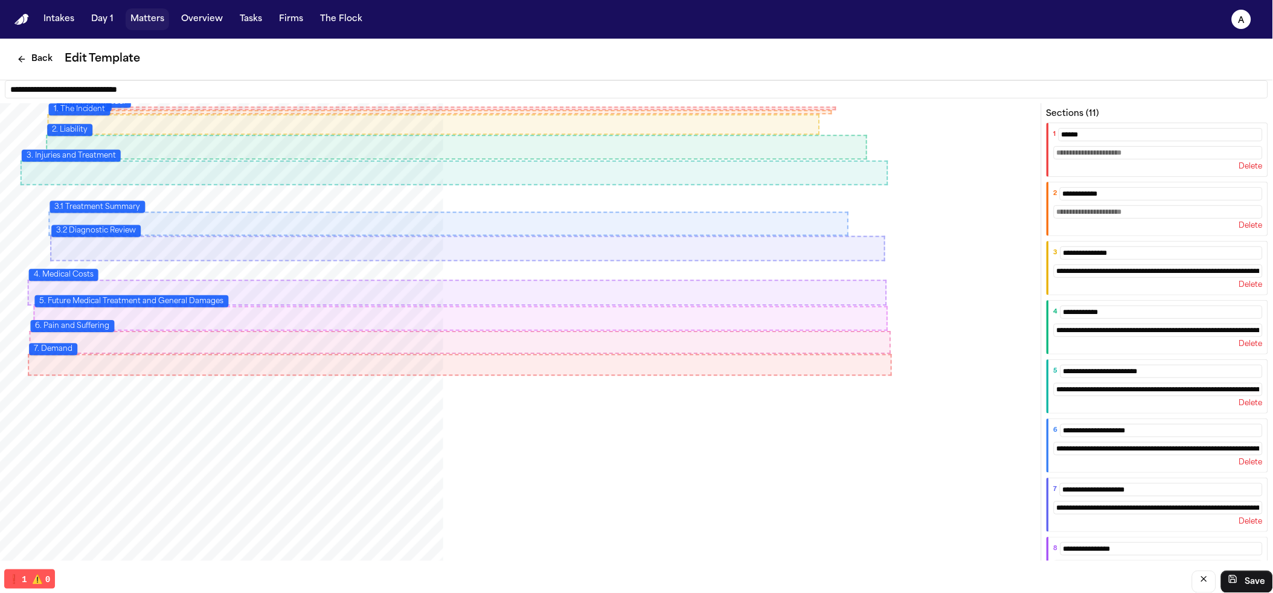
click at [155, 21] on button "Matters" at bounding box center [147, 19] width 43 height 22
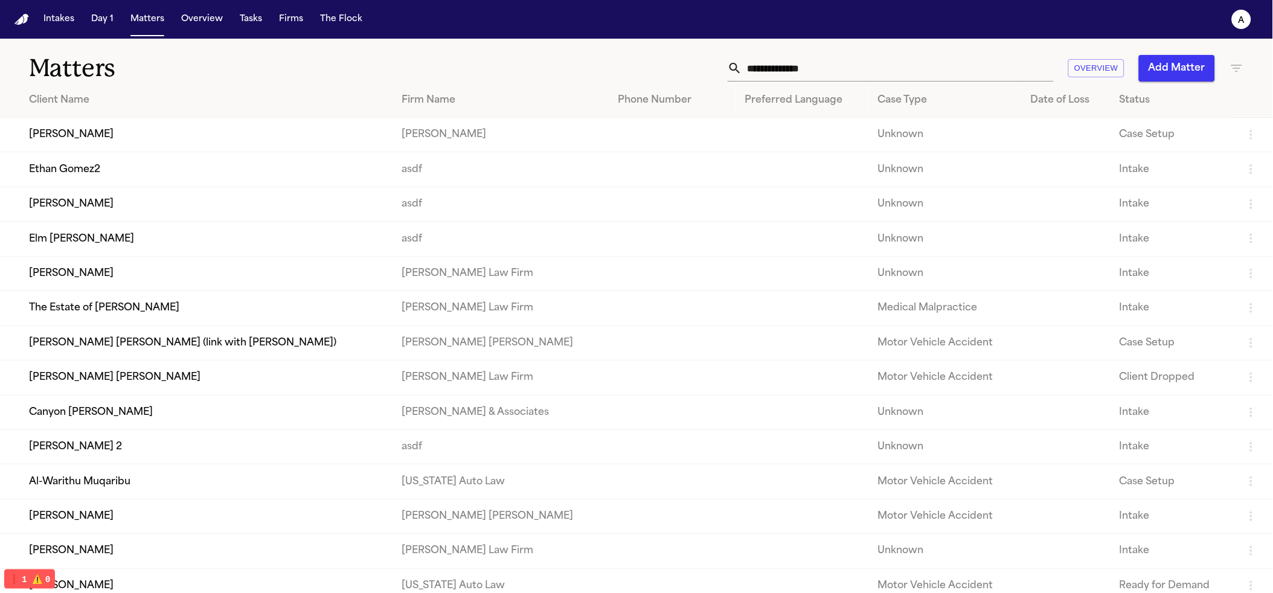
click at [173, 129] on td "Brittany Knowles" at bounding box center [196, 135] width 392 height 34
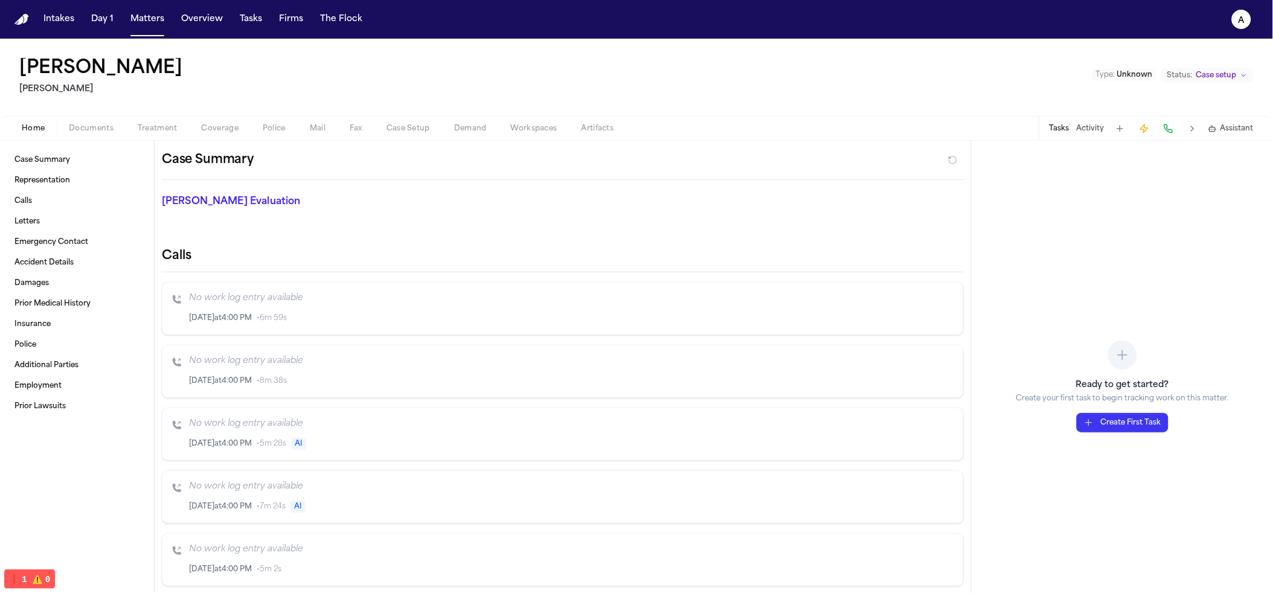
click at [471, 135] on span "button" at bounding box center [470, 135] width 47 height 1
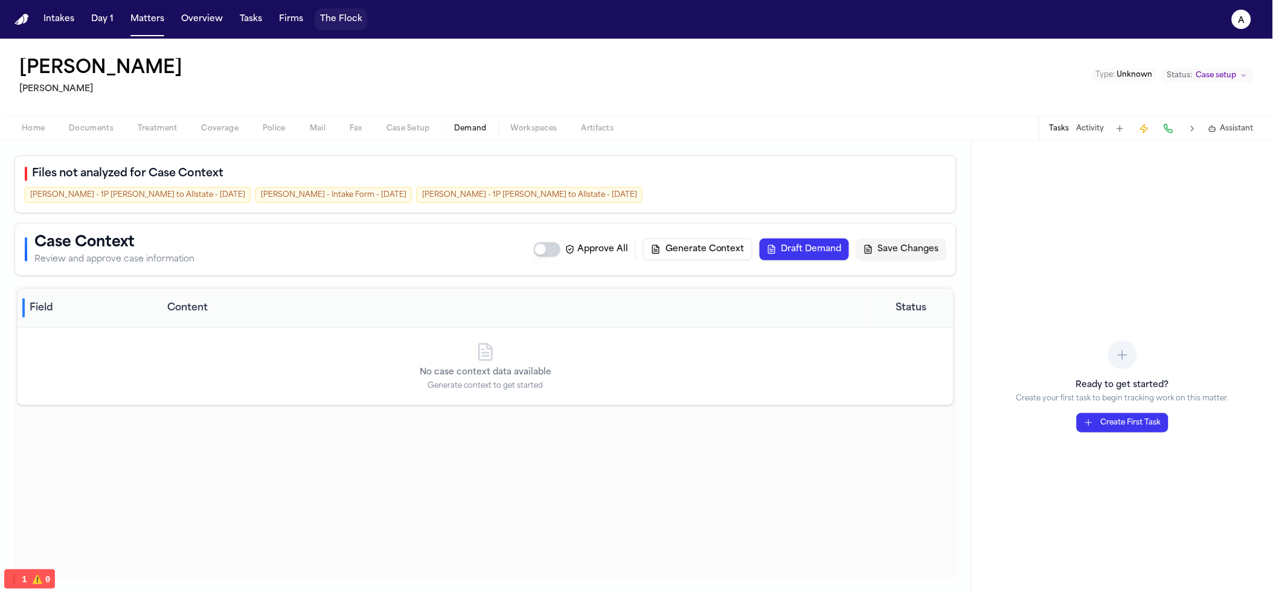
click at [334, 28] on button "The Flock" at bounding box center [341, 19] width 52 height 22
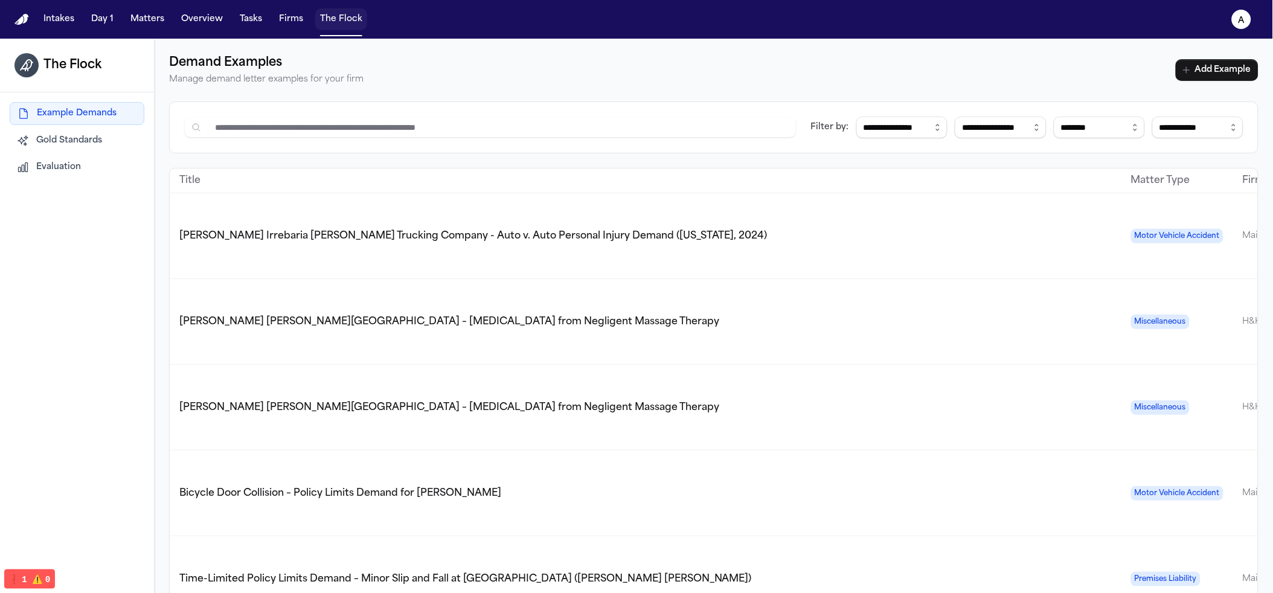
click at [353, 11] on button "The Flock" at bounding box center [341, 19] width 52 height 22
click at [120, 19] on div "Intakes Day 1 Matters Overview Tasks Firms The Flock" at bounding box center [203, 19] width 328 height 22
click at [106, 24] on button "Day 1" at bounding box center [102, 19] width 32 height 22
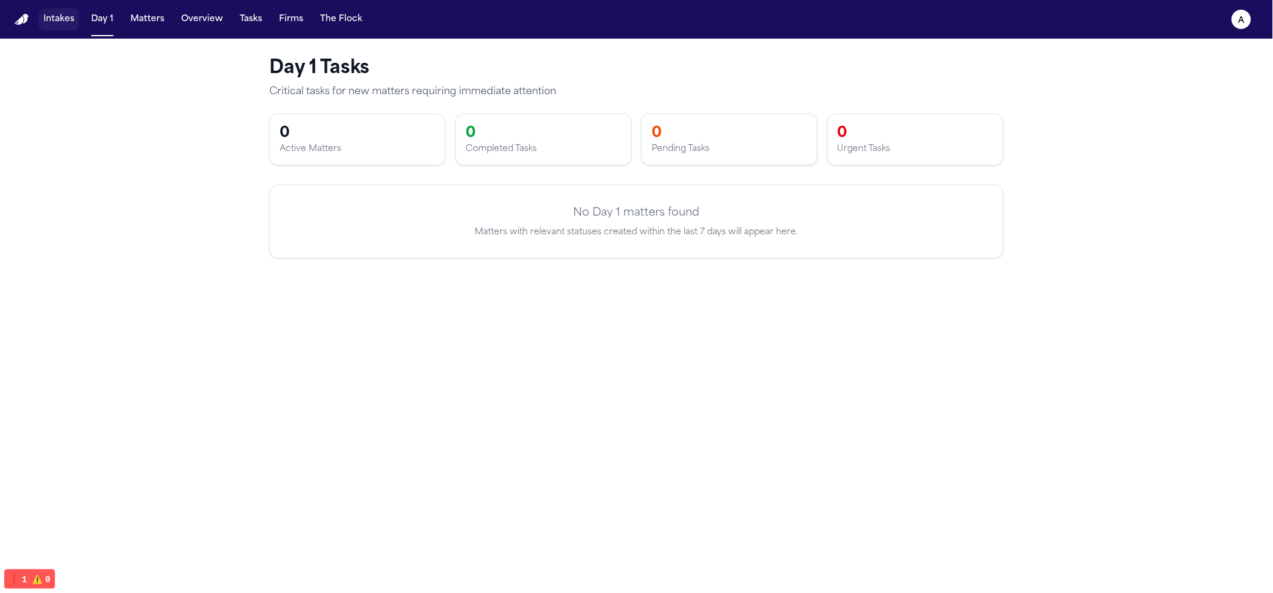
click at [44, 15] on button "Intakes" at bounding box center [59, 19] width 40 height 22
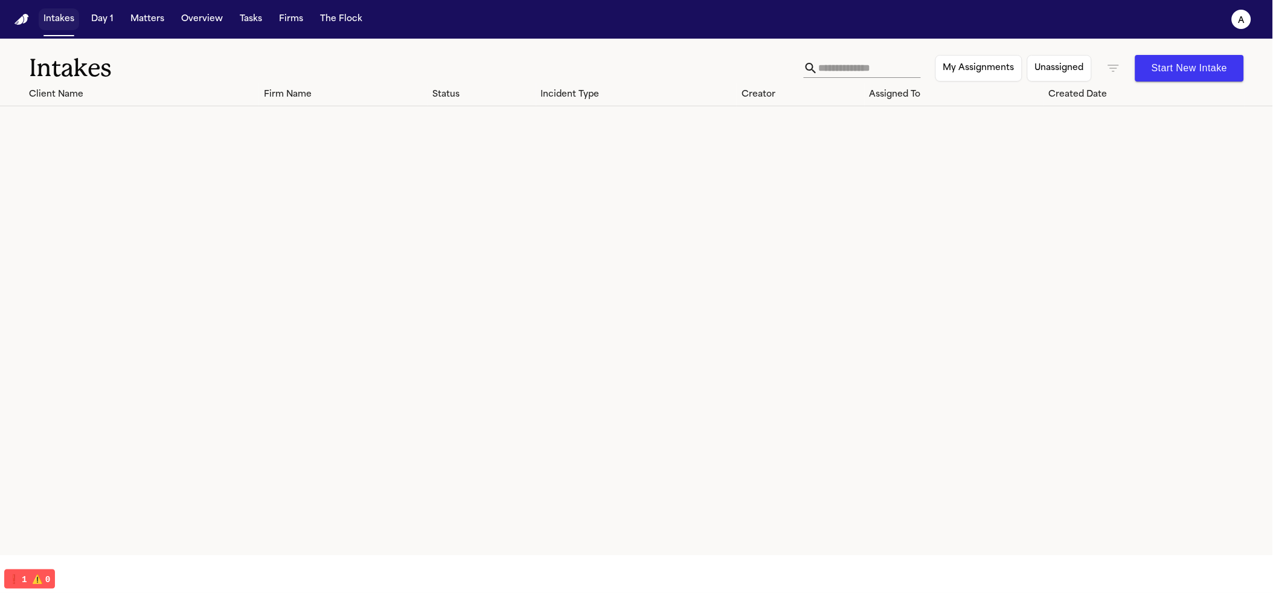
click at [57, 18] on button "Intakes" at bounding box center [59, 19] width 40 height 22
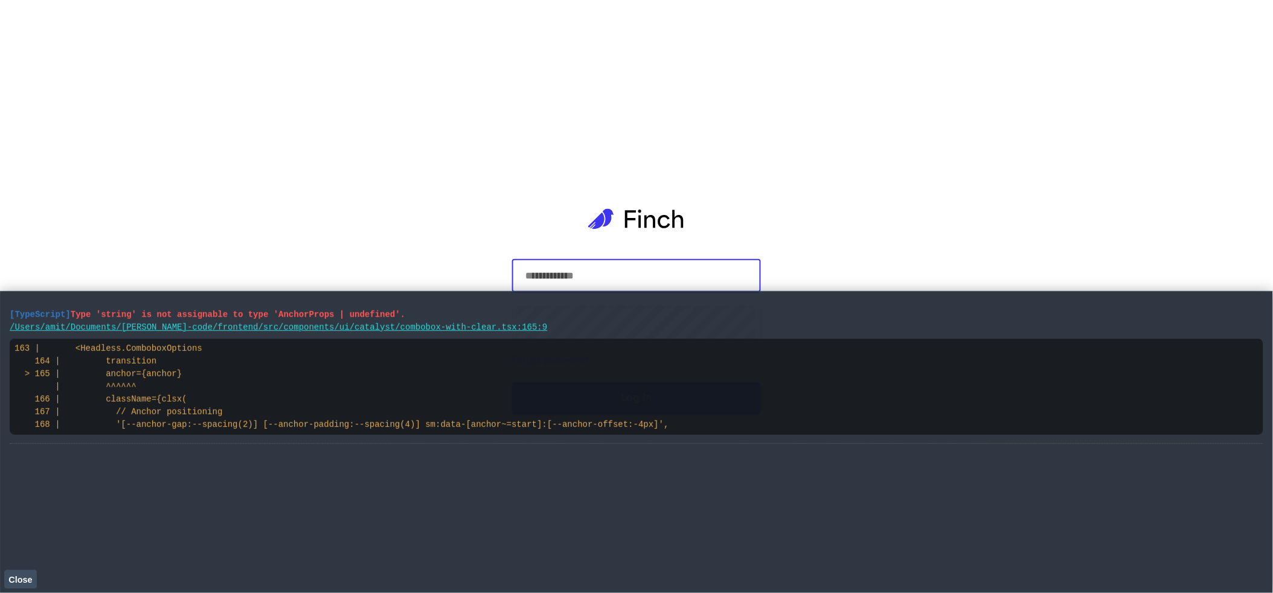
click at [18, 581] on span "Close" at bounding box center [20, 580] width 24 height 10
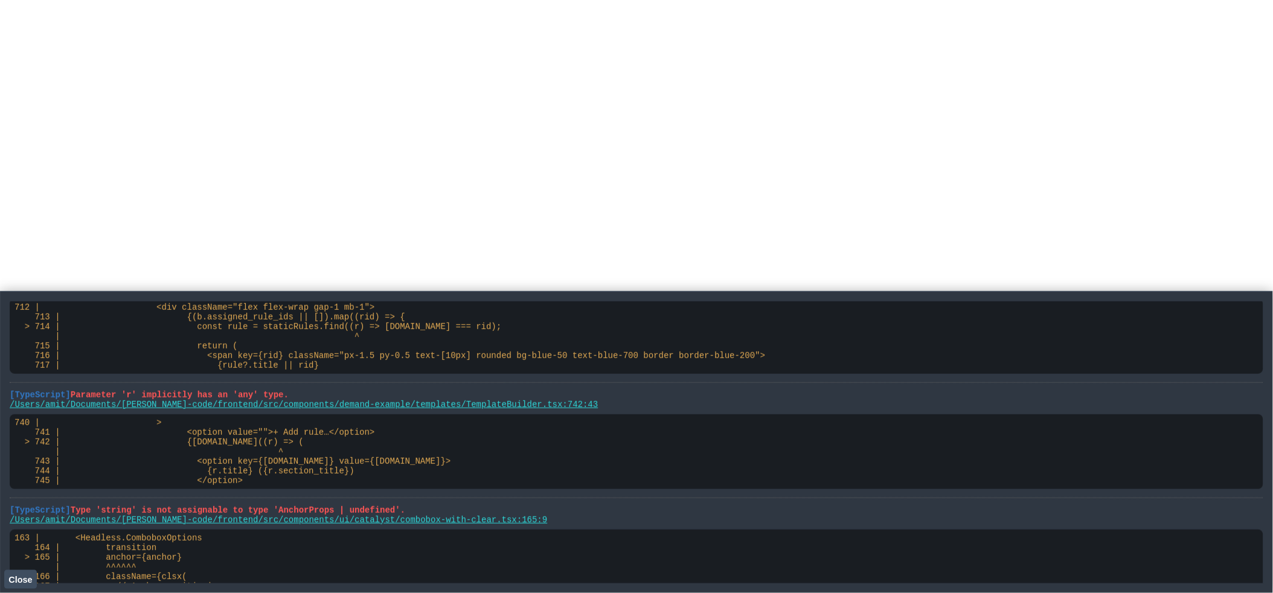
scroll to position [270, 0]
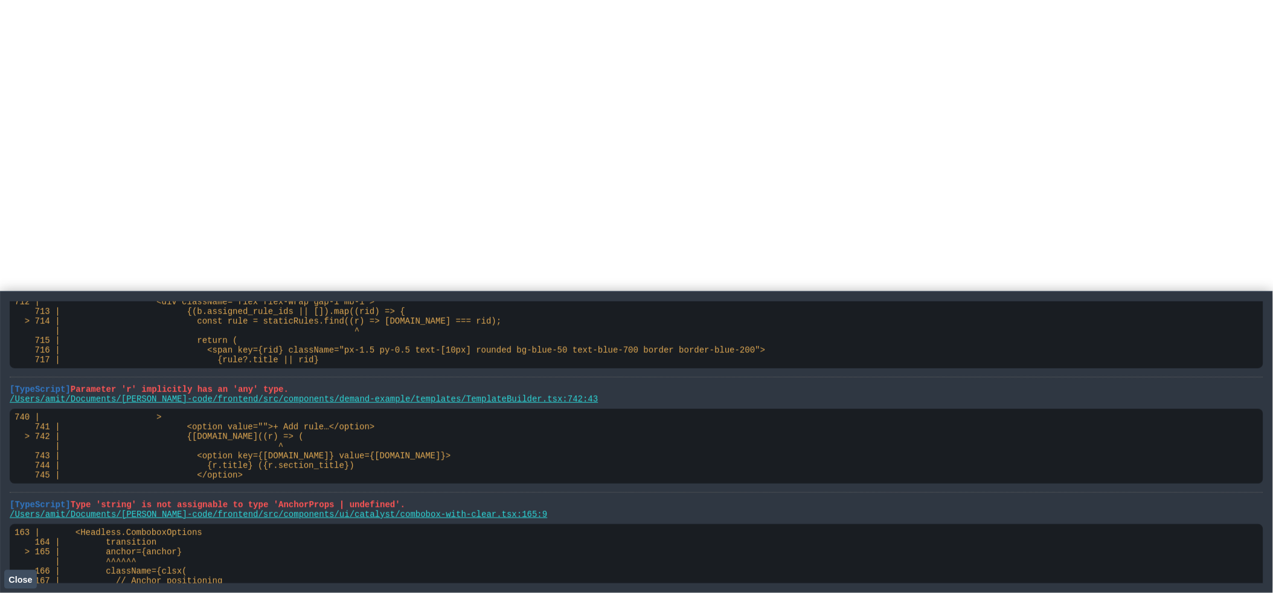
drag, startPoint x: 8, startPoint y: 427, endPoint x: 298, endPoint y: 464, distance: 292.7
click at [298, 464] on main "[TypeScript] '"@/services/api/proofreadingService"' has no exported member name…" at bounding box center [636, 442] width 1273 height 302
click at [129, 5] on html at bounding box center [636, 2] width 1273 height 5
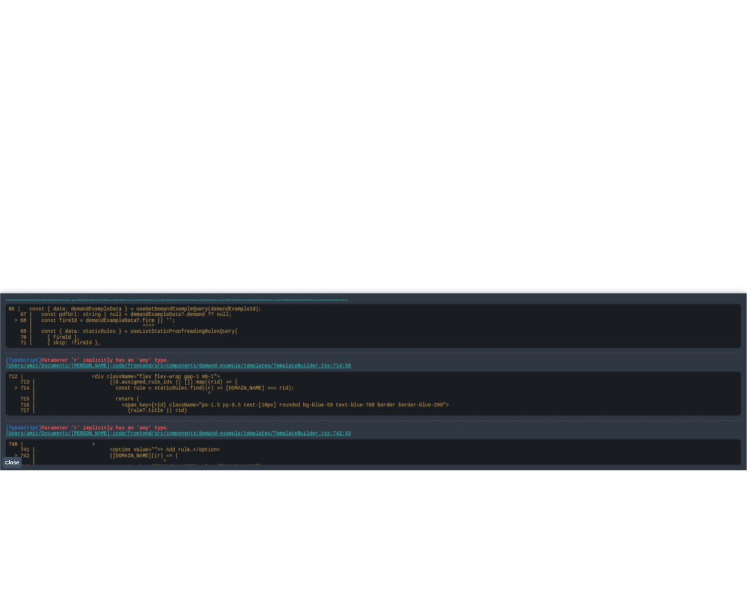
scroll to position [453, 0]
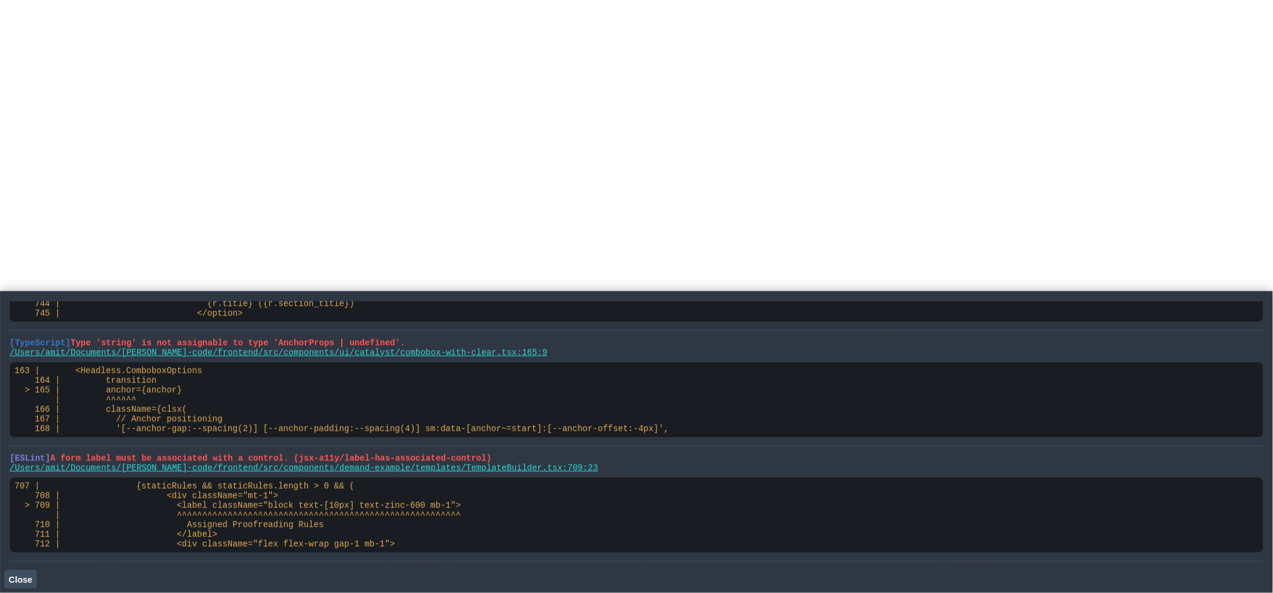
drag, startPoint x: 6, startPoint y: 312, endPoint x: 321, endPoint y: 481, distance: 357.4
click at [312, 499] on main "[TypeScript] '"@/services/api/proofreadingService"' has no exported member name…" at bounding box center [636, 442] width 1273 height 302
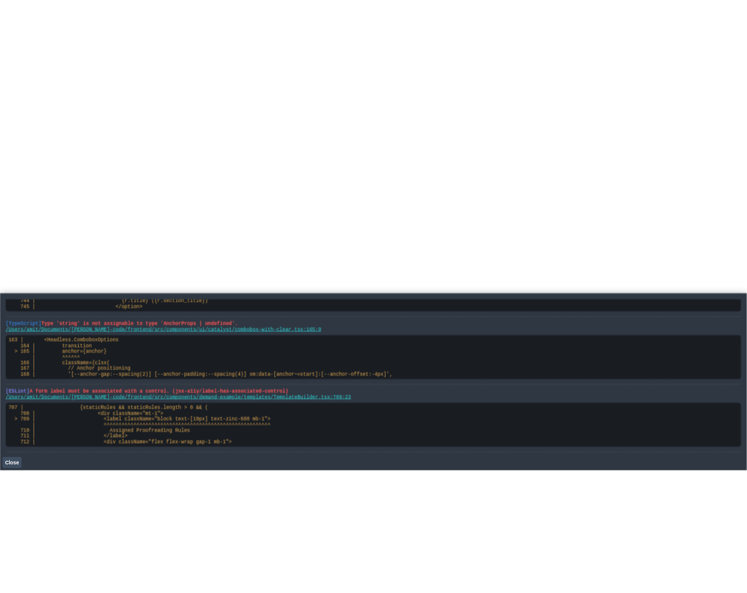
scroll to position [462, 0]
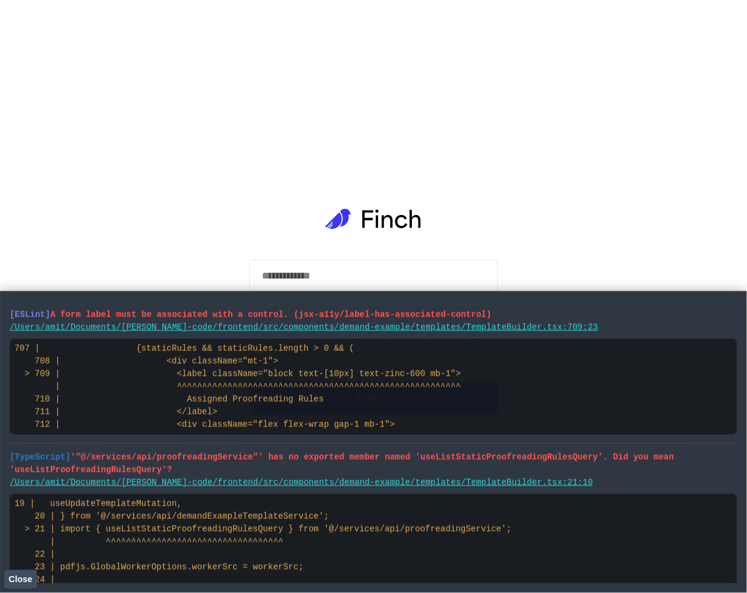
click at [12, 581] on span "Close" at bounding box center [20, 580] width 24 height 10
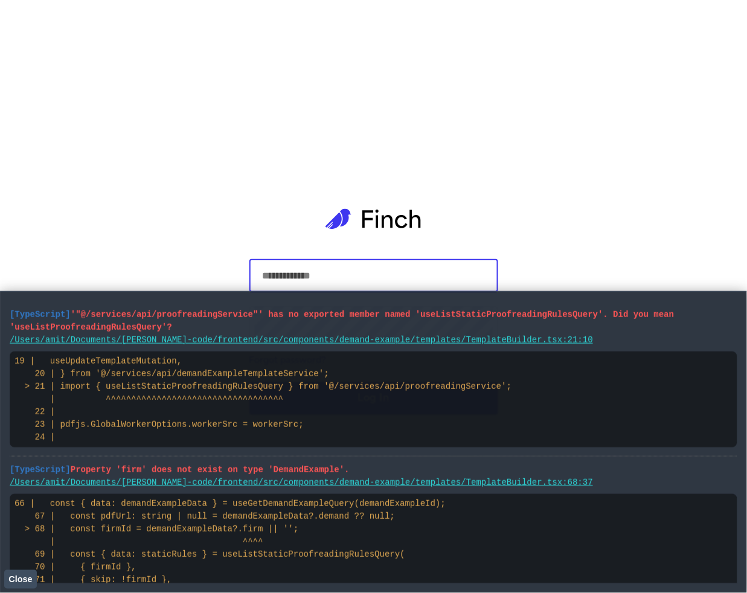
type input "**********"
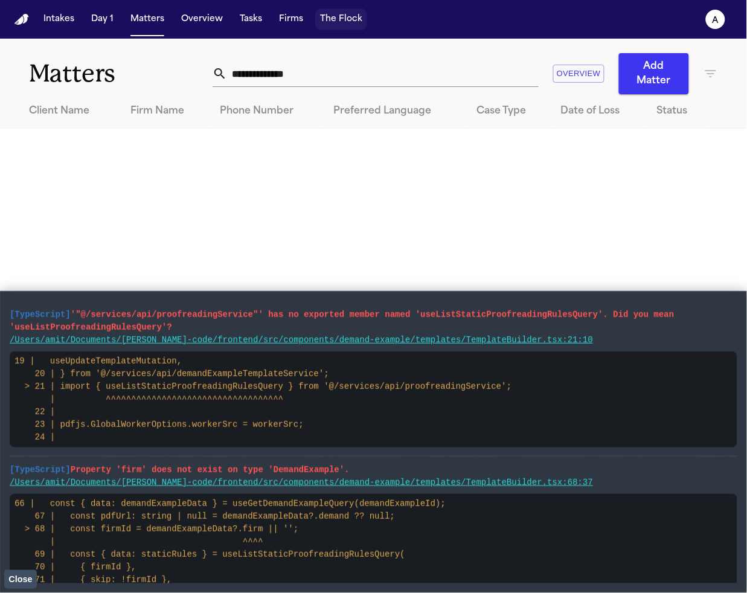
click at [341, 14] on button "The Flock" at bounding box center [341, 19] width 52 height 22
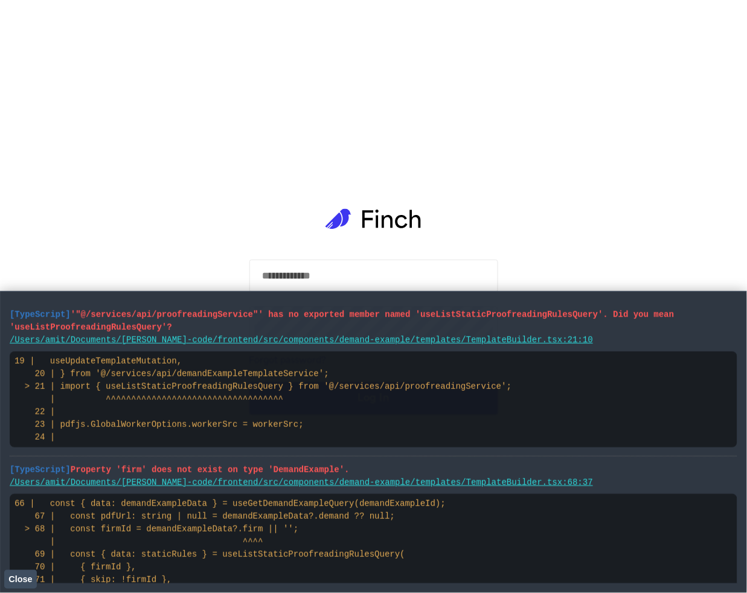
click at [24, 576] on span "Close" at bounding box center [20, 580] width 24 height 10
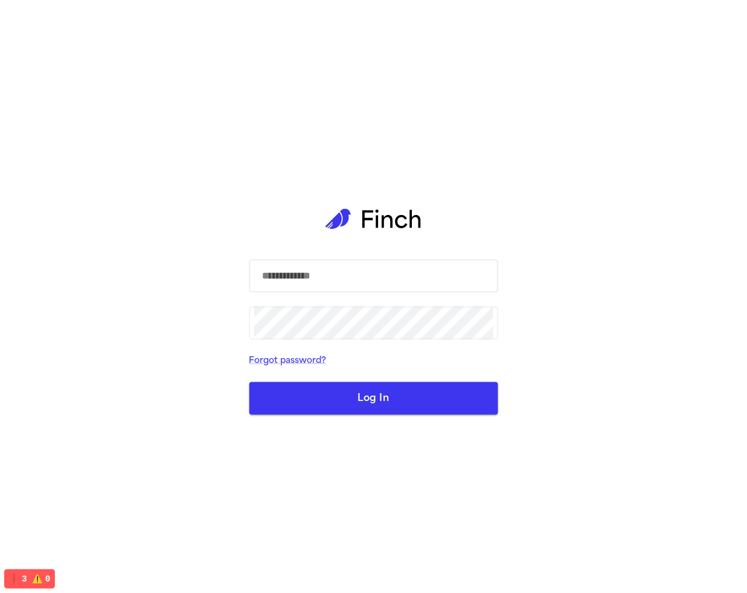
click at [391, 291] on input "text" at bounding box center [373, 276] width 239 height 34
type input "**********"
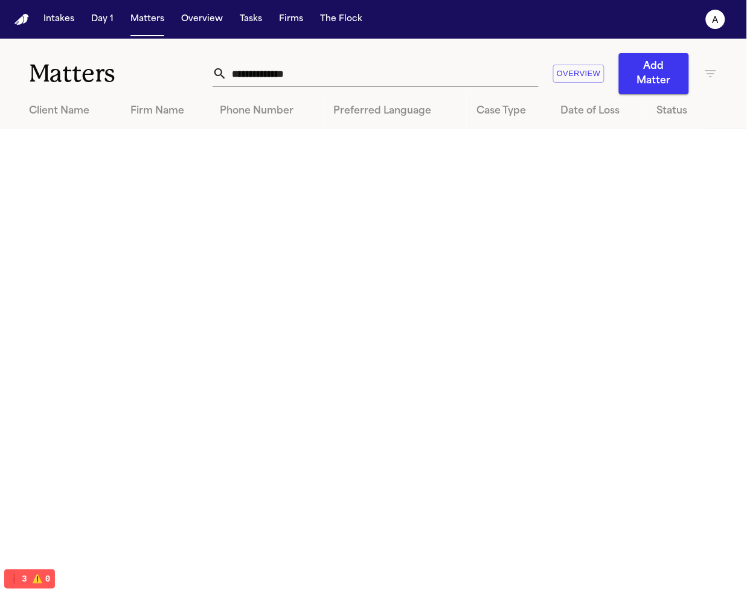
click at [340, 23] on button "The Flock" at bounding box center [341, 19] width 52 height 22
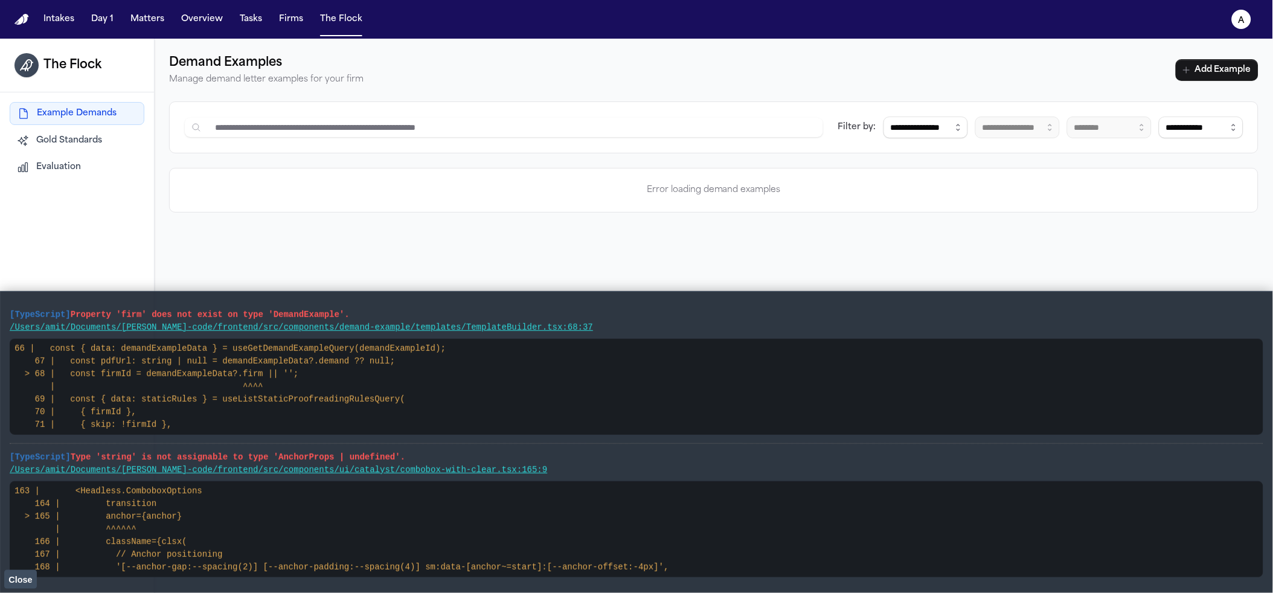
click at [2, 580] on main "[TypeScript] Property 'firm' does not exist on type 'DemandExample'. /Users/ami…" at bounding box center [636, 442] width 1273 height 302
click at [4, 578] on button "Close" at bounding box center [20, 579] width 33 height 18
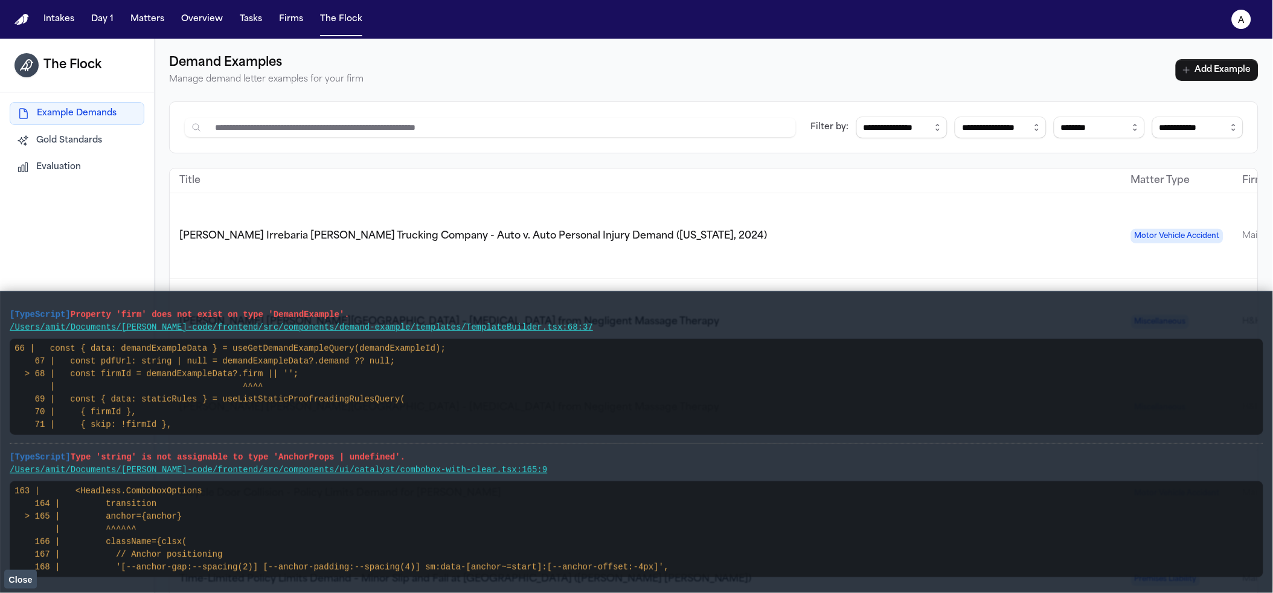
click at [8, 581] on button "Close" at bounding box center [20, 579] width 33 height 18
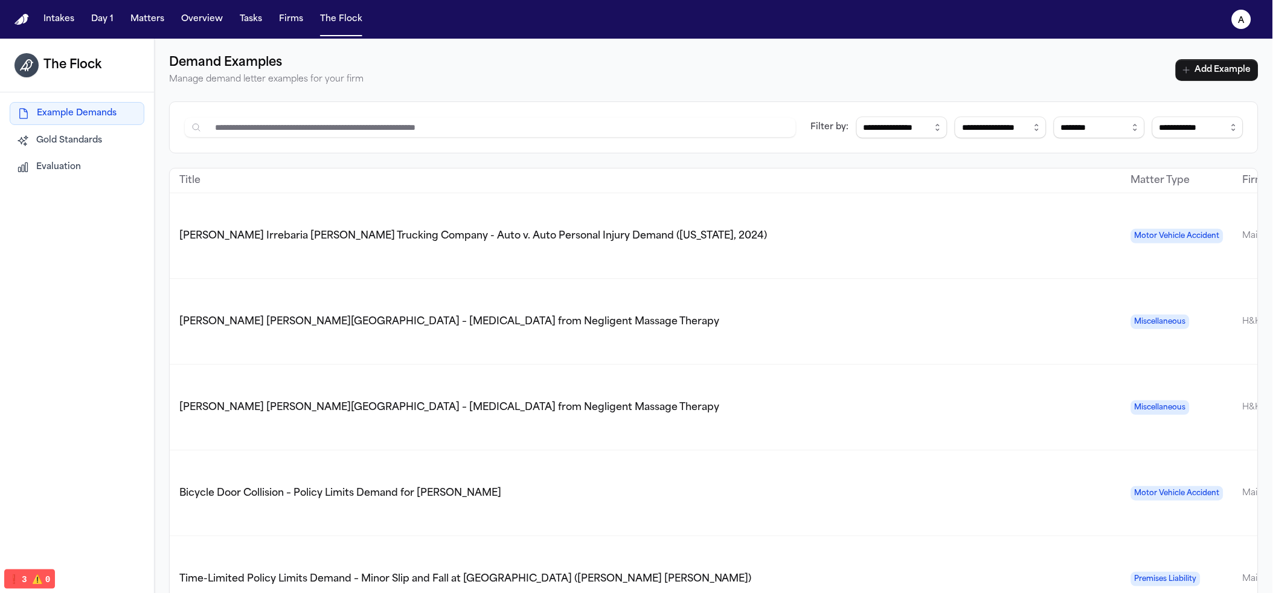
click at [274, 403] on span "[PERSON_NAME] [PERSON_NAME][GEOGRAPHIC_DATA] – [MEDICAL_DATA] from Negligent Ma…" at bounding box center [449, 408] width 540 height 10
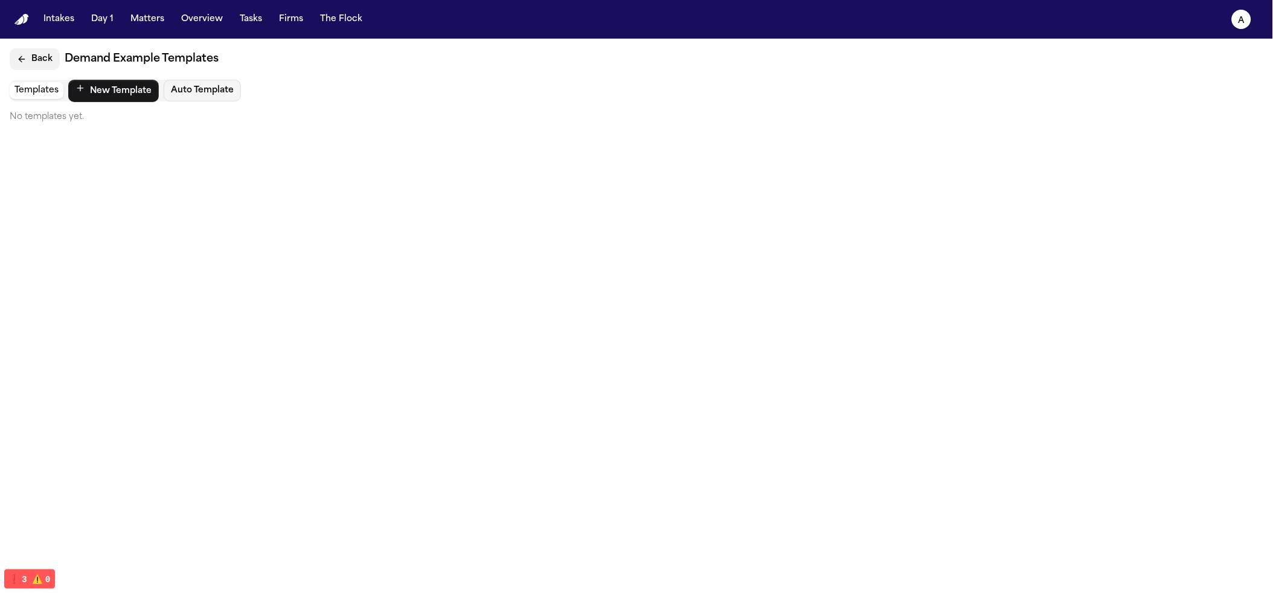
click at [36, 63] on button "Back" at bounding box center [35, 59] width 50 height 22
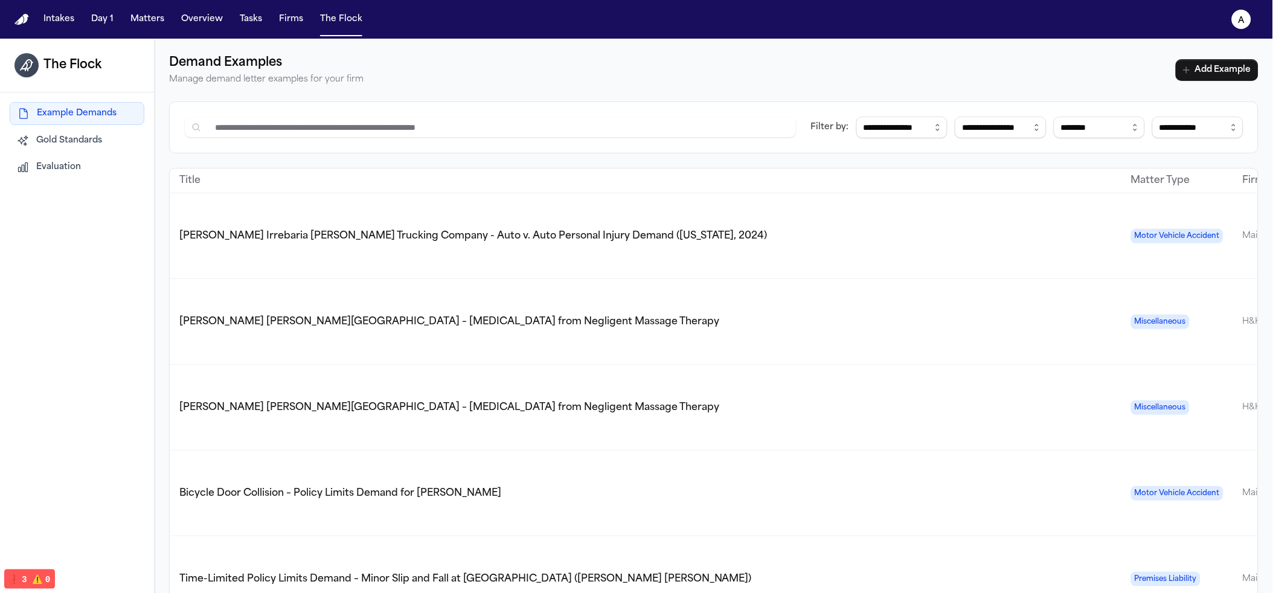
click at [507, 317] on span "Steve Krause v. Parker Palm Springs – Nerve Injury from Negligent Massage Thera…" at bounding box center [449, 322] width 540 height 10
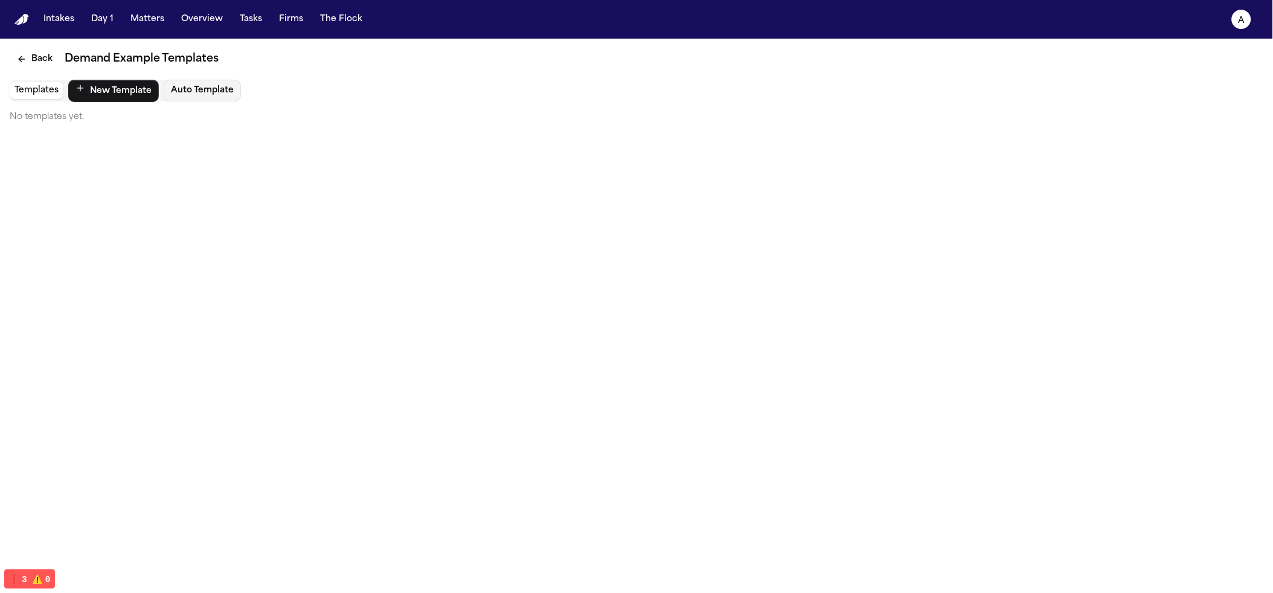
click at [28, 51] on button "Back" at bounding box center [35, 59] width 50 height 22
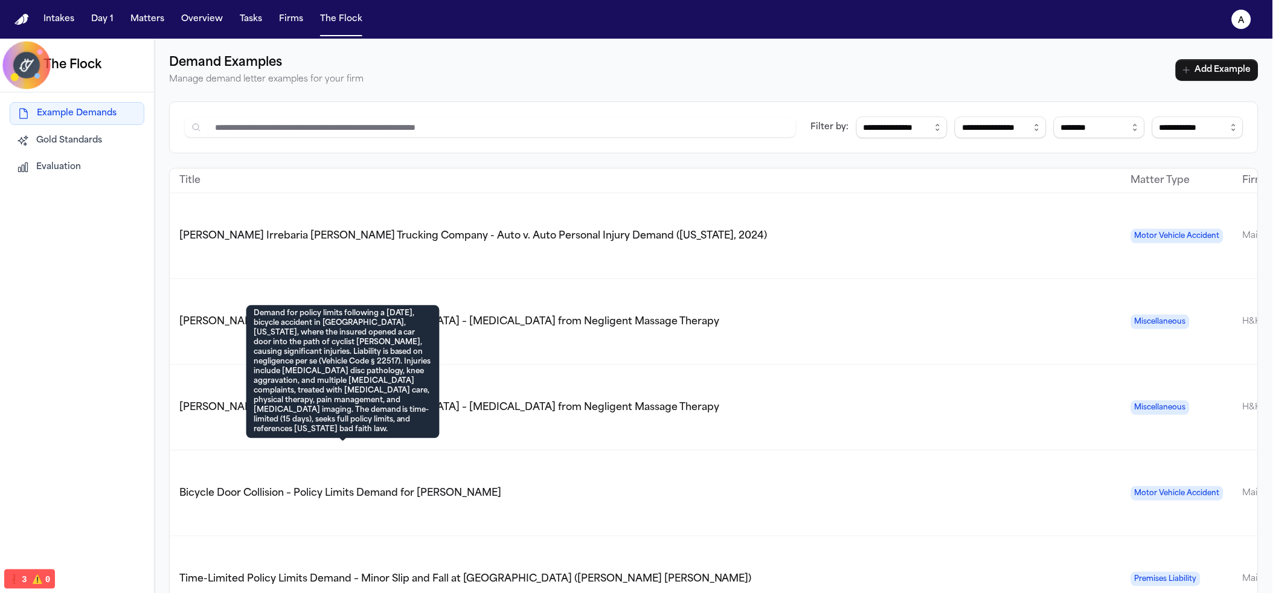
click at [475, 488] on span "Bicycle Door Collision – Policy Limits Demand for Christopher Zeimba" at bounding box center [340, 493] width 322 height 10
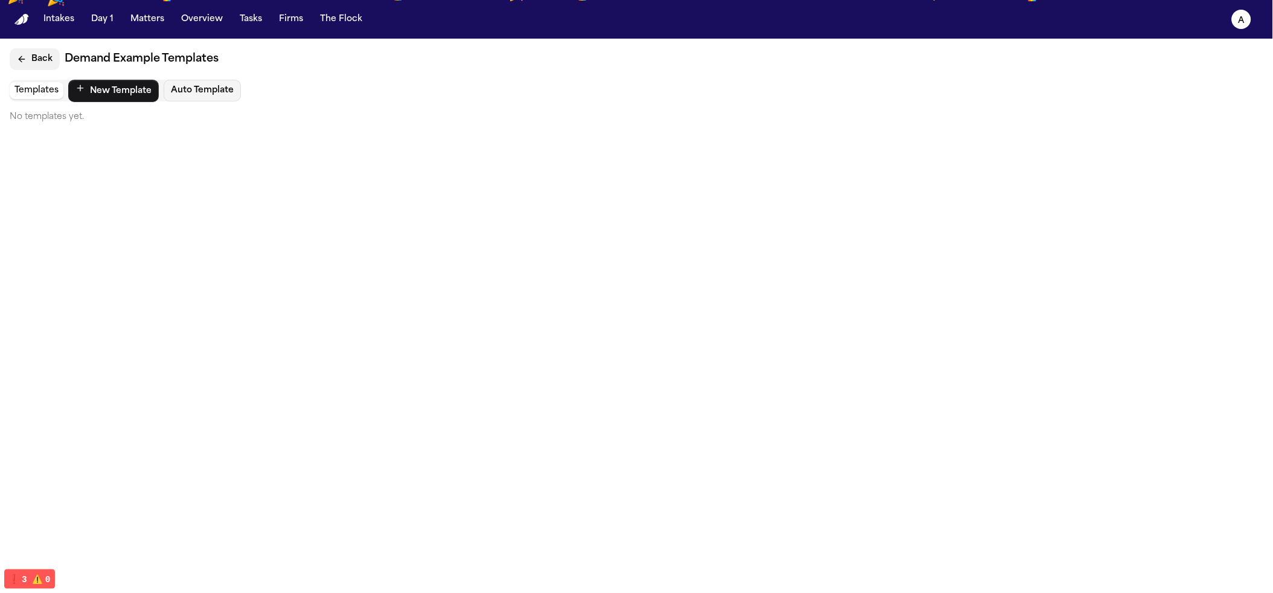
click at [38, 56] on button "Back" at bounding box center [35, 59] width 50 height 22
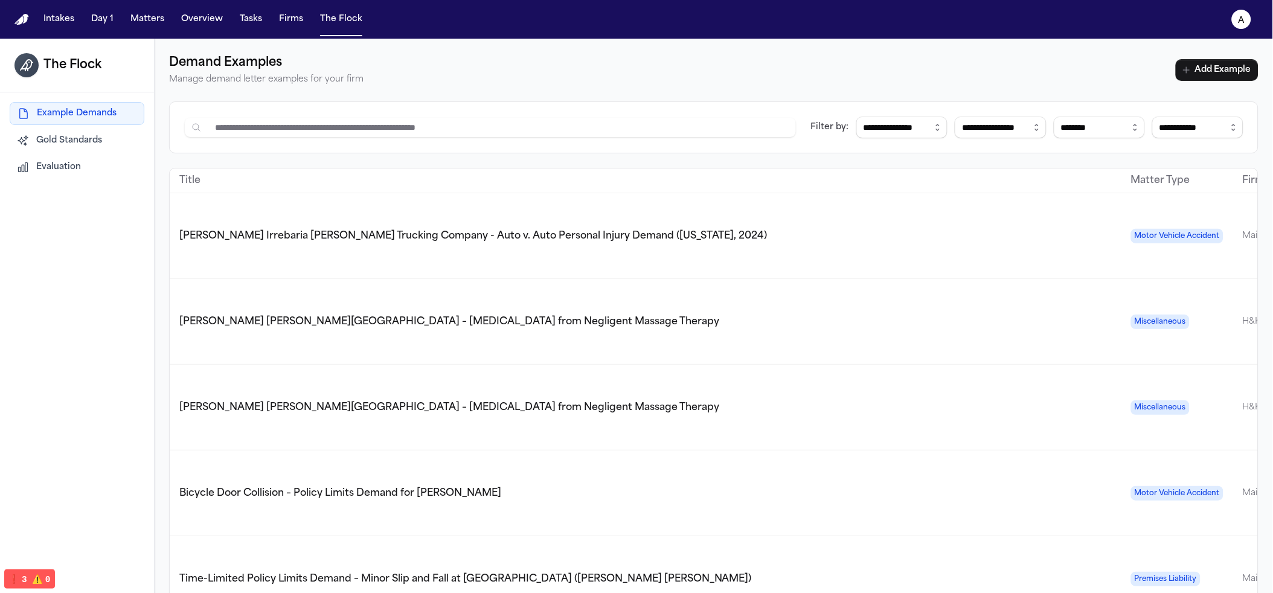
click at [529, 537] on td "Time-Limited Policy Limits Demand – Minor Slip and Fall at Grocery Store (Keira…" at bounding box center [645, 579] width 951 height 86
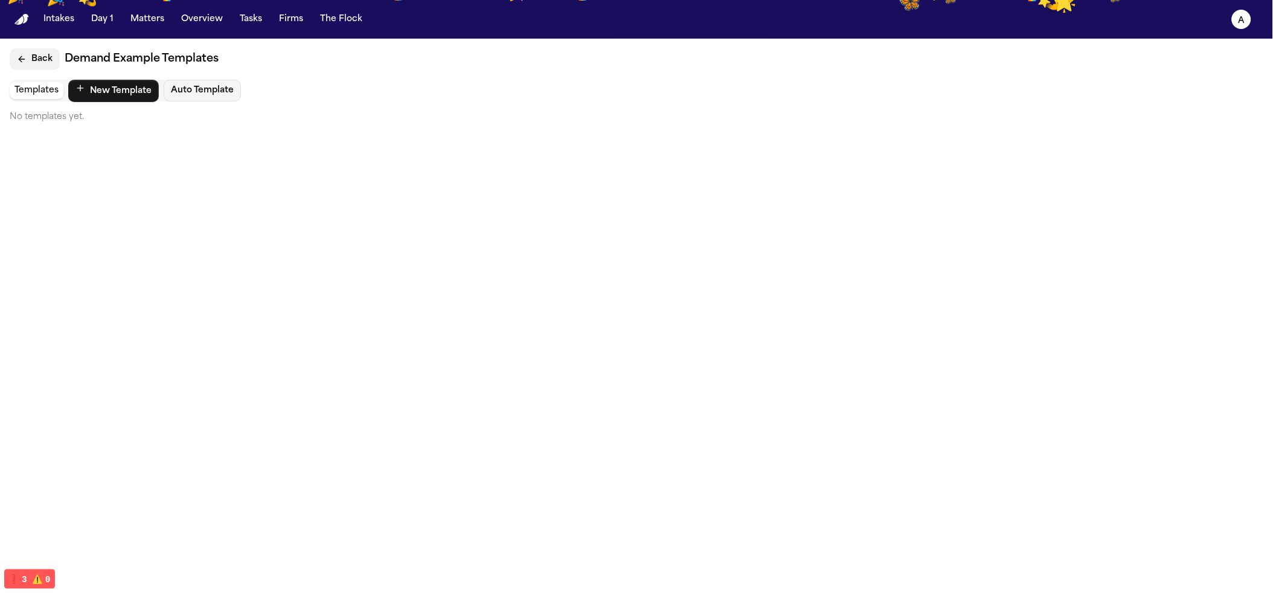
click at [20, 52] on button "Back" at bounding box center [35, 59] width 50 height 22
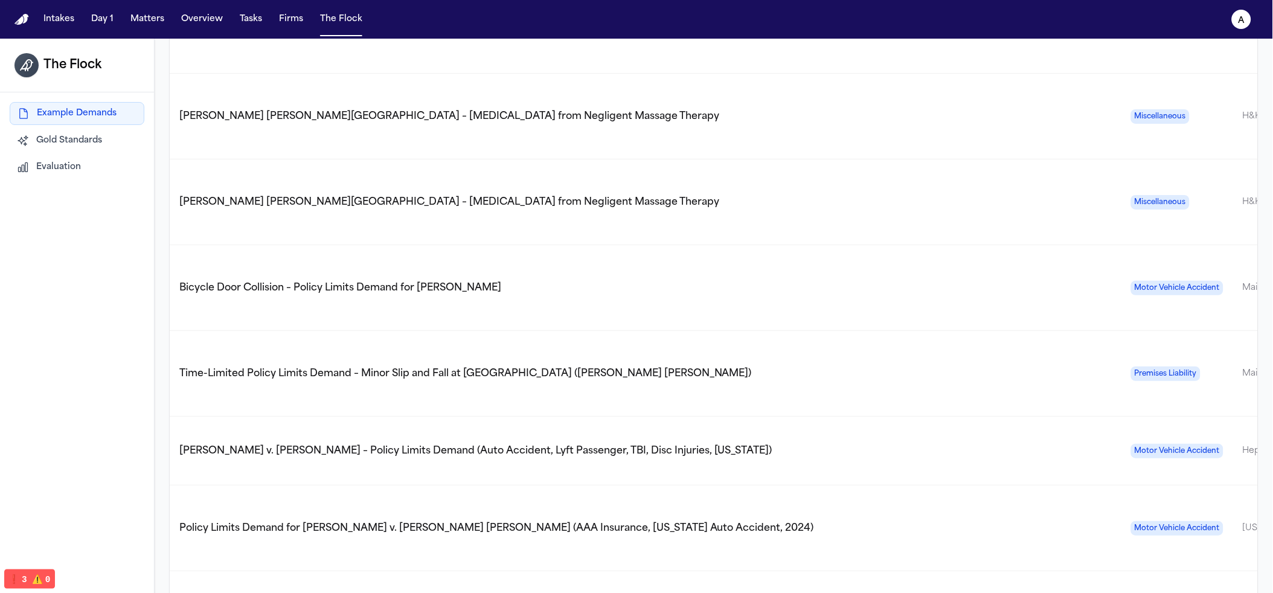
scroll to position [232, 0]
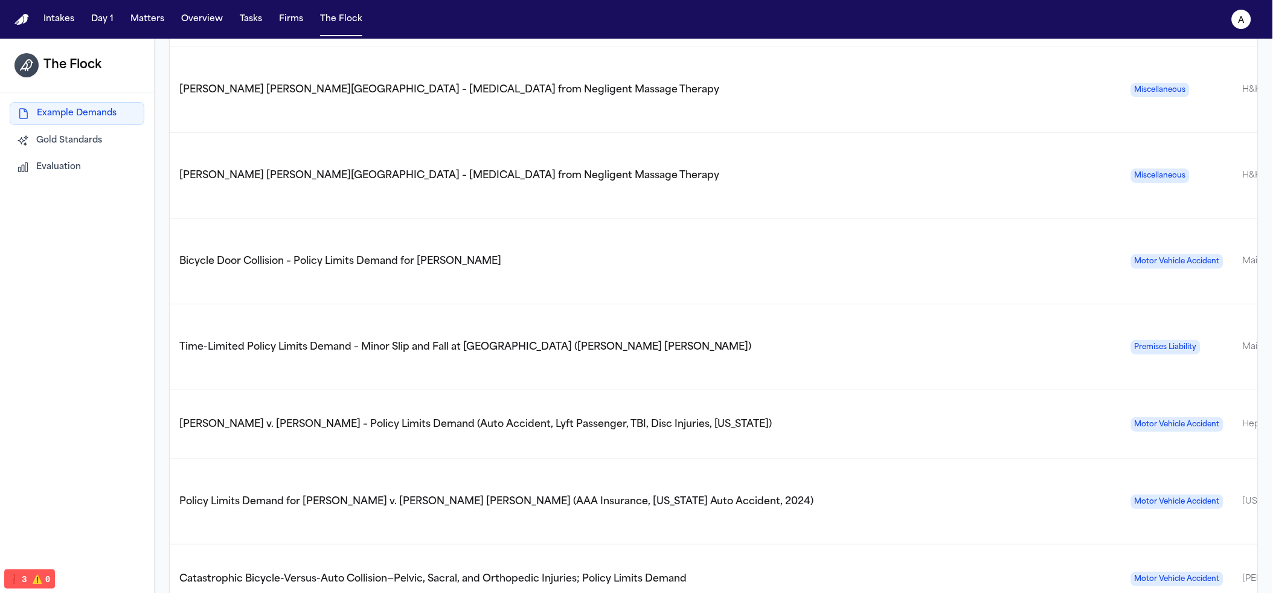
click at [700, 420] on span "Morgan Serra v. Wendy Rodriguez – Policy Limits Demand (Auto Accident, Lyft Pas…" at bounding box center [475, 425] width 593 height 10
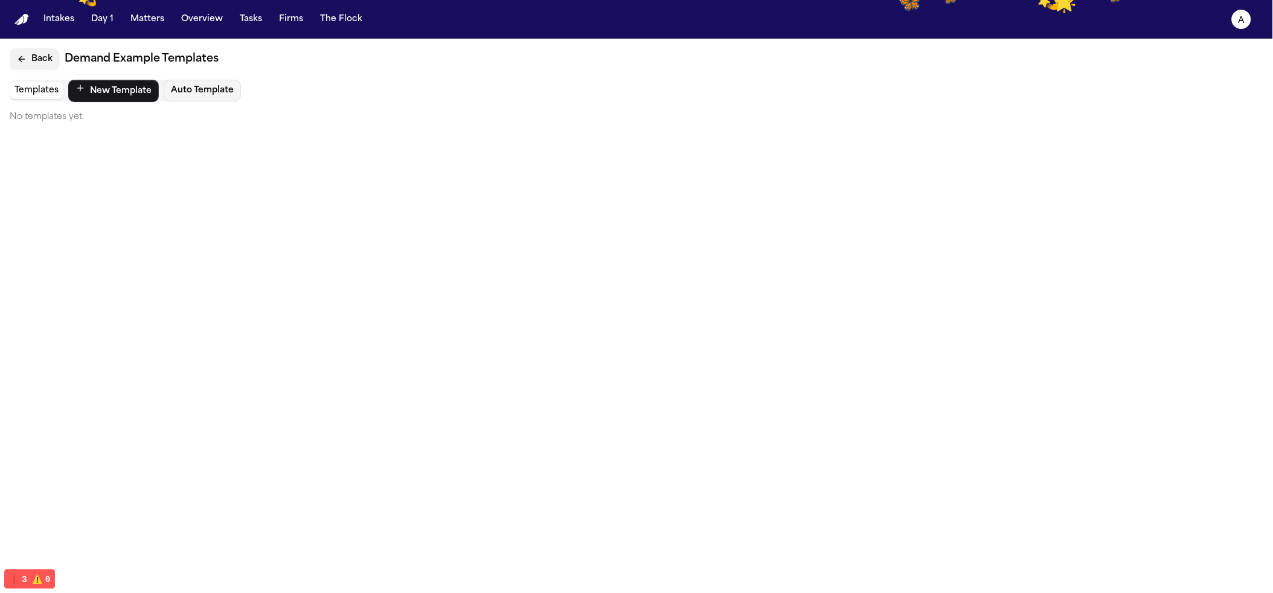
click at [17, 59] on icon "Back" at bounding box center [22, 59] width 10 height 10
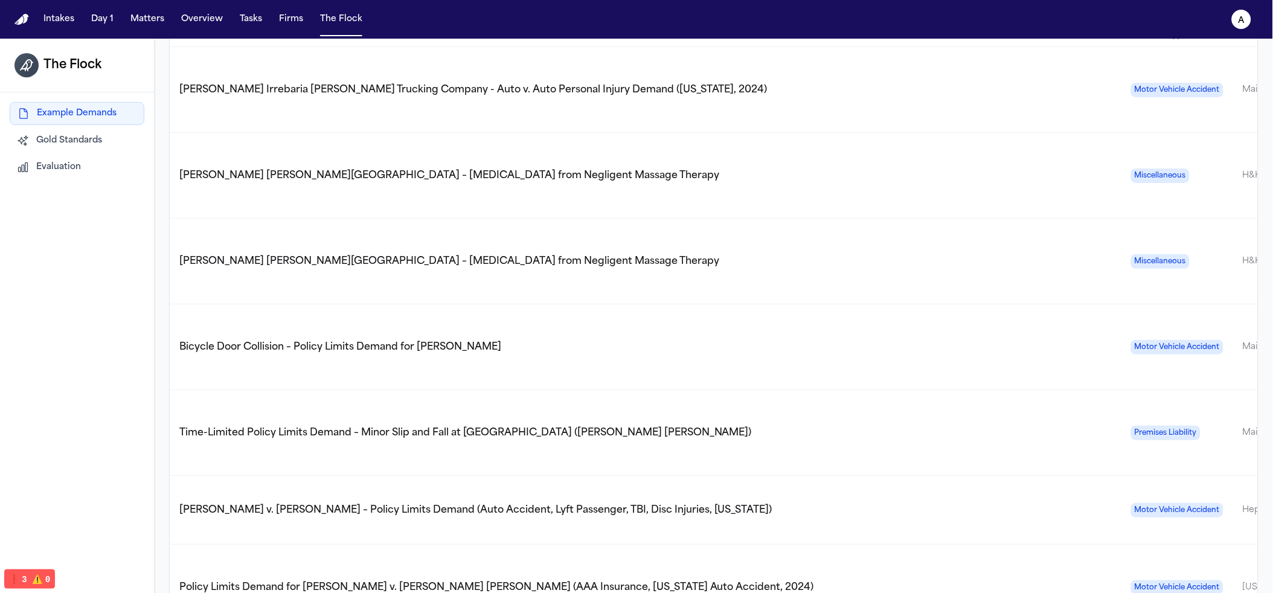
scroll to position [241, 0]
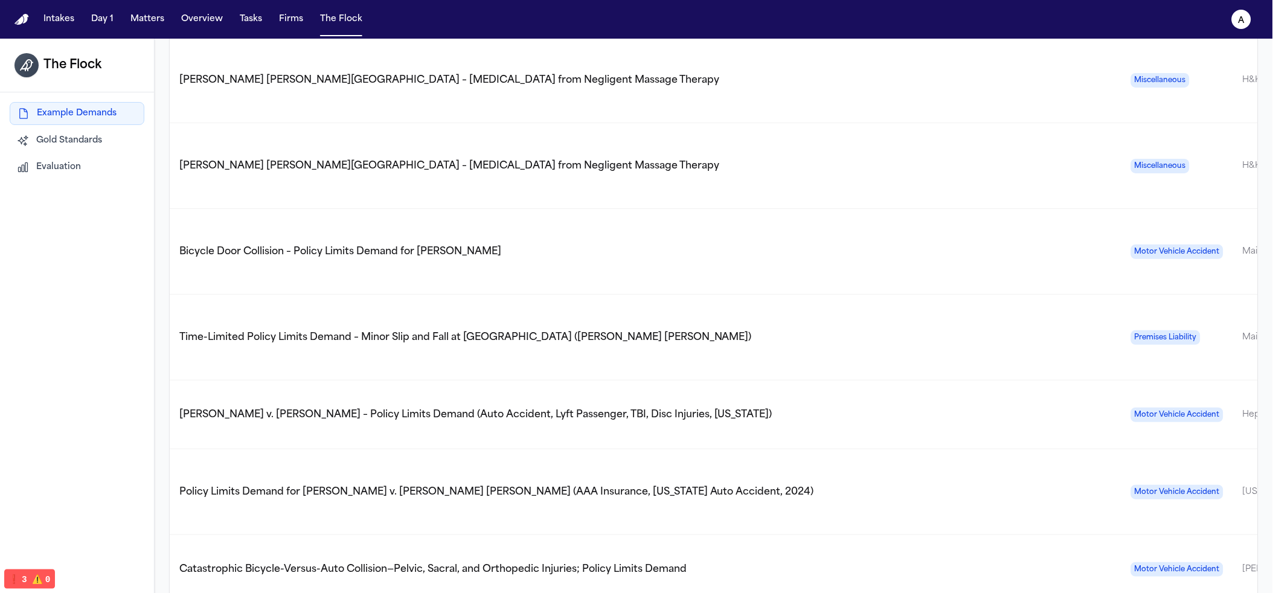
click at [545, 487] on span "Policy Limits Demand for Luke Bartholomew Wilson v. Wissam Walid Laham (AAA Ins…" at bounding box center [496, 492] width 634 height 10
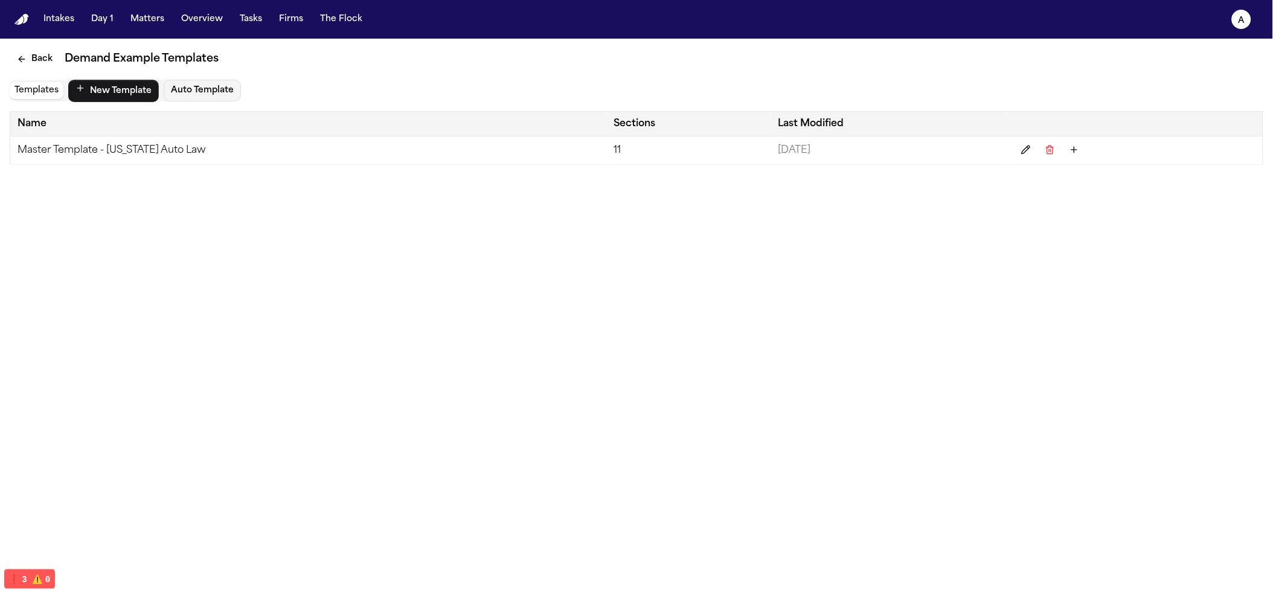
click at [129, 148] on td "Master Template - Michigan Auto Law" at bounding box center [308, 150] width 596 height 28
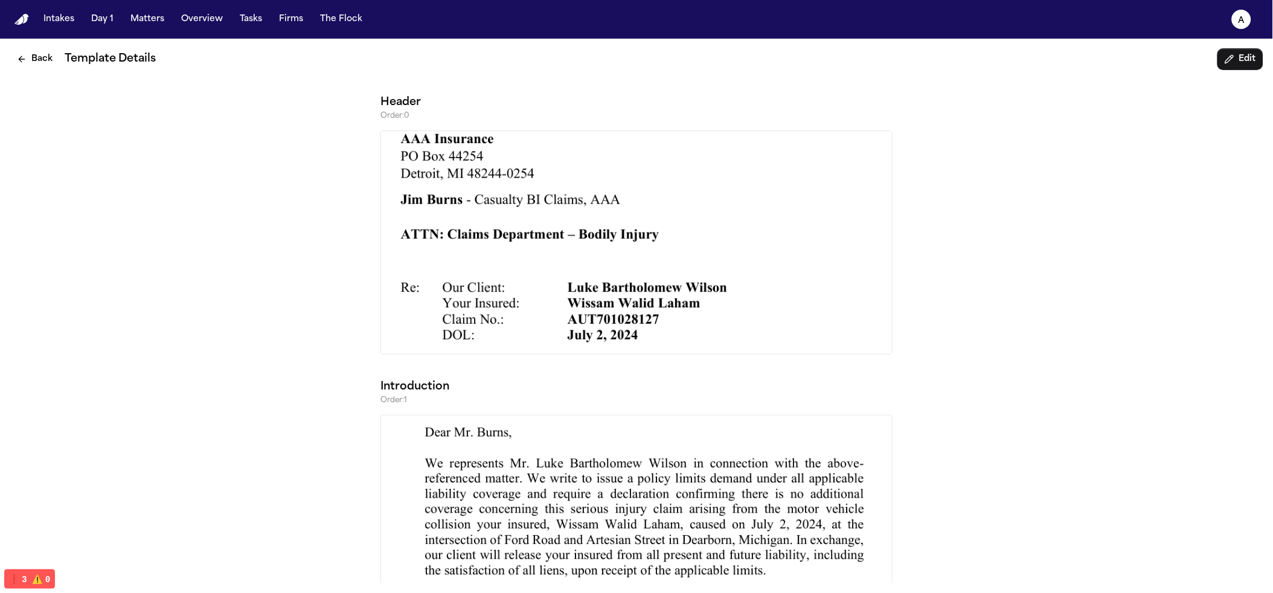
click at [1239, 58] on button "Edit" at bounding box center [1240, 59] width 46 height 22
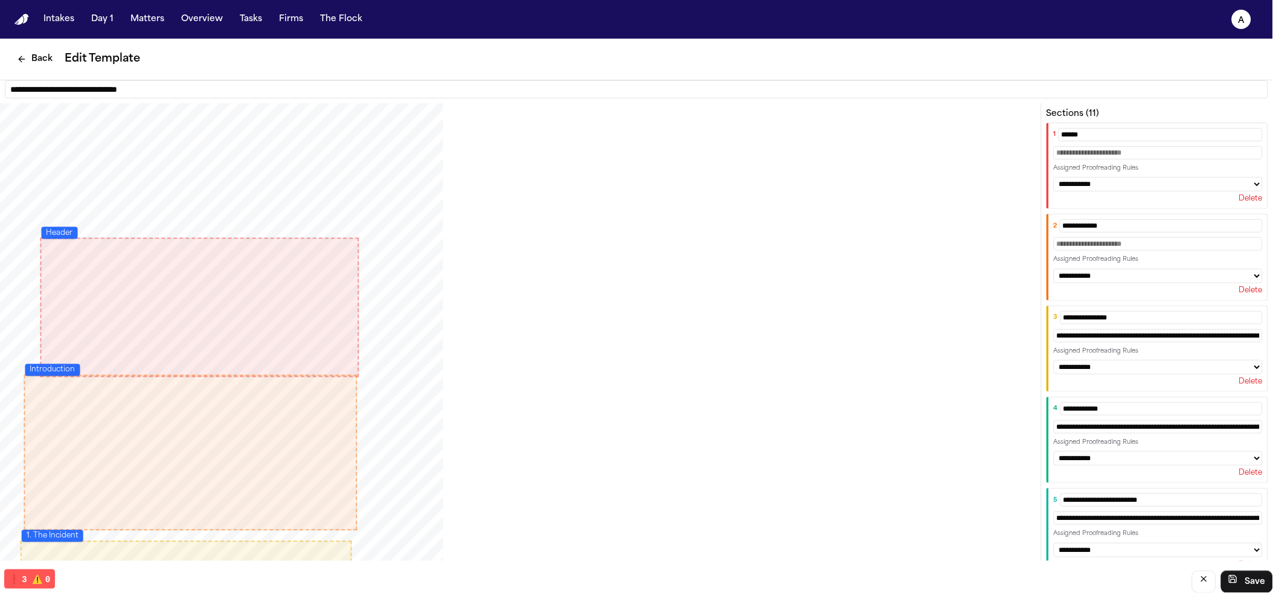
click at [1083, 189] on select "**********" at bounding box center [1157, 184] width 209 height 14
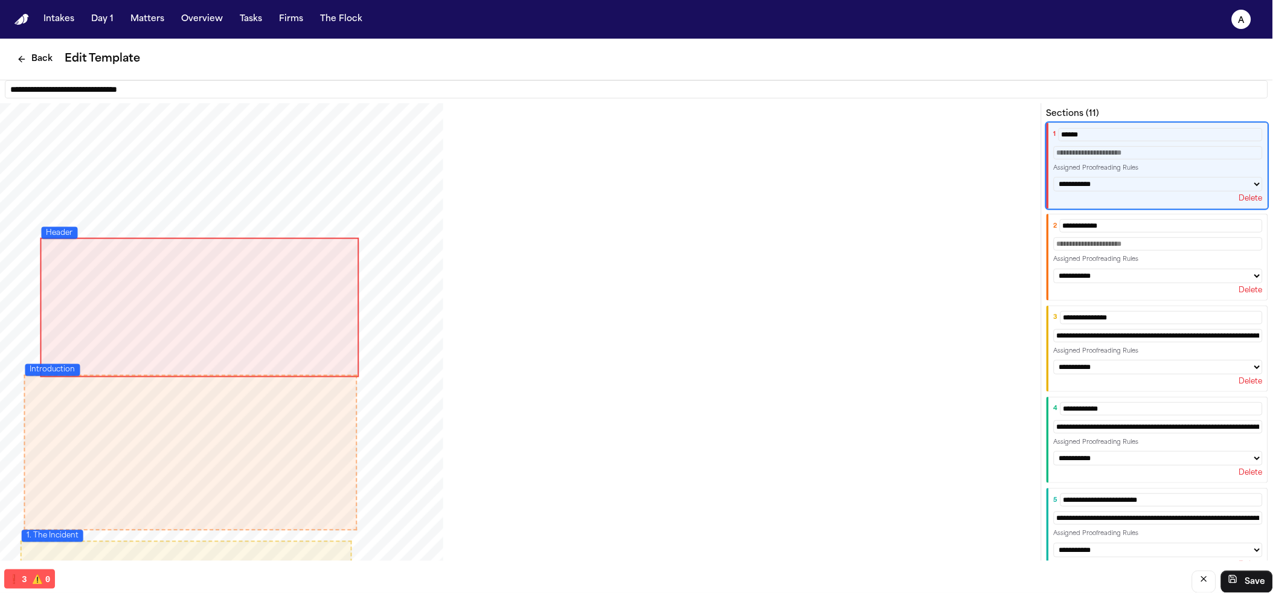
click at [1161, 190] on select "**********" at bounding box center [1157, 184] width 209 height 14
select select "***"
click at [1053, 189] on select "**********" at bounding box center [1157, 184] width 209 height 14
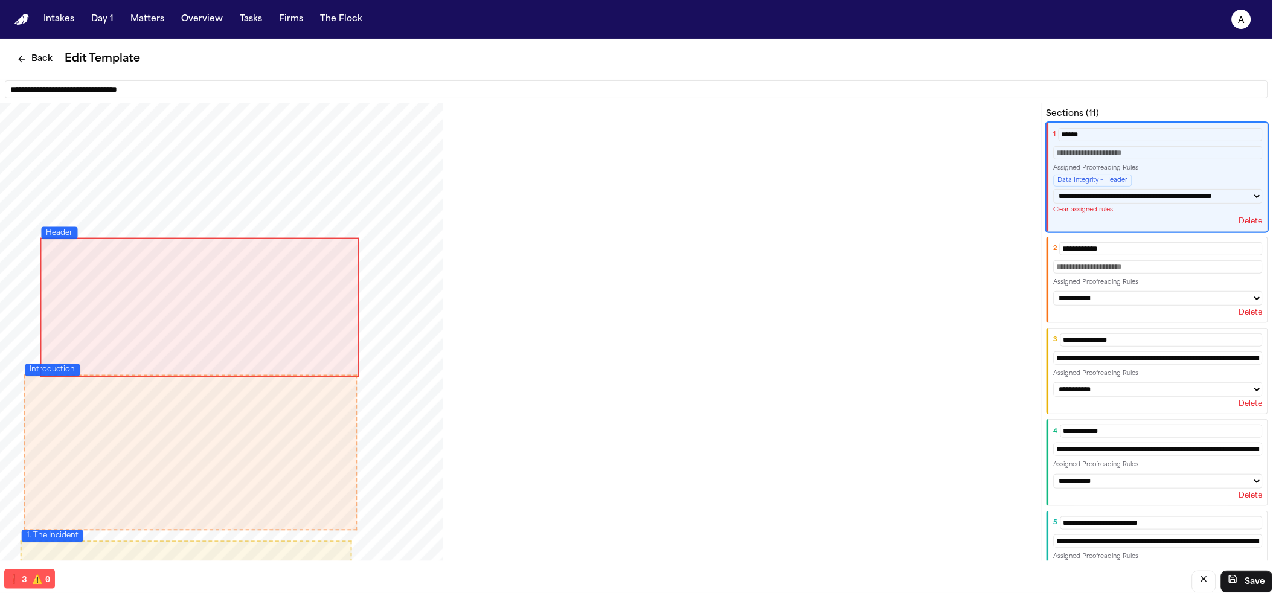
click at [1168, 226] on div "Delete" at bounding box center [1157, 222] width 209 height 10
click at [1158, 174] on div "**********" at bounding box center [1157, 189] width 209 height 50
click at [1075, 214] on button "Clear assigned rules" at bounding box center [1083, 210] width 60 height 8
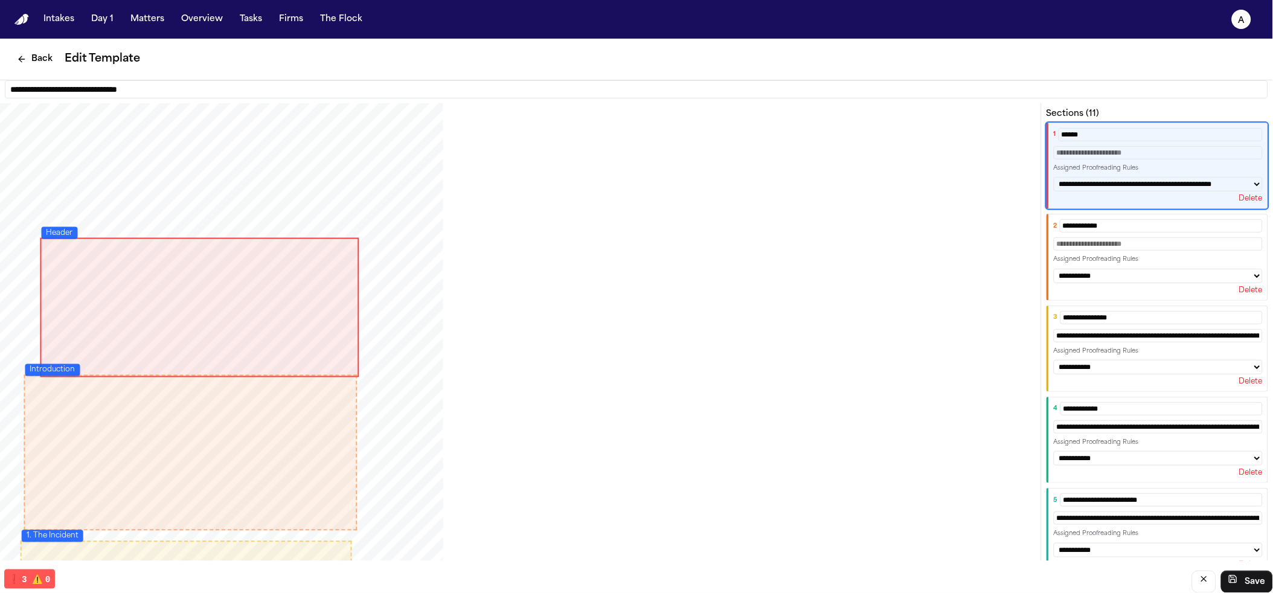
click at [1160, 170] on label "Assigned Proofreading Rules" at bounding box center [1157, 168] width 209 height 8
click at [1159, 191] on select "**********" at bounding box center [1157, 184] width 209 height 14
click at [1053, 177] on select "**********" at bounding box center [1157, 184] width 209 height 14
click at [1117, 184] on select "**********" at bounding box center [1157, 184] width 209 height 14
click at [1053, 177] on select "**********" at bounding box center [1157, 184] width 209 height 14
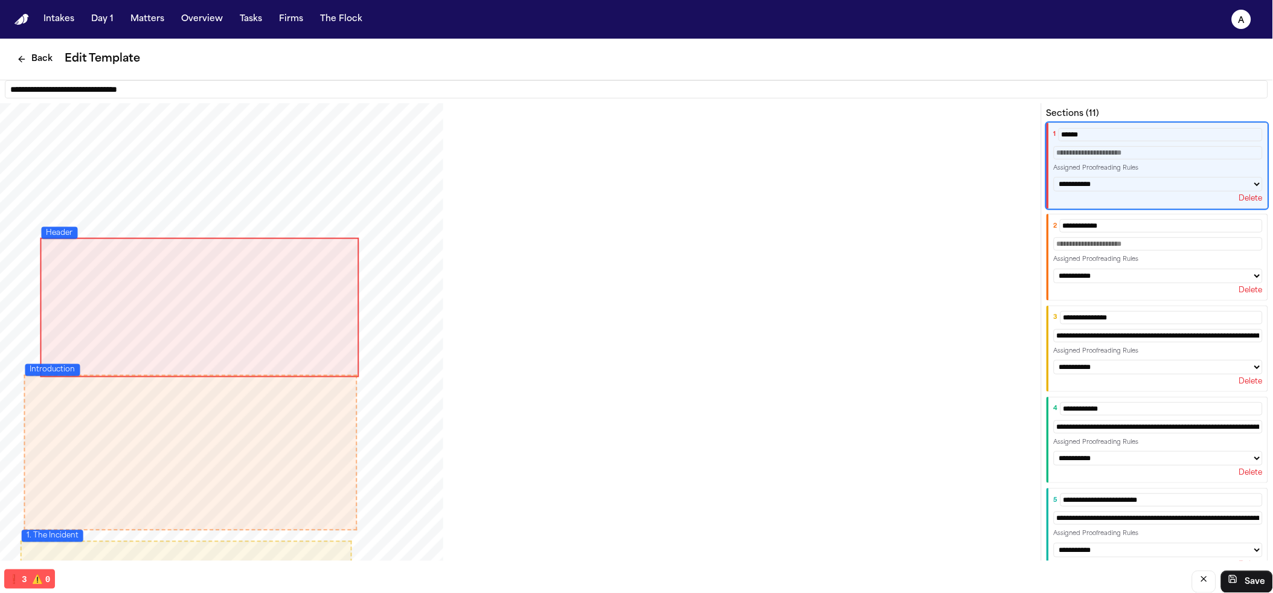
click at [1112, 181] on select "**********" at bounding box center [1157, 184] width 209 height 14
click at [1053, 177] on select "**********" at bounding box center [1157, 184] width 209 height 14
click at [1112, 181] on select "**********" at bounding box center [1157, 184] width 209 height 14
select select "***"
click at [1053, 189] on select "**********" at bounding box center [1157, 184] width 209 height 14
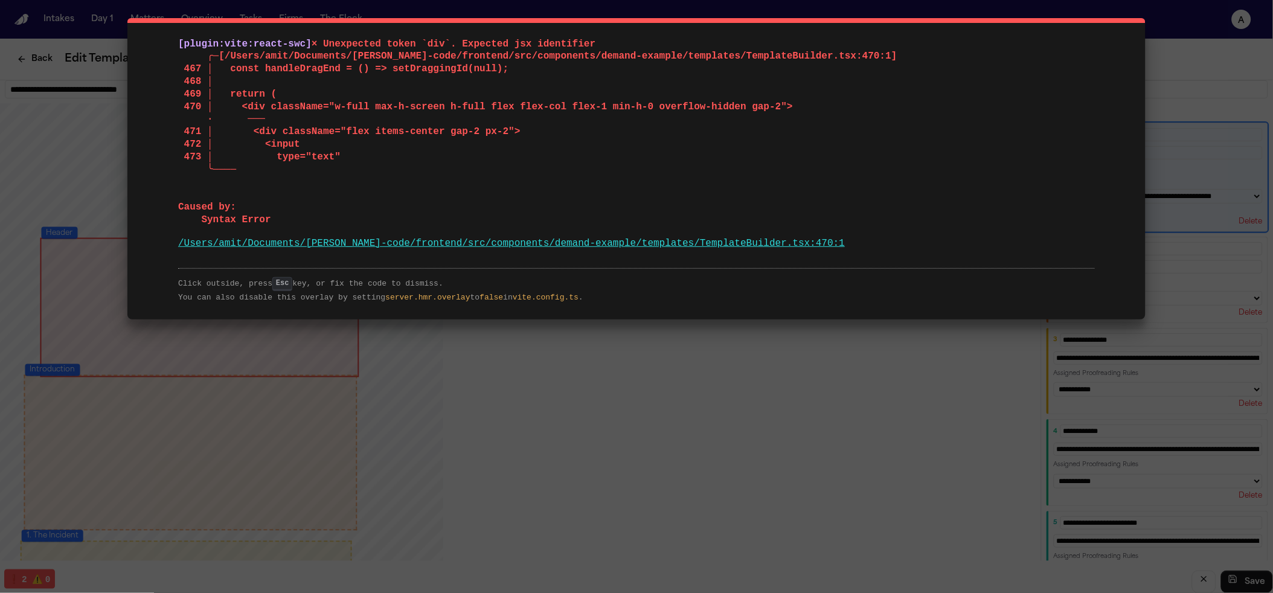
click at [314, 129] on span "× Unexpected token `div`. Expected jsx identifier ╭─[/Users/amit/Documents/finc…" at bounding box center [537, 132] width 719 height 187
click at [308, 113] on pre "[plugin:vite:react-swc] × Unexpected token `div`. Expected jsx identifier ╭─[/U…" at bounding box center [636, 132] width 916 height 188
click at [855, 360] on div "[plugin:vite:react-swc] × Unexpected token `div`. Expected jsx identifier ╭─[/U…" at bounding box center [636, 296] width 1273 height 593
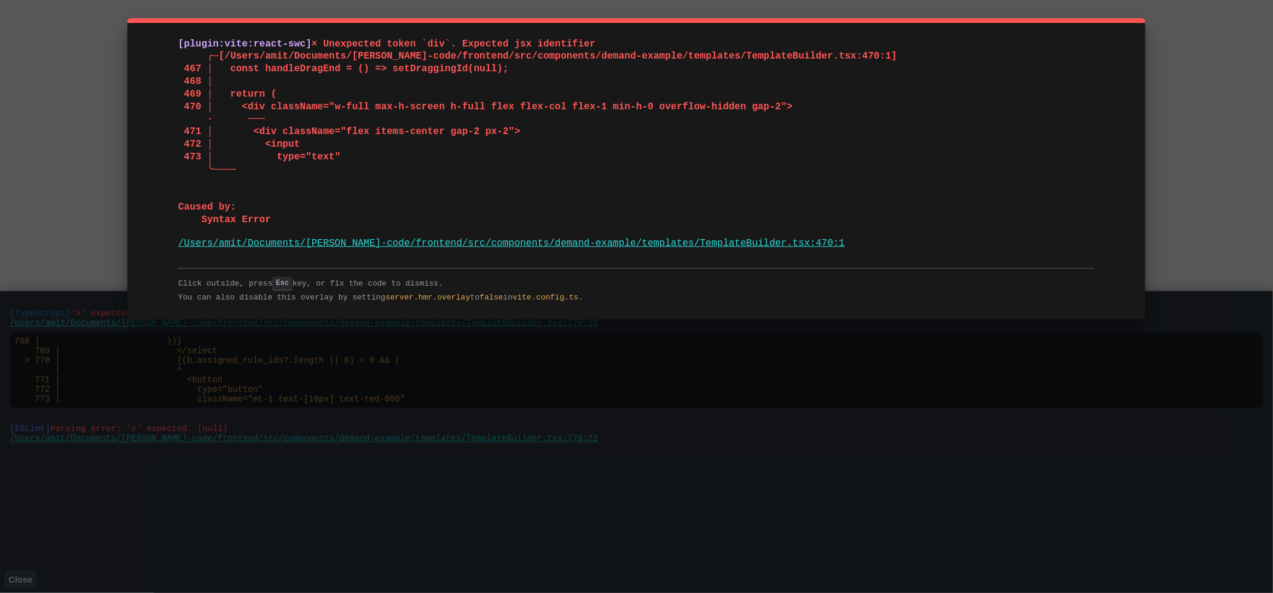
click at [345, 61] on span "× Unexpected token `div`. Expected jsx identifier ╭─[/Users/amit/Documents/[PER…" at bounding box center [537, 132] width 719 height 187
click at [371, 112] on pre "[plugin:vite:react-swc] × Unexpected token `div`. Expected jsx identifier ╭─[/U…" at bounding box center [636, 132] width 916 height 188
drag, startPoint x: 167, startPoint y: 46, endPoint x: 849, endPoint y: 238, distance: 708.1
click at [849, 238] on div "[plugin:vite:react-swc] × Unexpected token `div`. Expected jsx identifier ╭─[/U…" at bounding box center [636, 168] width 1018 height 301
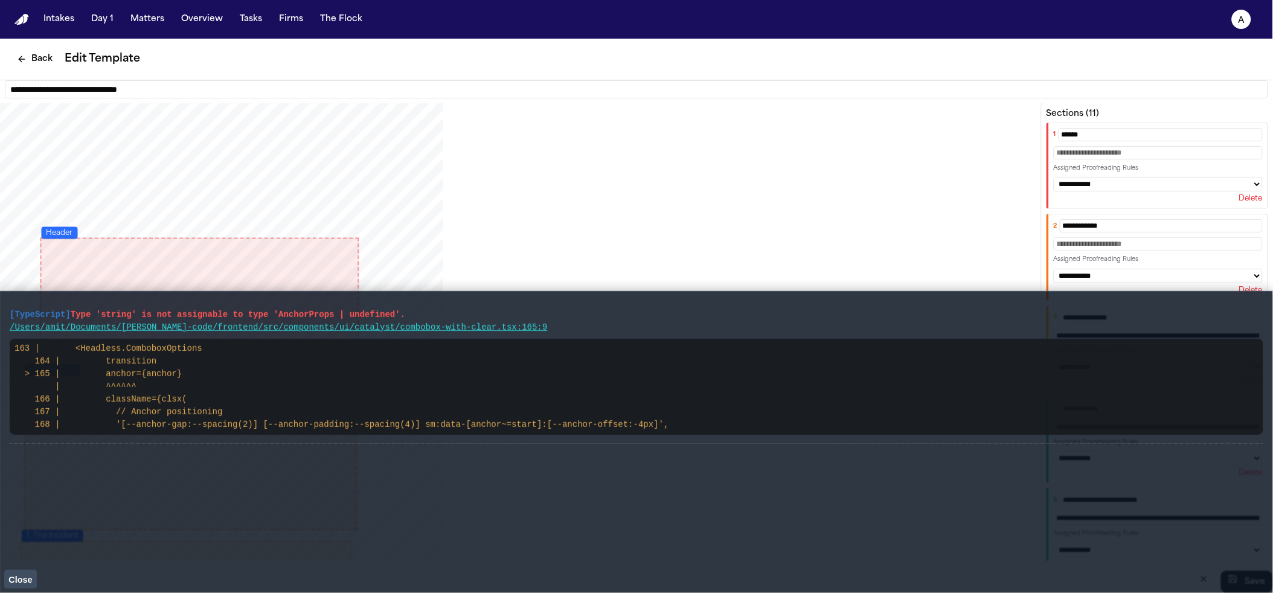
click at [31, 575] on span "Close" at bounding box center [20, 580] width 24 height 10
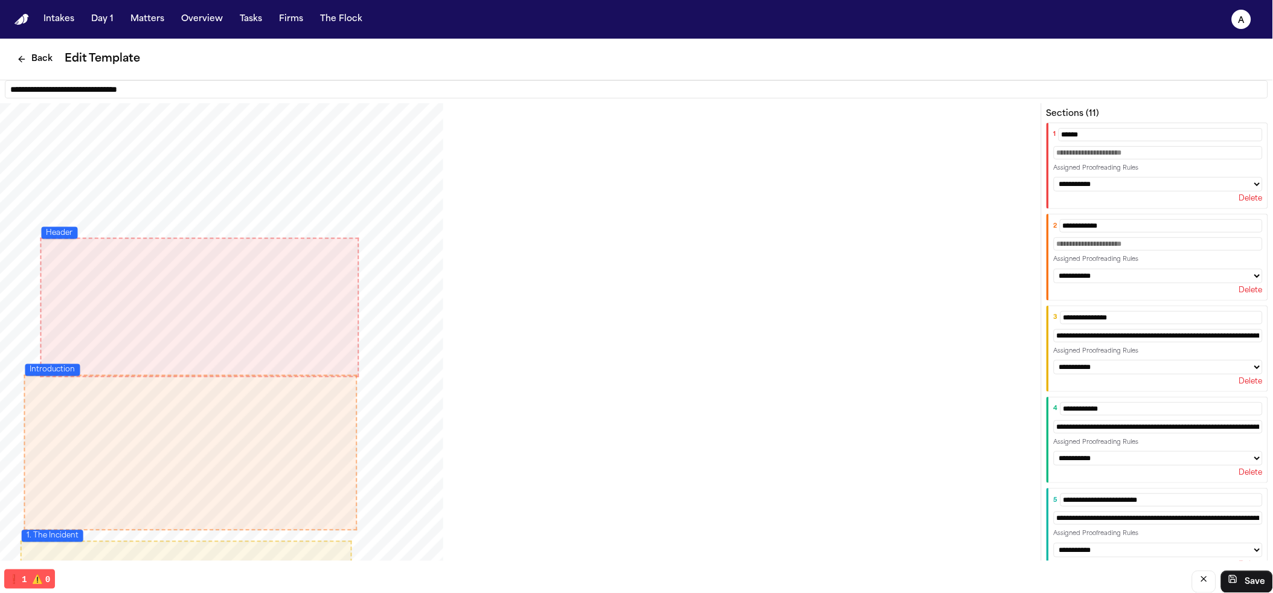
click at [1058, 187] on select "**********" at bounding box center [1157, 184] width 209 height 14
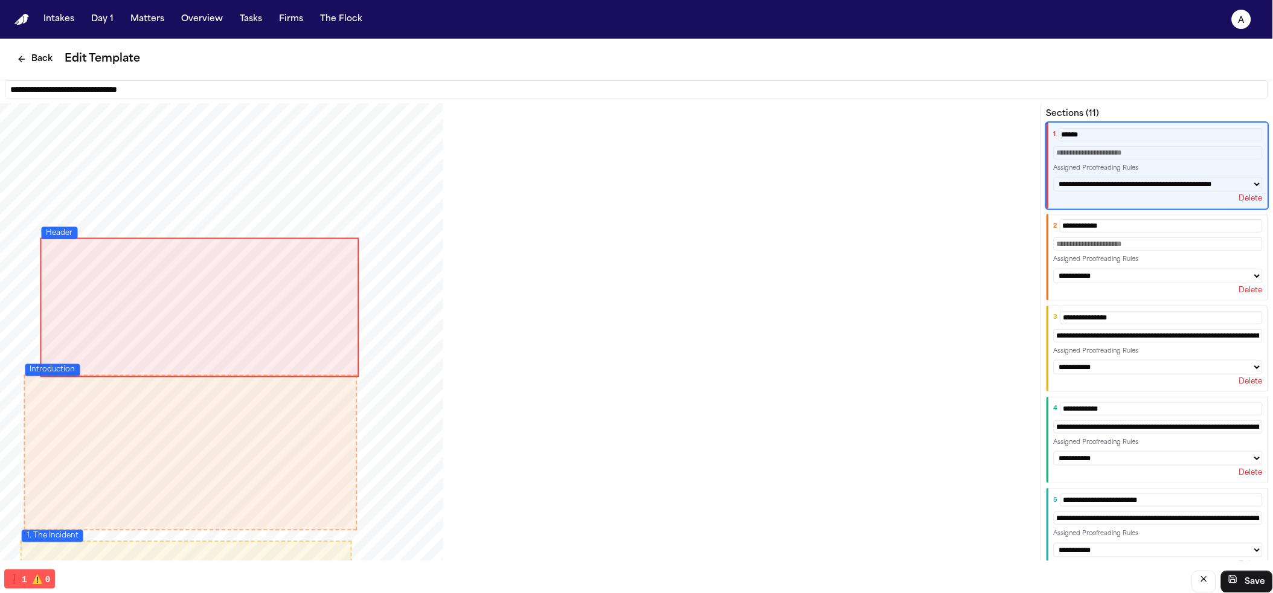
click at [1053, 189] on select "**********" at bounding box center [1157, 184] width 209 height 14
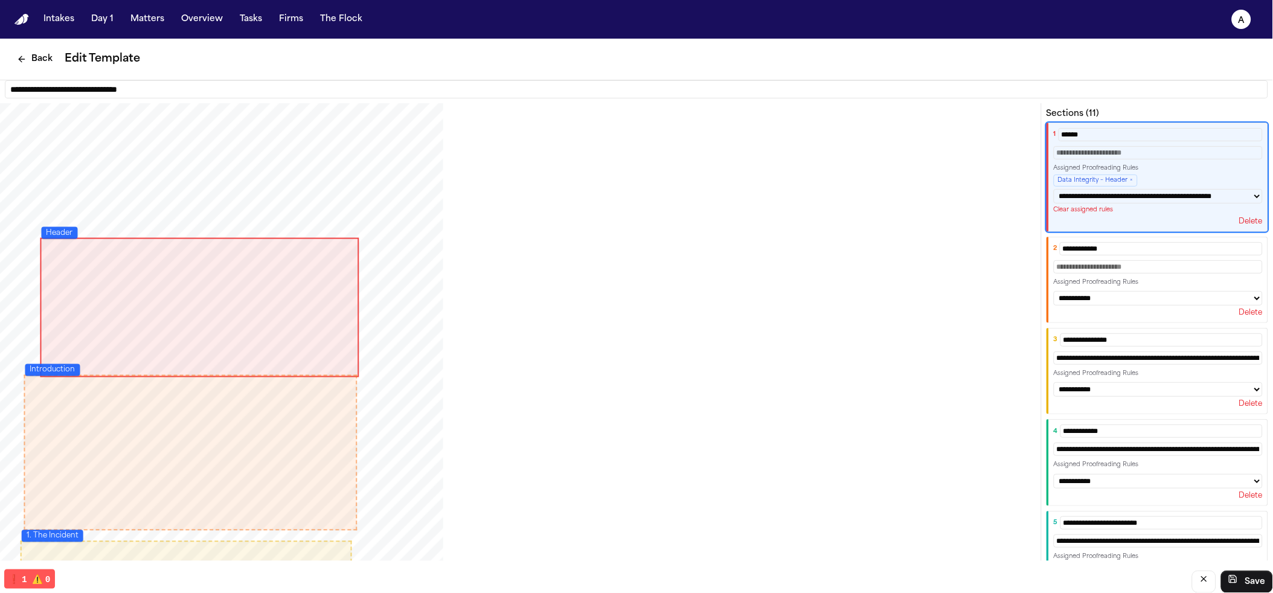
click at [1178, 199] on select "**********" at bounding box center [1157, 196] width 209 height 14
click at [1053, 189] on select "**********" at bounding box center [1157, 196] width 209 height 14
click at [1136, 201] on select "**********" at bounding box center [1157, 196] width 209 height 14
click at [1053, 203] on select "**********" at bounding box center [1157, 196] width 209 height 14
click at [1086, 203] on select "**********" at bounding box center [1157, 196] width 209 height 14
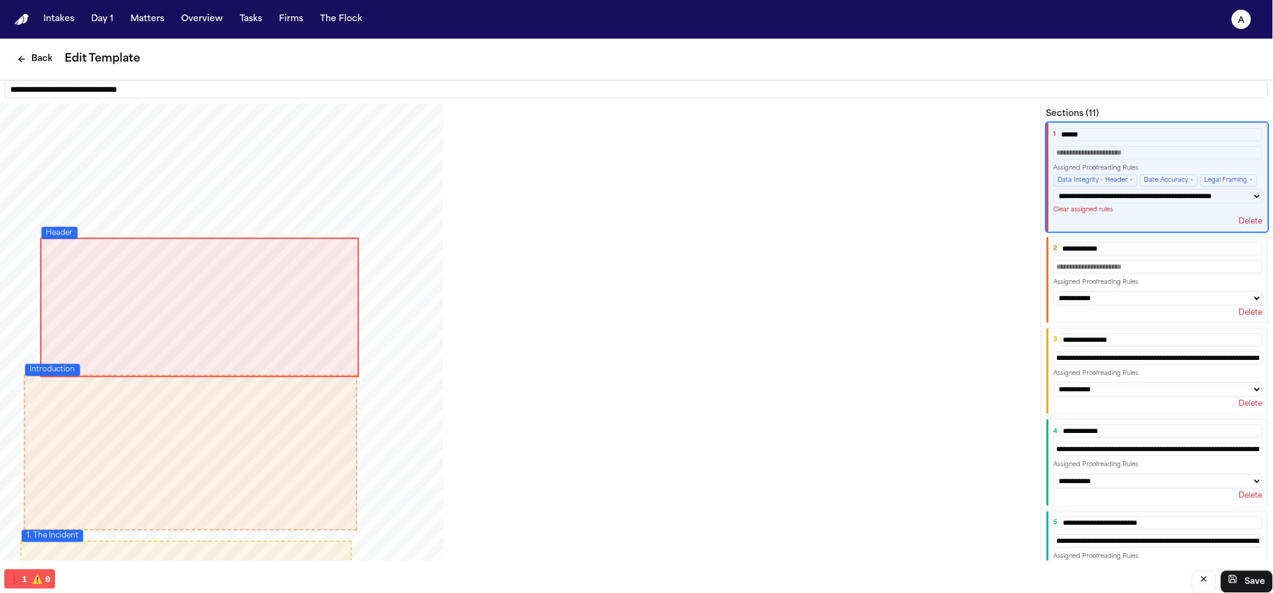
select select "***"
click at [1053, 203] on select "**********" at bounding box center [1157, 196] width 209 height 14
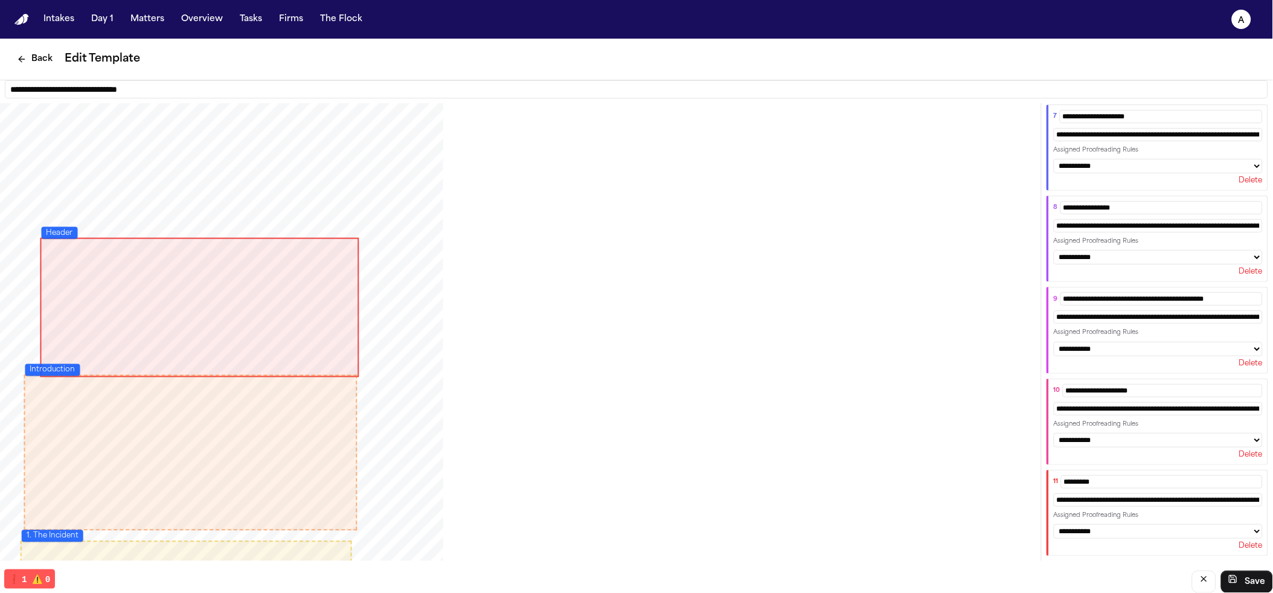
scroll to position [1, 0]
click at [1252, 572] on button "Save" at bounding box center [1247, 581] width 52 height 22
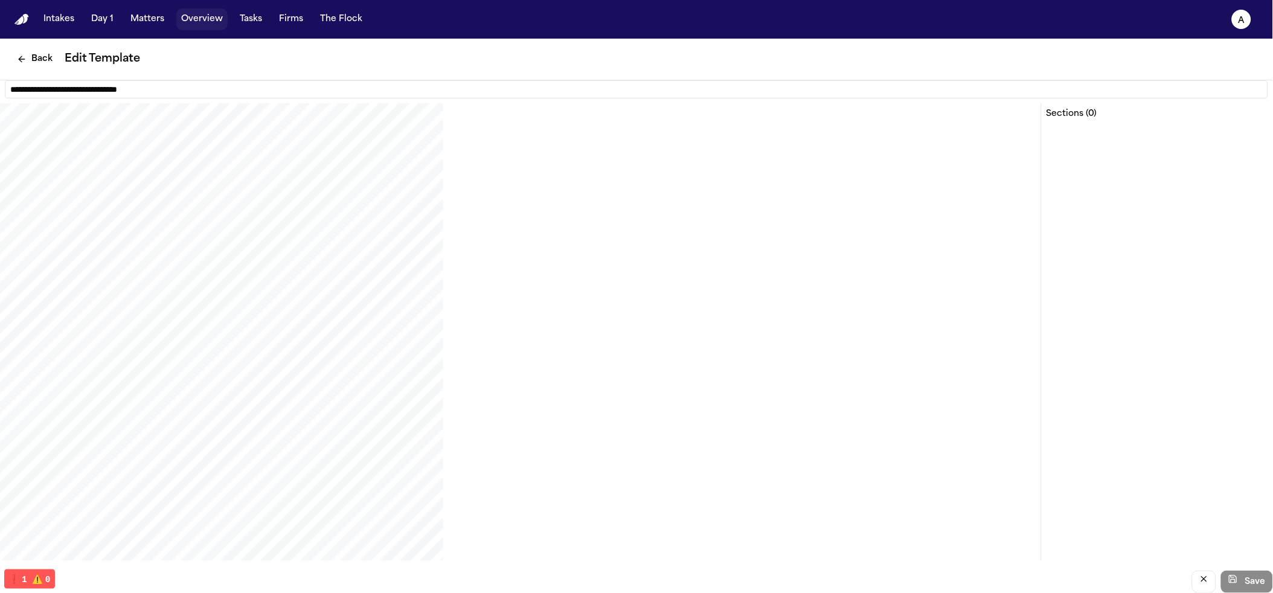
click at [184, 19] on button "Overview" at bounding box center [201, 19] width 51 height 22
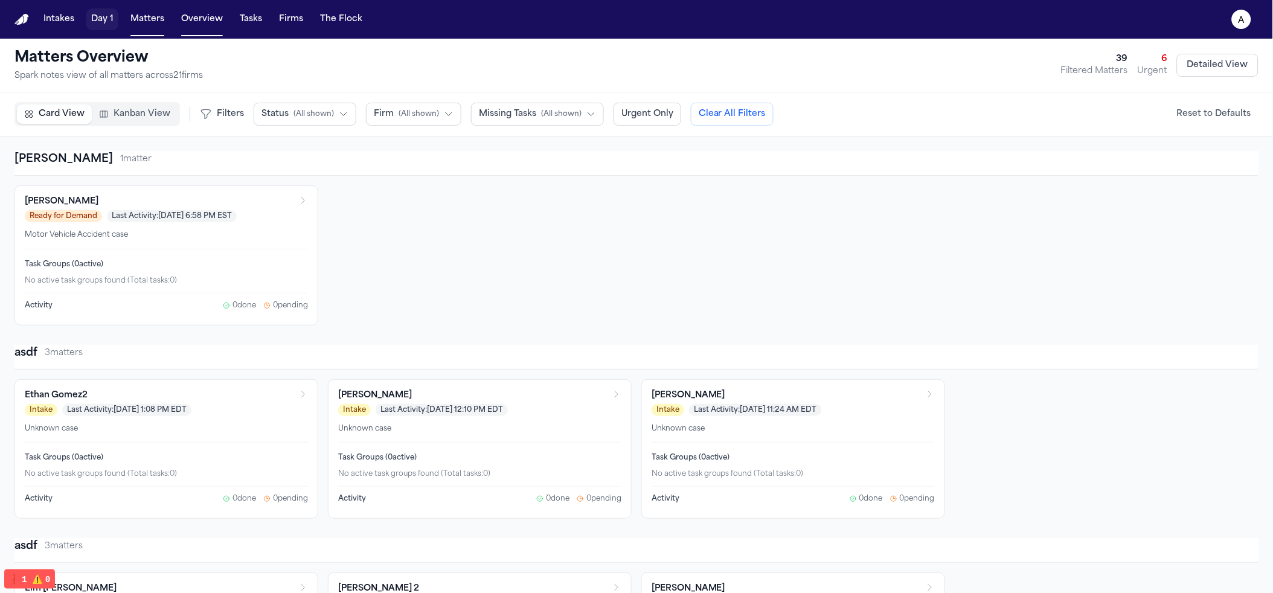
click at [116, 17] on button "Day 1" at bounding box center [102, 19] width 32 height 22
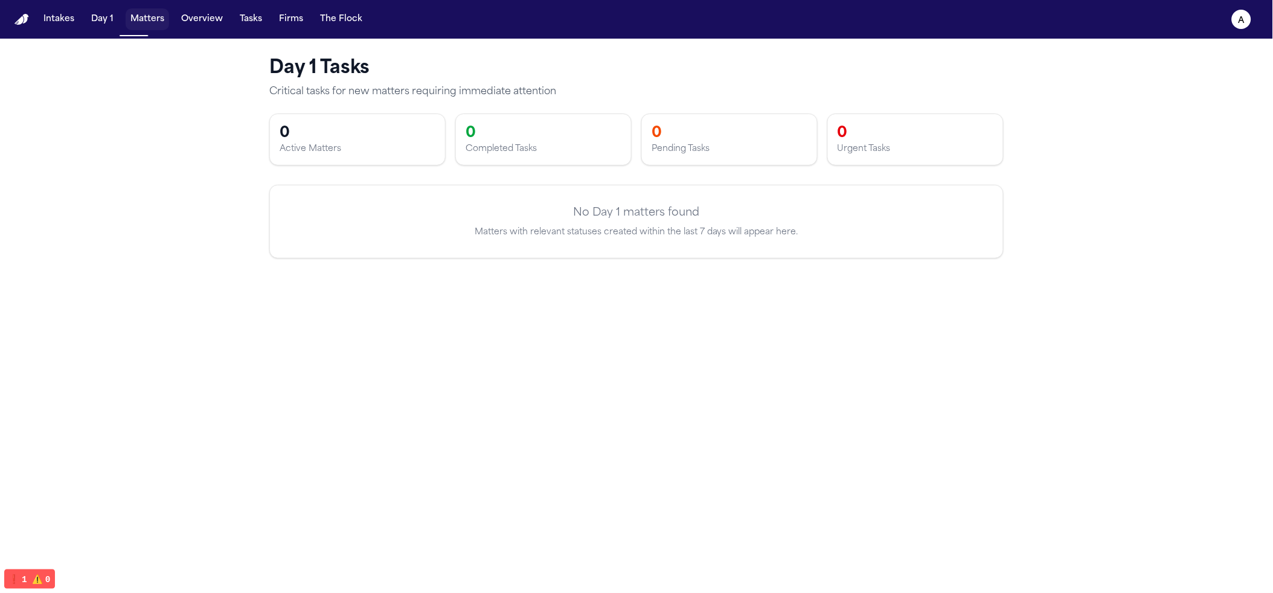
click at [150, 17] on button "Matters" at bounding box center [147, 19] width 43 height 22
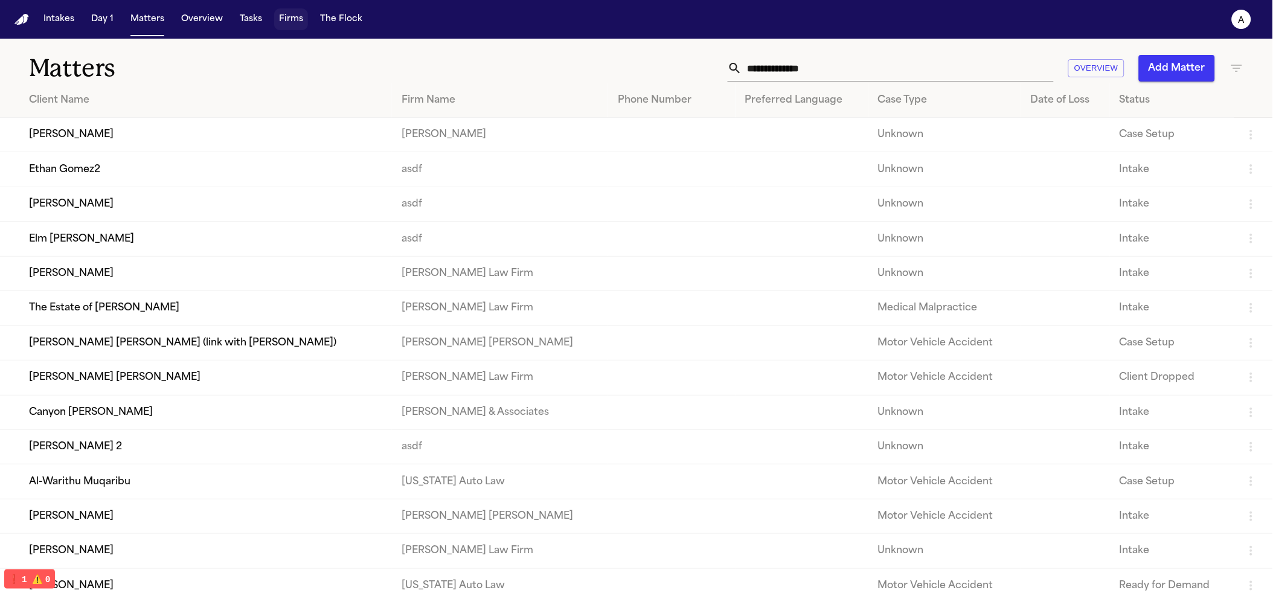
click at [276, 9] on button "Firms" at bounding box center [291, 19] width 34 height 22
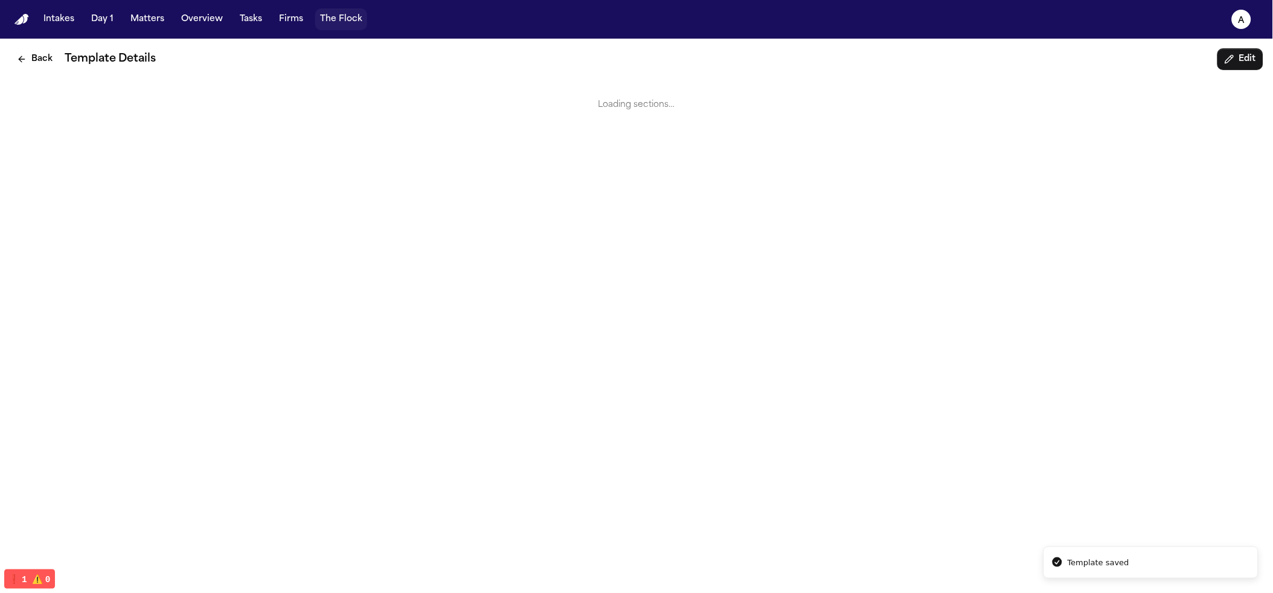
click at [327, 16] on button "The Flock" at bounding box center [341, 19] width 52 height 22
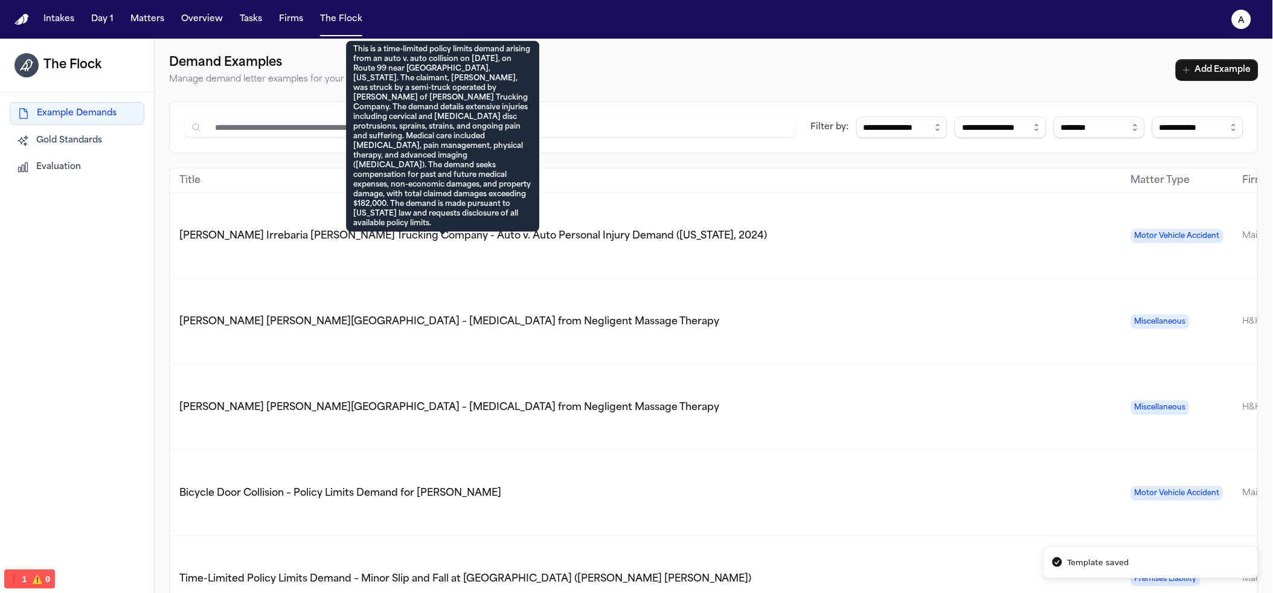
click at [281, 231] on span "Ferdinand Castillo Irrebaria v. Harris Trucking Company - Auto v. Auto Personal…" at bounding box center [473, 236] width 588 height 10
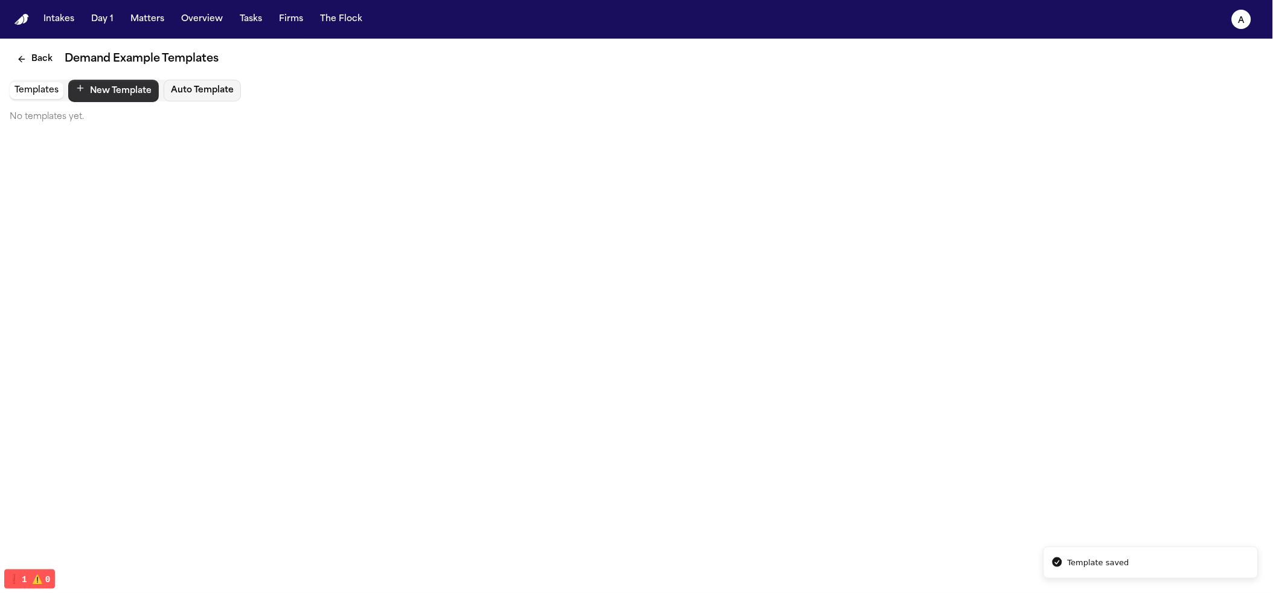
click at [110, 77] on div "Back Demand Example Templates Templates New Template Auto Template No templates…" at bounding box center [636, 86] width 1273 height 94
click at [115, 89] on button "New Template" at bounding box center [113, 91] width 91 height 22
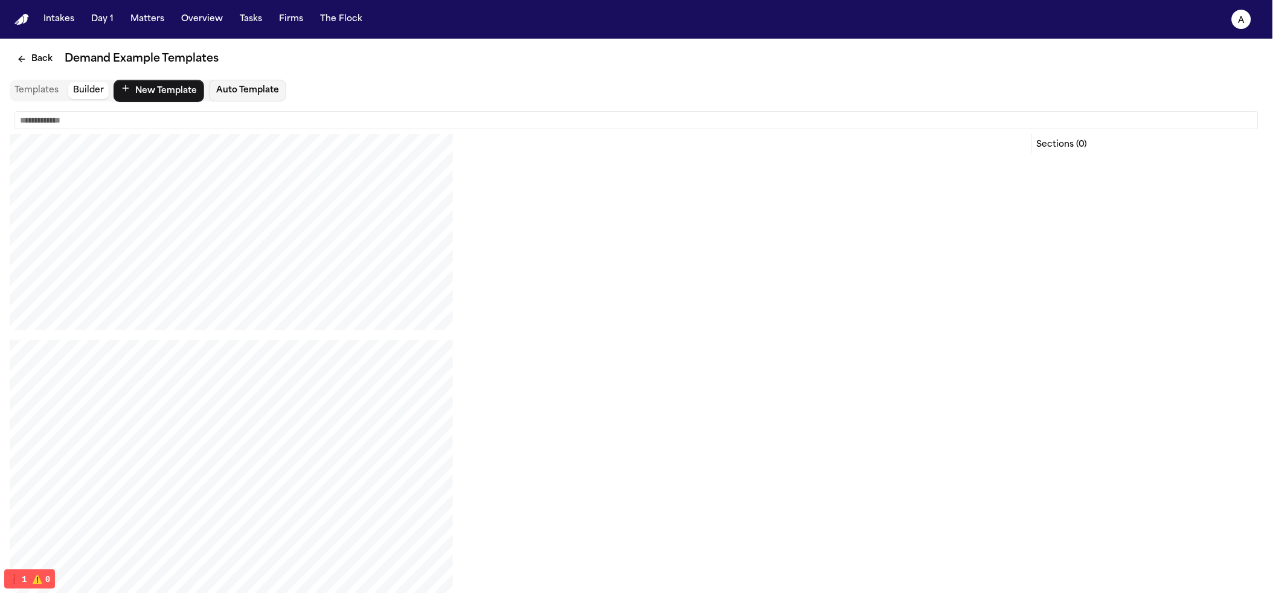
scroll to position [377, 0]
click at [183, 120] on input "text" at bounding box center [636, 120] width 1244 height 18
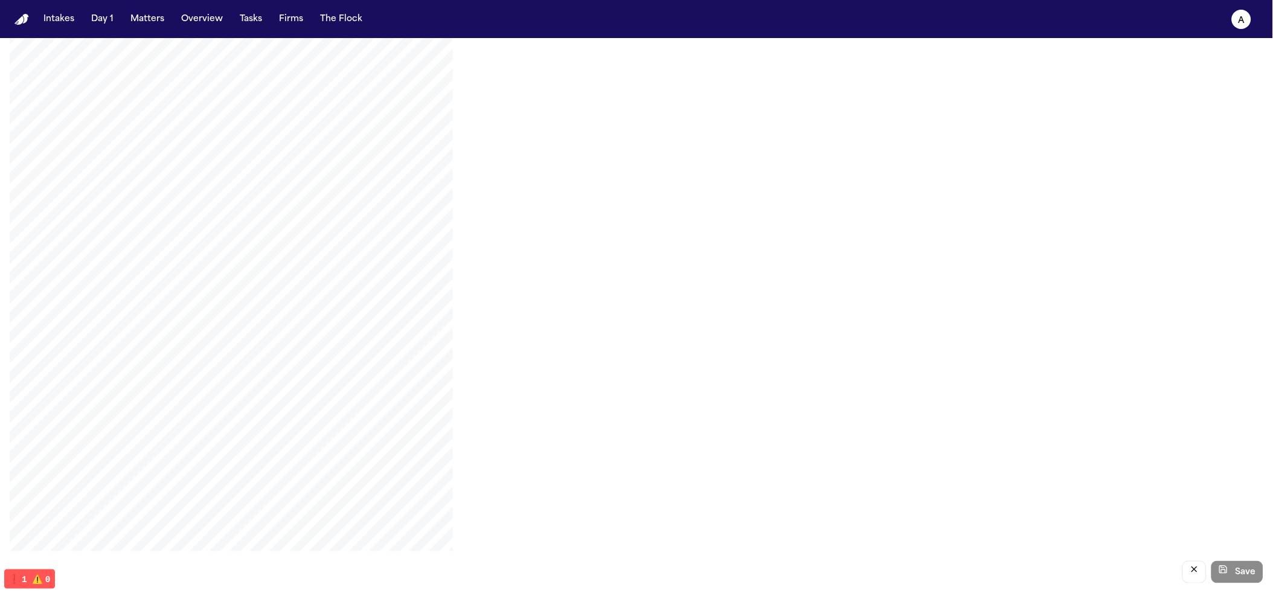
scroll to position [0, 0]
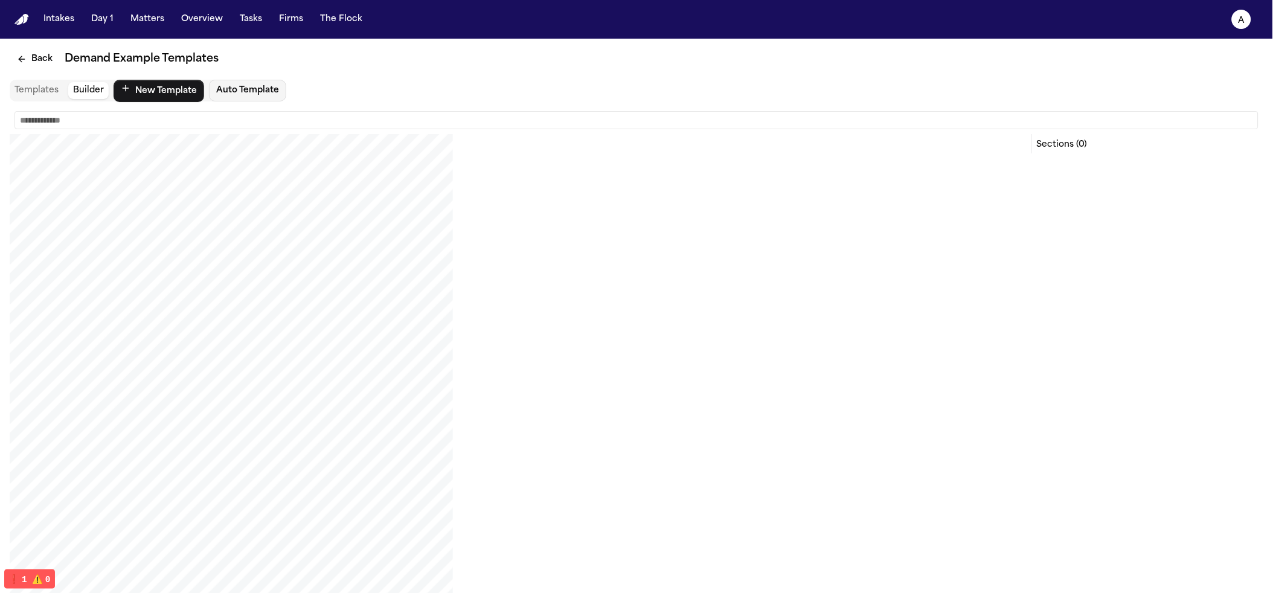
click at [298, 118] on input "text" at bounding box center [636, 120] width 1244 height 18
type input "****"
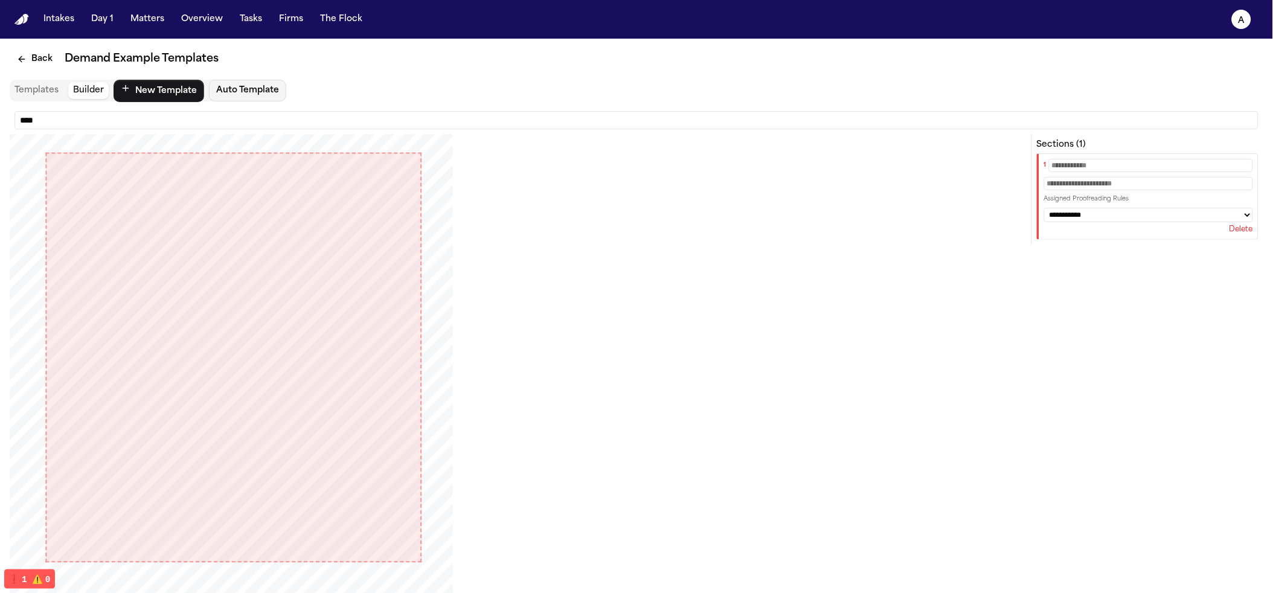
click at [1078, 162] on input "text" at bounding box center [1151, 165] width 204 height 13
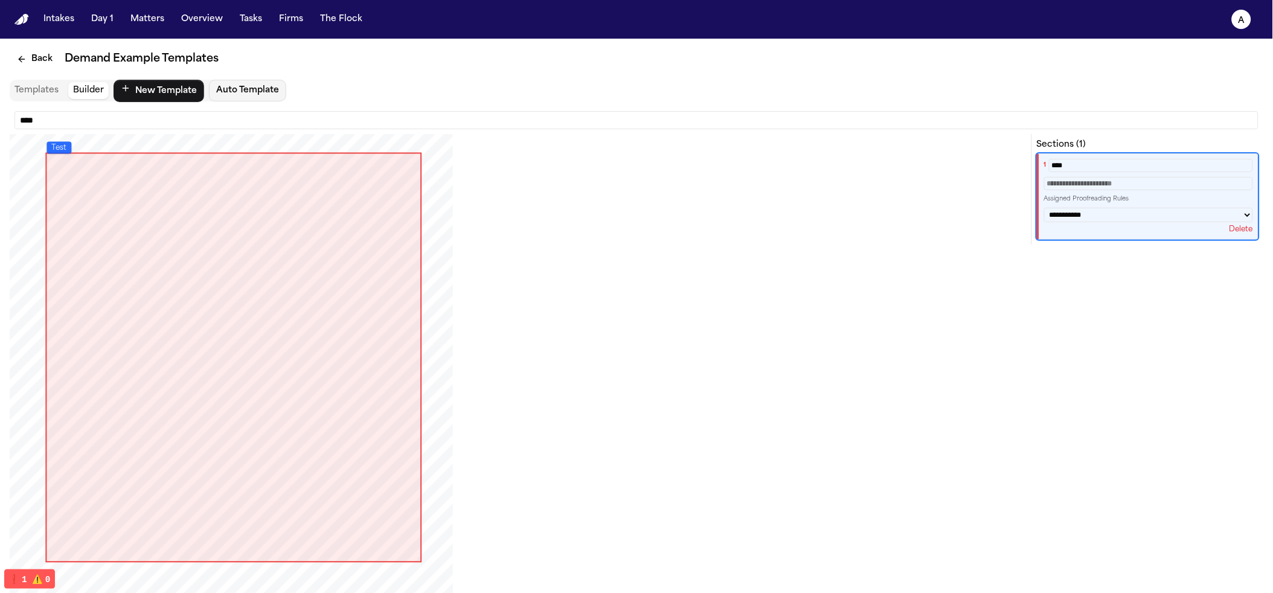
type input "****"
click at [1093, 211] on select "**********" at bounding box center [1148, 215] width 209 height 14
click at [1044, 220] on select "**********" at bounding box center [1148, 215] width 209 height 14
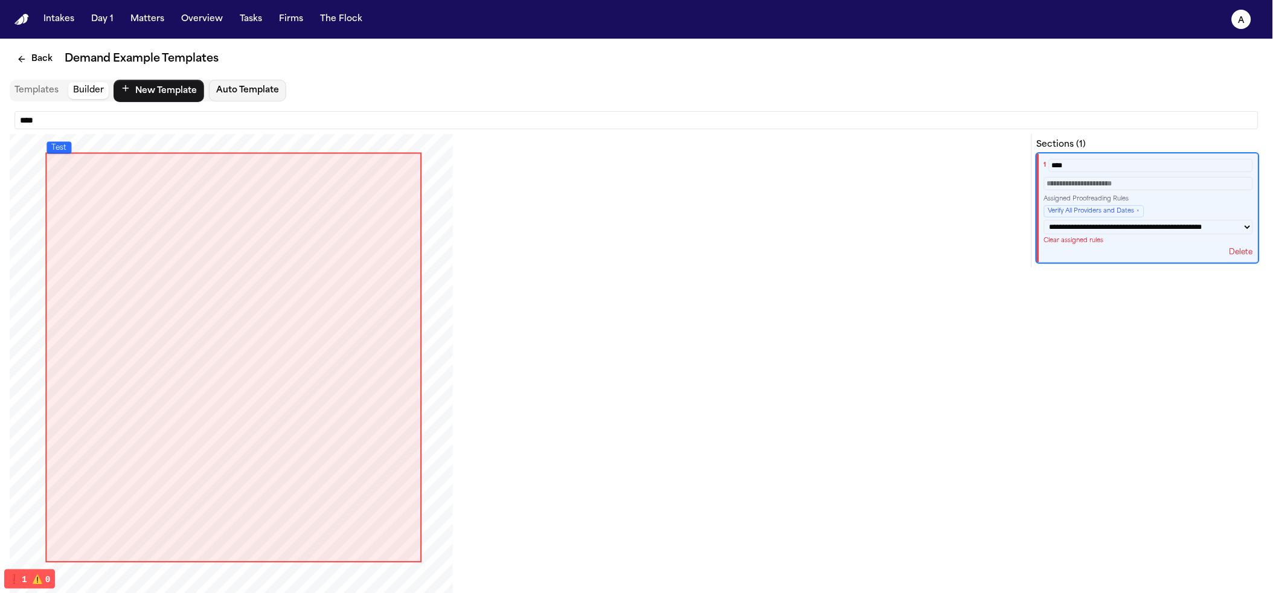
click at [1102, 234] on select "**********" at bounding box center [1148, 227] width 209 height 14
click at [1044, 220] on select "**********" at bounding box center [1148, 227] width 209 height 14
click at [1087, 232] on select "**********" at bounding box center [1148, 227] width 209 height 14
click at [1044, 234] on select "**********" at bounding box center [1148, 227] width 209 height 14
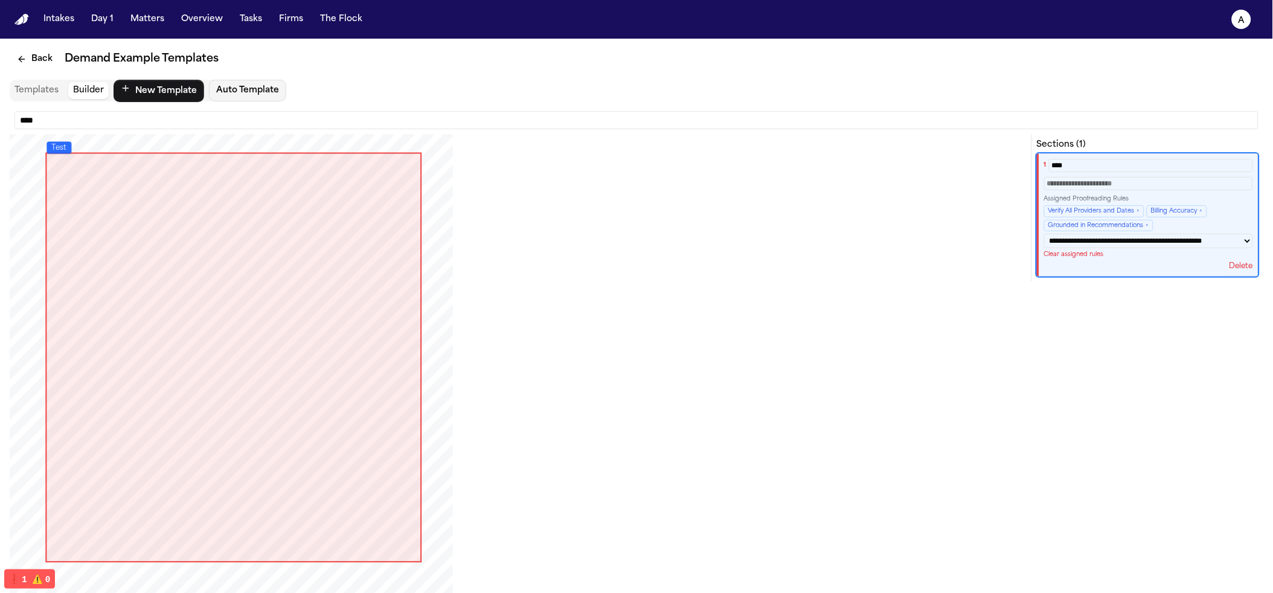
click at [1088, 248] on select "**********" at bounding box center [1148, 241] width 209 height 14
select select "***"
click at [1044, 234] on select "**********" at bounding box center [1148, 241] width 209 height 14
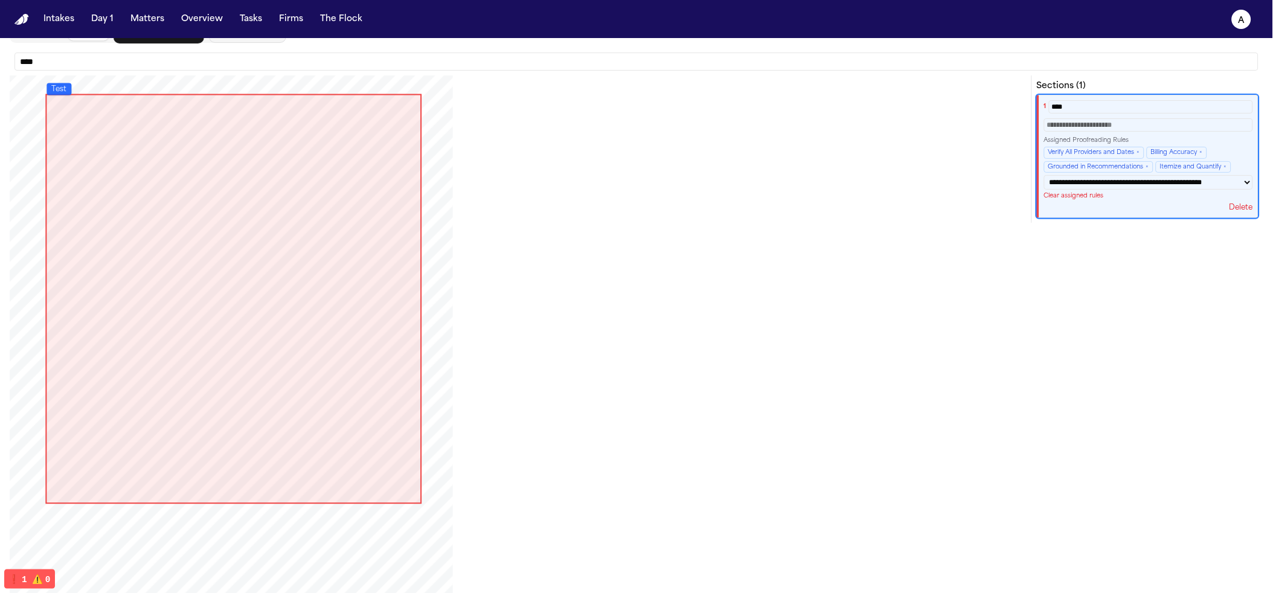
scroll to position [121, 0]
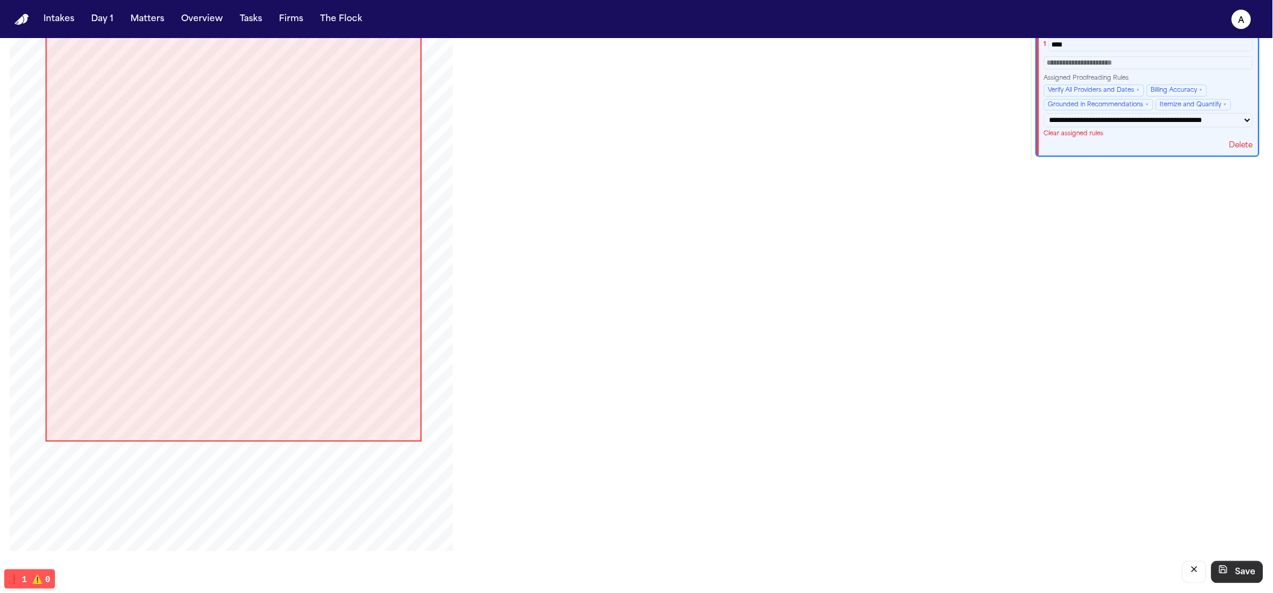
click at [1227, 569] on button "Save" at bounding box center [1237, 572] width 52 height 22
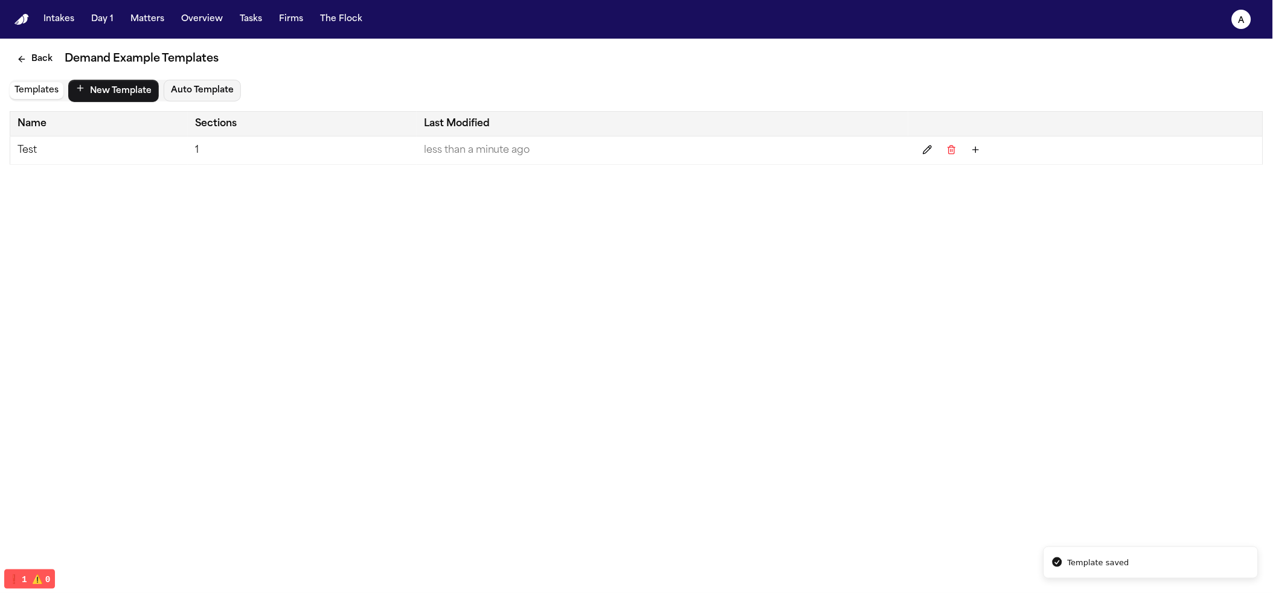
scroll to position [0, 0]
click at [285, 20] on button "Firms" at bounding box center [291, 19] width 34 height 22
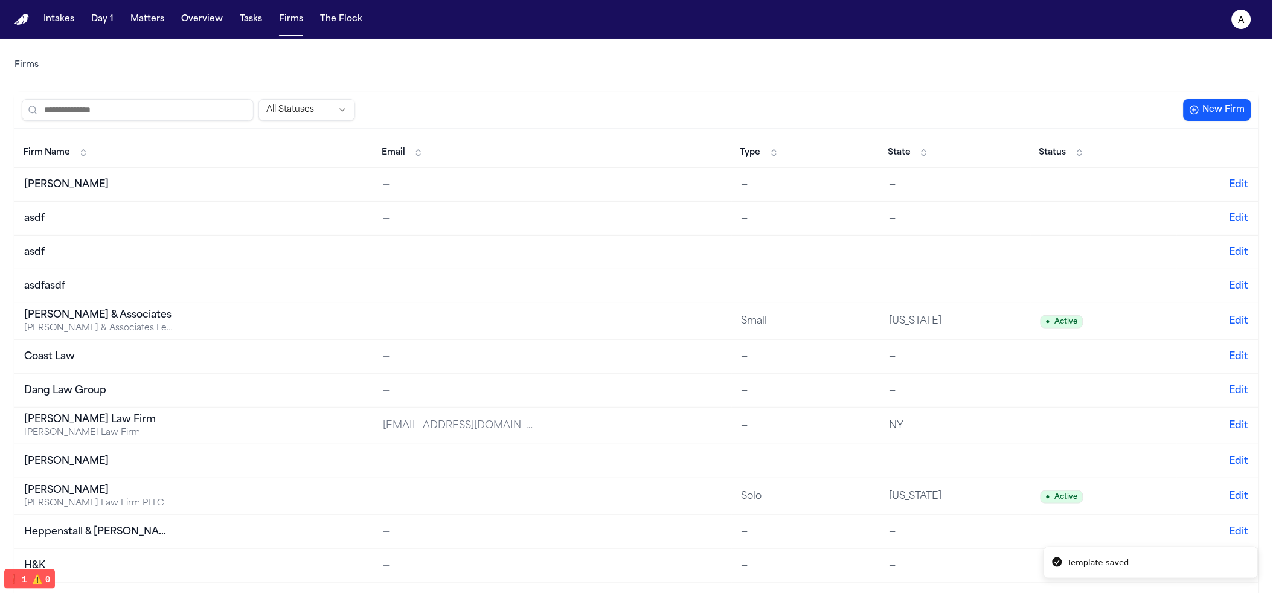
click at [130, 16] on button "Matters" at bounding box center [147, 19] width 43 height 22
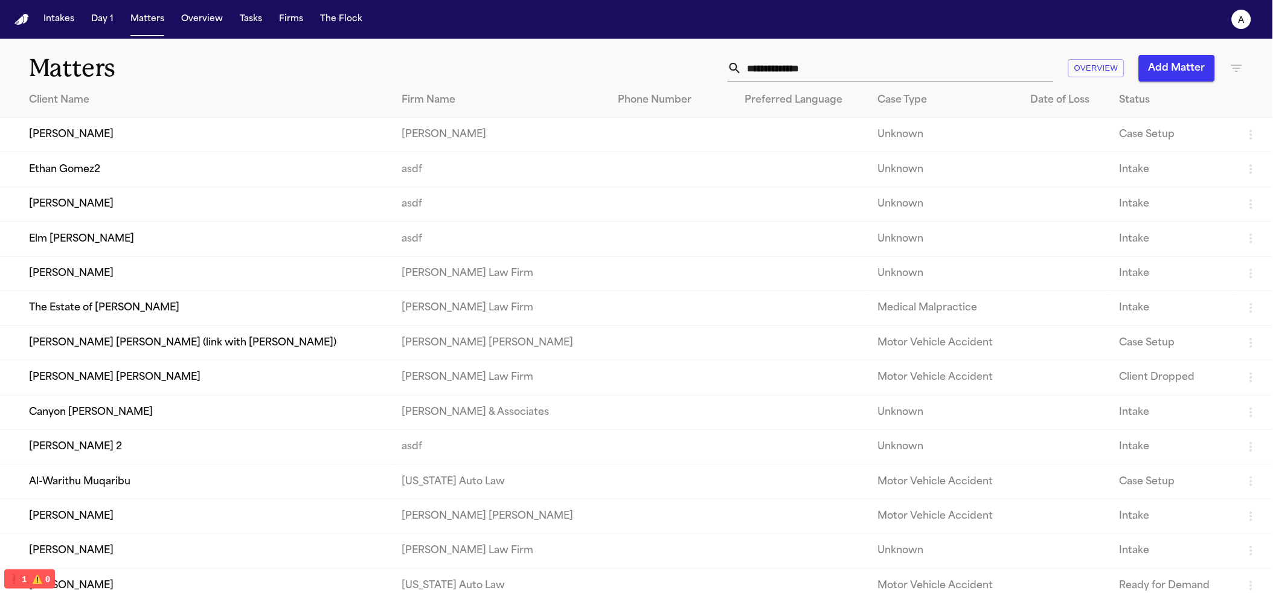
click at [132, 452] on td "Juan Molina 2" at bounding box center [196, 446] width 392 height 34
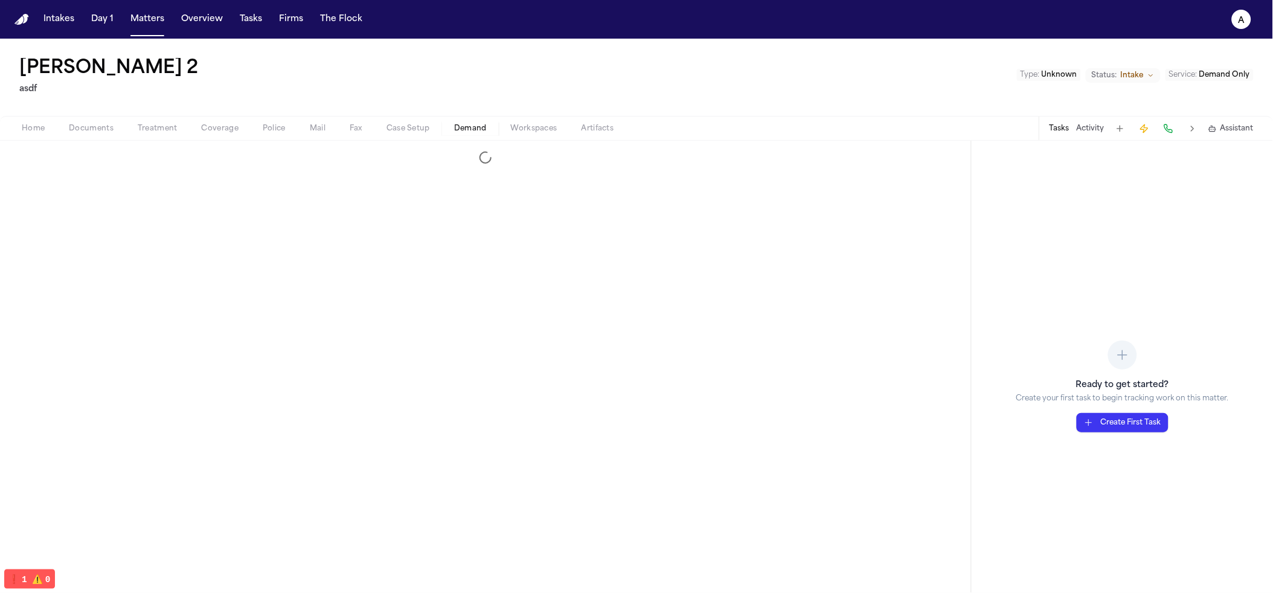
click at [469, 135] on span "button" at bounding box center [470, 135] width 47 height 1
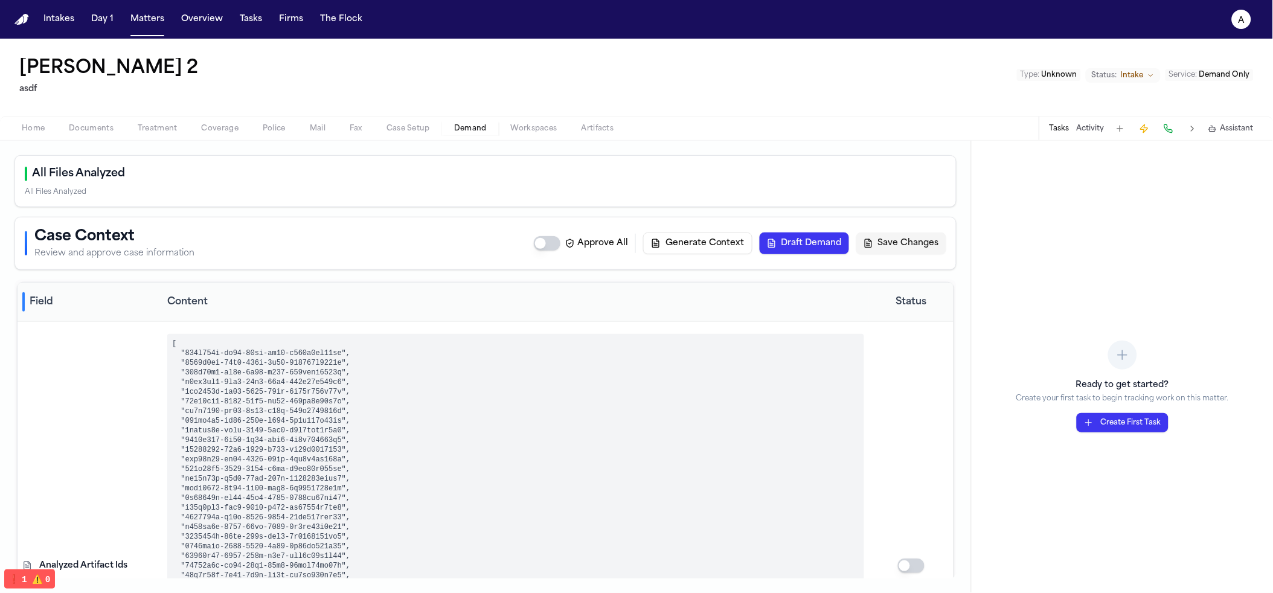
click at [811, 242] on button "Draft Demand" at bounding box center [803, 243] width 89 height 22
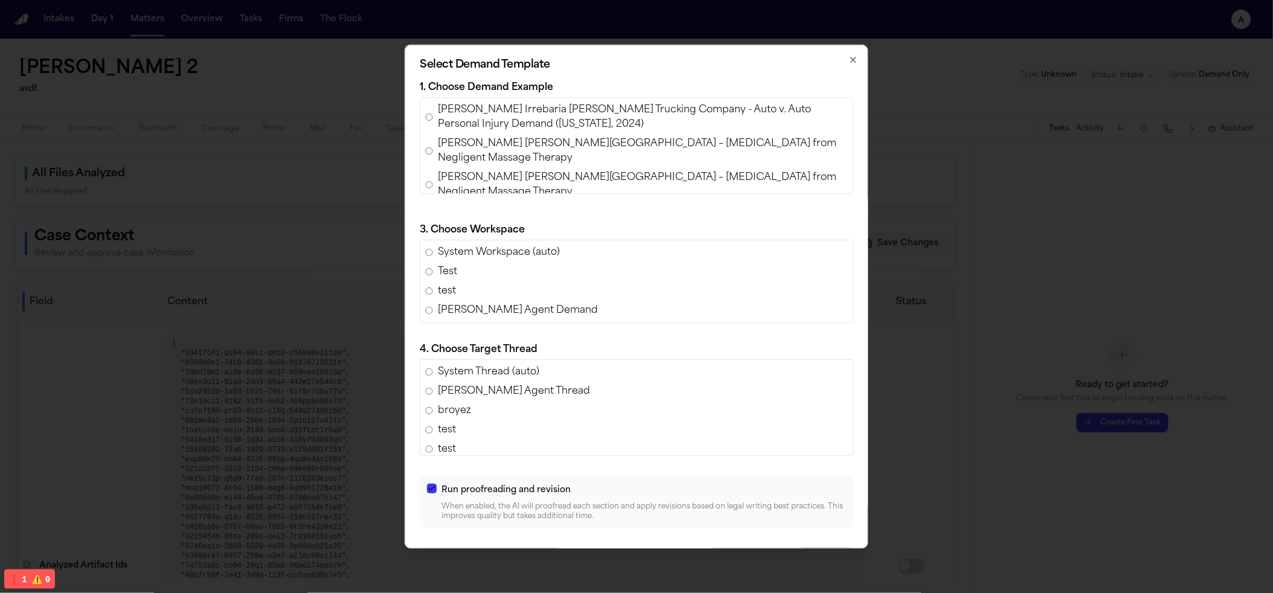
click at [523, 117] on span "Ferdinand Castillo Irrebaria v. Harris Trucking Company - Auto v. Auto Personal…" at bounding box center [643, 117] width 410 height 29
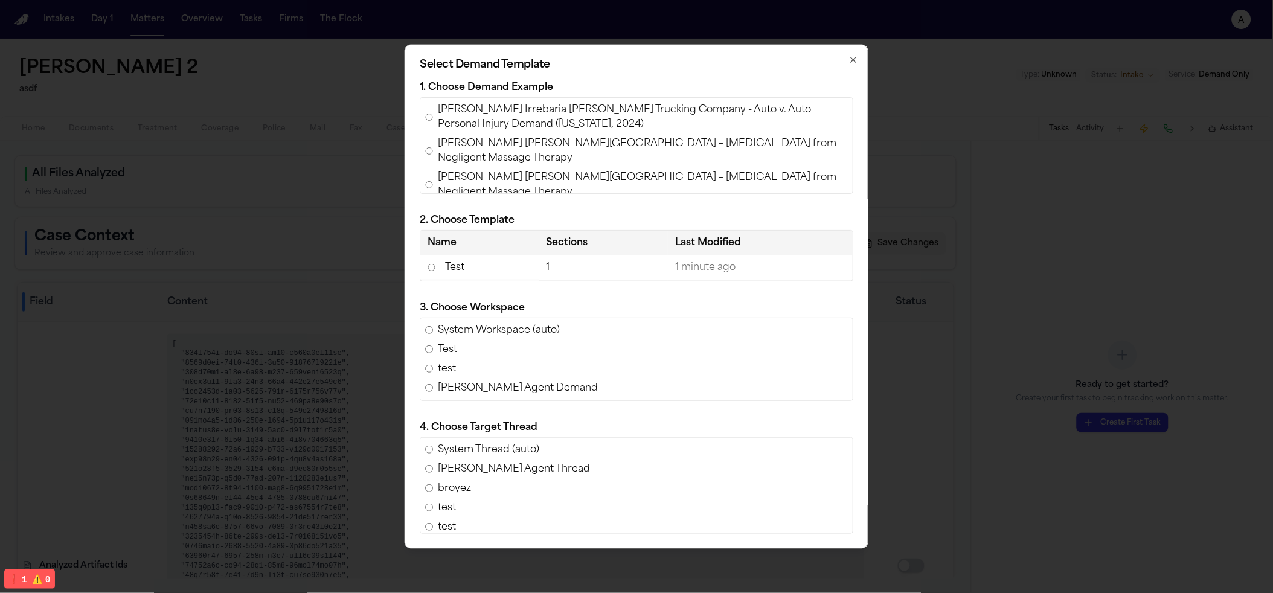
click at [471, 279] on td "Test" at bounding box center [479, 267] width 118 height 25
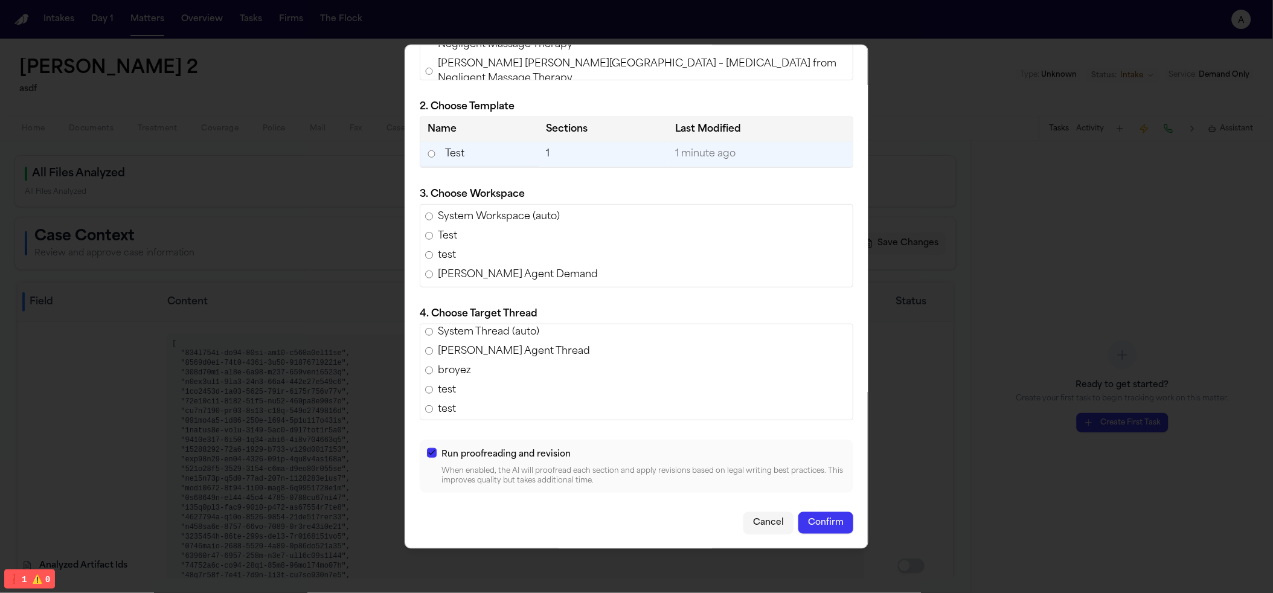
scroll to position [6, 0]
click at [817, 523] on button "Confirm" at bounding box center [825, 522] width 55 height 22
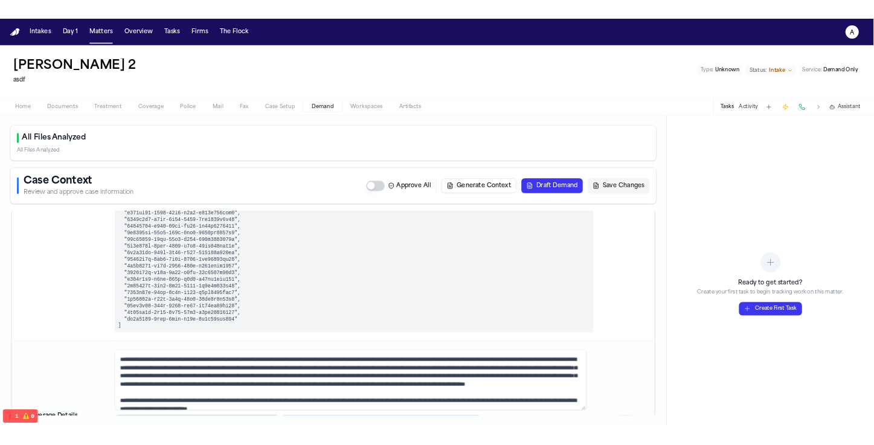
scroll to position [0, 0]
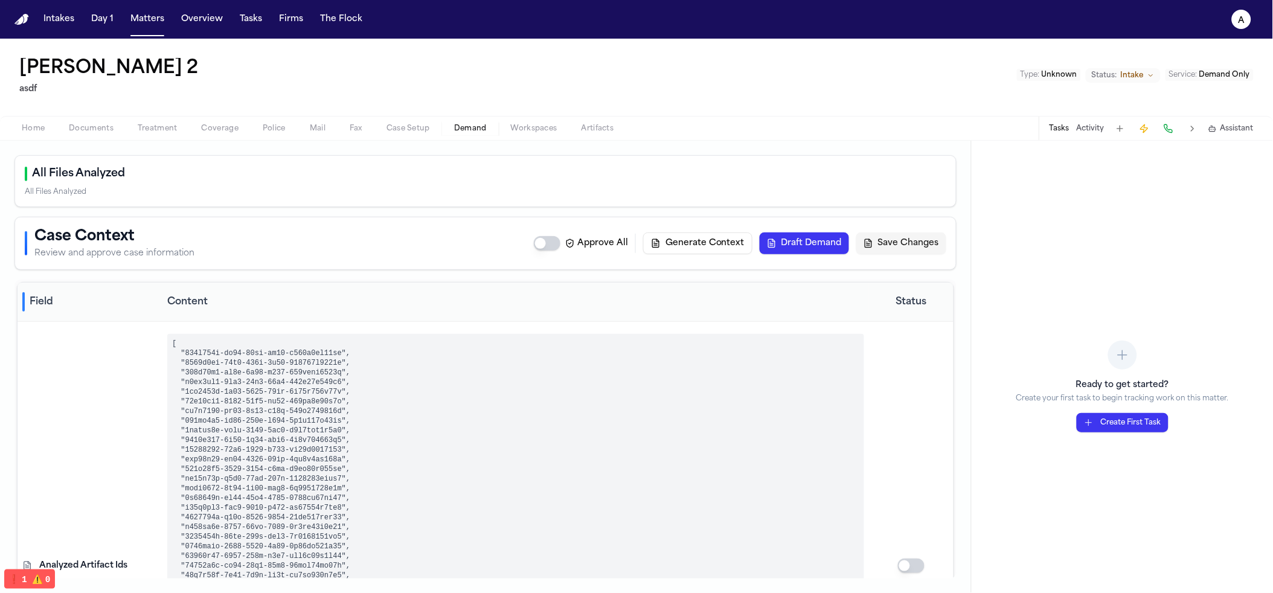
click at [516, 118] on div "Home Documents Treatment Coverage Police Mail Fax Case Setup Demand Workspaces …" at bounding box center [636, 128] width 1273 height 24
click at [521, 132] on span "Workspaces" at bounding box center [534, 129] width 46 height 10
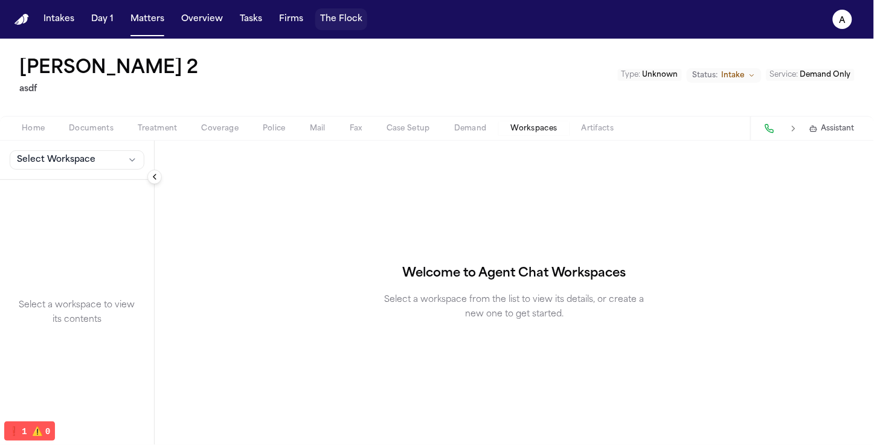
click at [331, 16] on button "The Flock" at bounding box center [341, 19] width 52 height 22
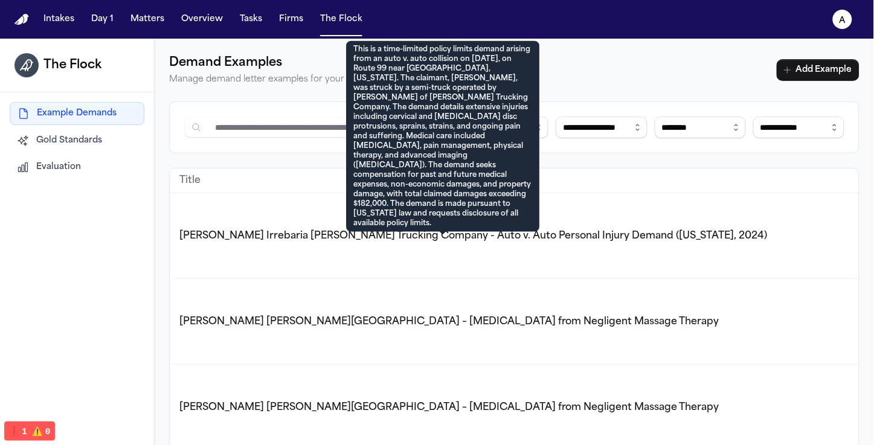
click at [272, 219] on td "Ferdinand Castillo Irrebaria v. Harris Trucking Company - Auto v. Auto Personal…" at bounding box center [645, 236] width 951 height 86
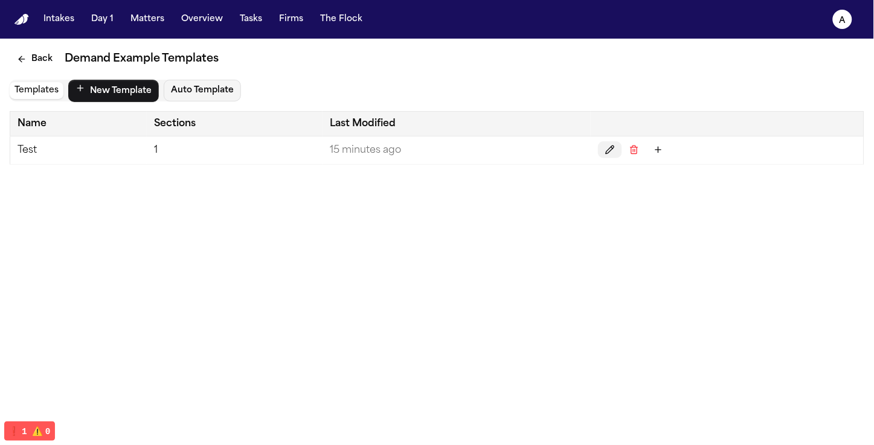
click at [604, 149] on button "Edit" at bounding box center [610, 149] width 24 height 17
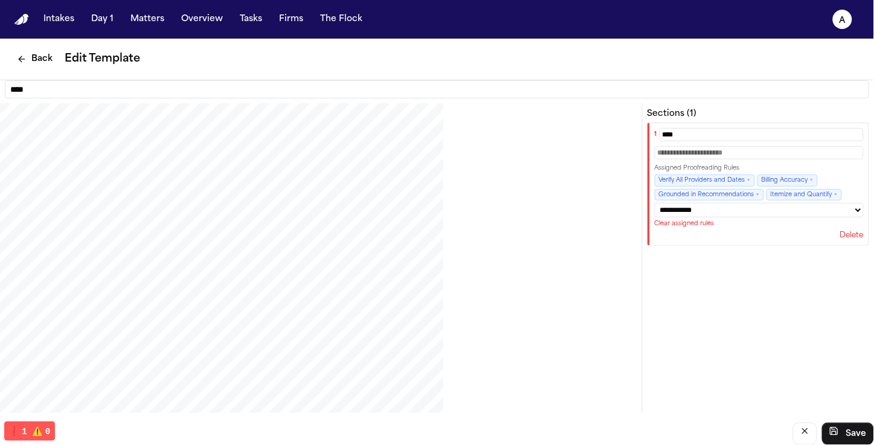
click at [750, 240] on div "Delete" at bounding box center [758, 236] width 209 height 10
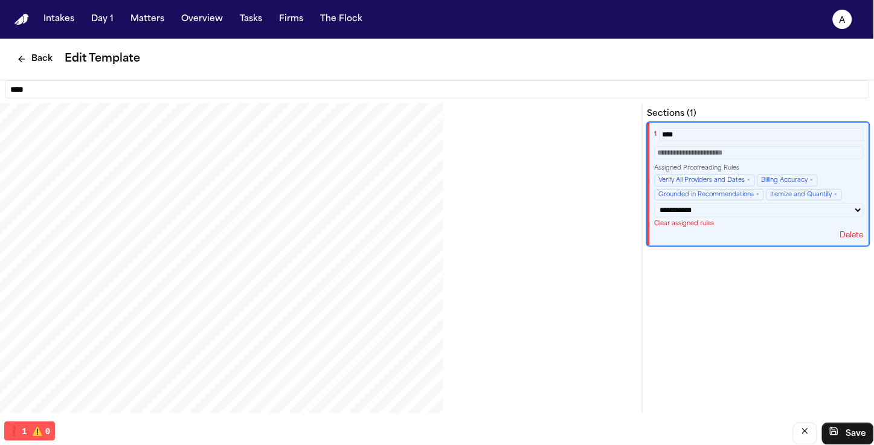
click at [33, 46] on div "Back Edit Template" at bounding box center [437, 60] width 874 height 42
click at [724, 234] on div "Delete" at bounding box center [758, 236] width 209 height 10
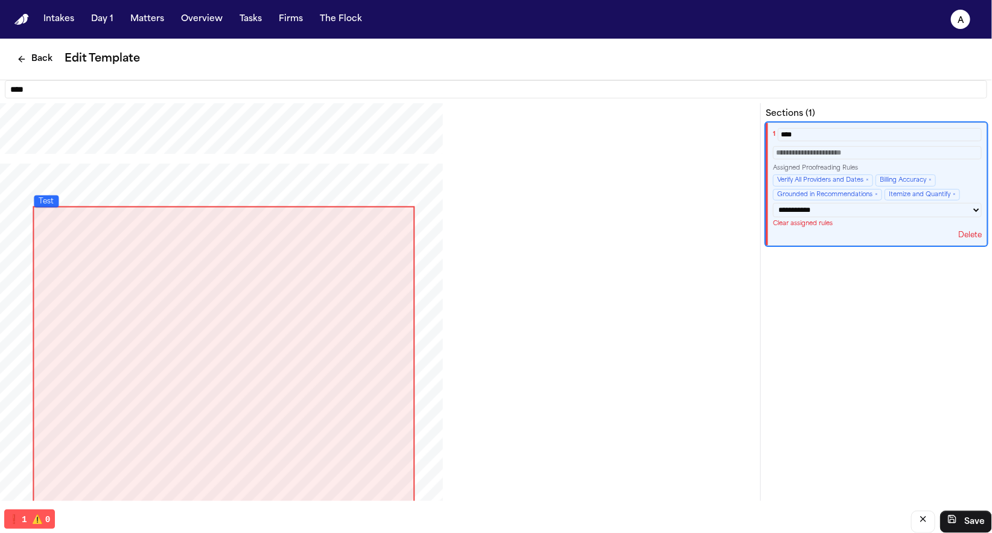
scroll to position [10424, 0]
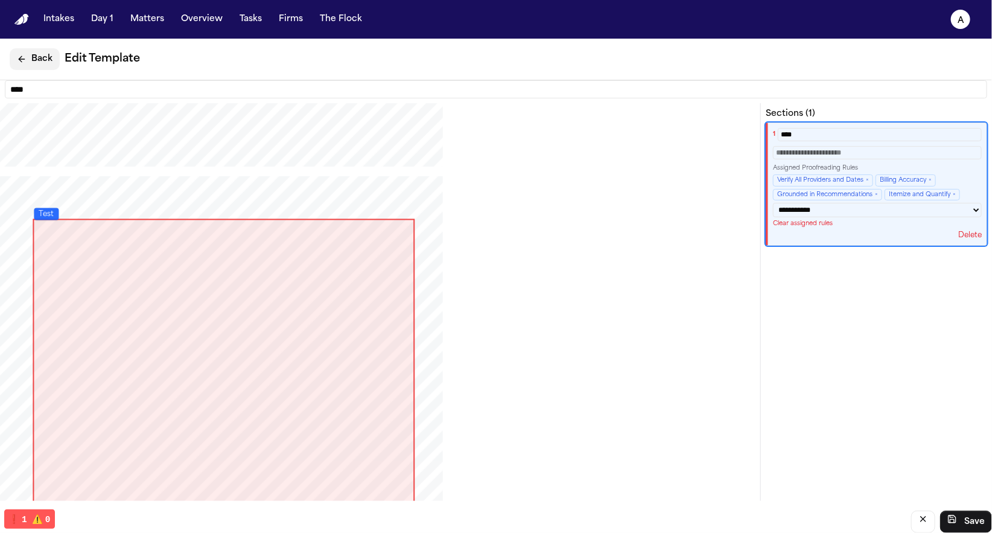
click at [20, 51] on button "Back" at bounding box center [35, 59] width 50 height 22
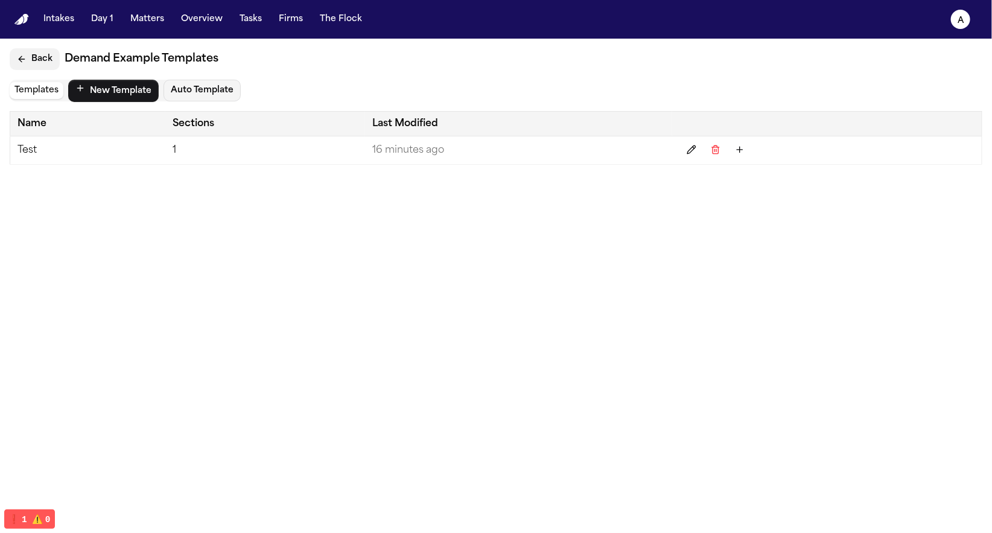
click at [19, 62] on icon "Back" at bounding box center [22, 59] width 10 height 10
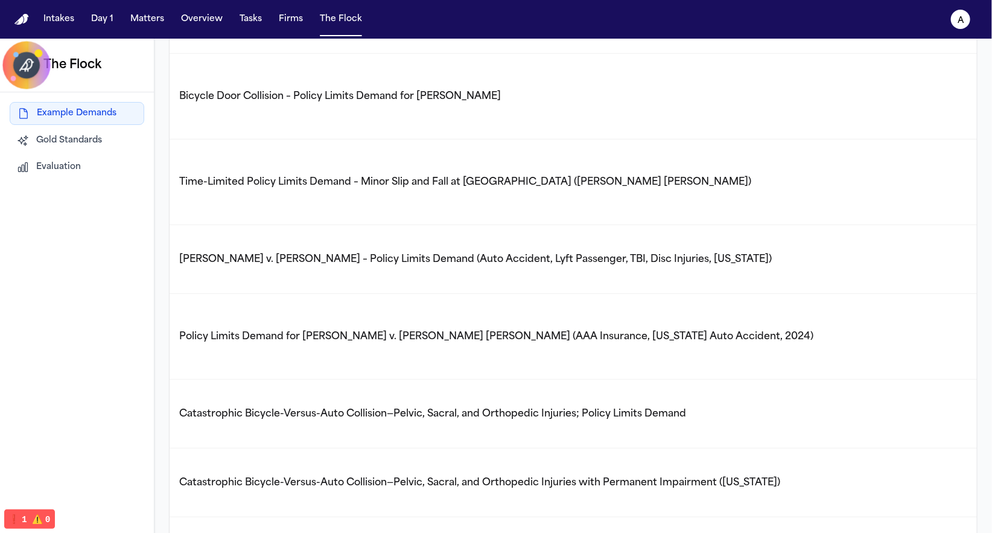
scroll to position [414, 0]
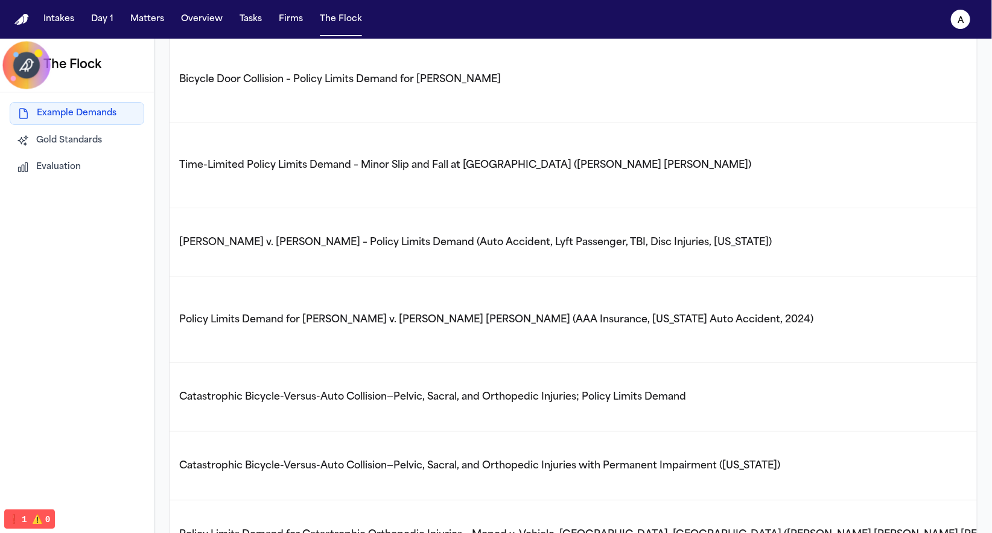
click at [266, 277] on td "Policy Limits Demand for Luke Bartholomew Wilson v. Wissam Walid Laham (AAA Ins…" at bounding box center [645, 320] width 951 height 86
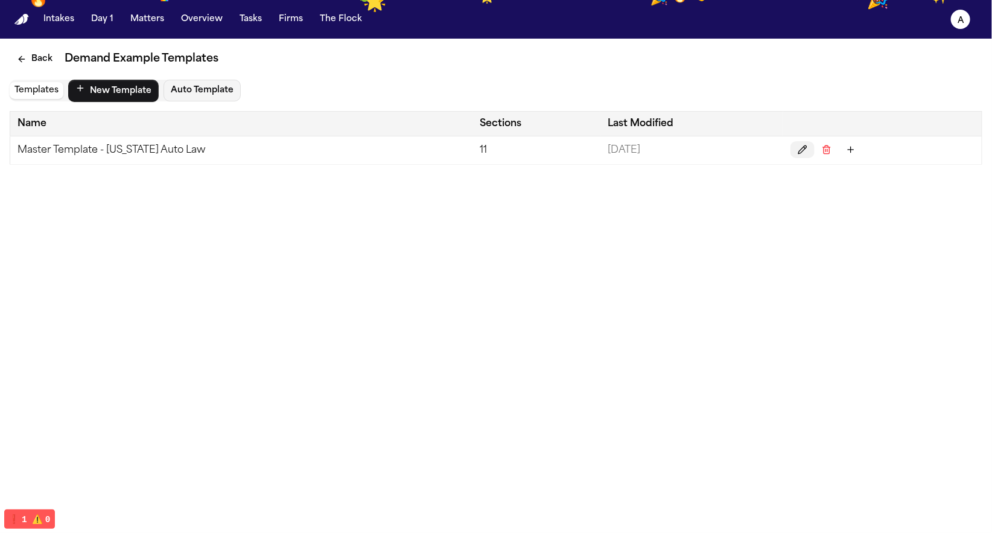
click at [805, 151] on button "Edit" at bounding box center [803, 149] width 24 height 17
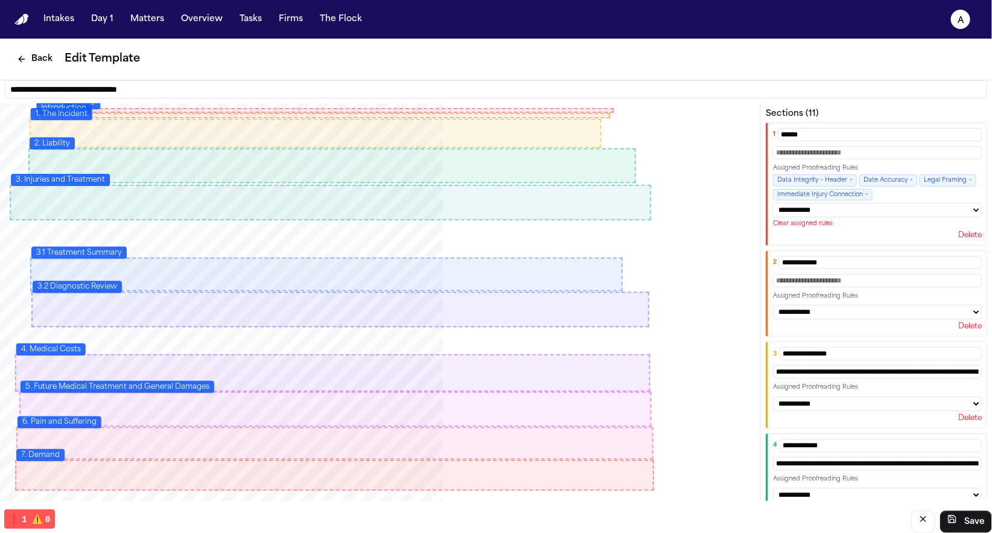
click at [970, 183] on div "Data Integrity – Header × Date Accuracy × Legal Framing × Immediate Injury Conn…" at bounding box center [877, 187] width 209 height 26
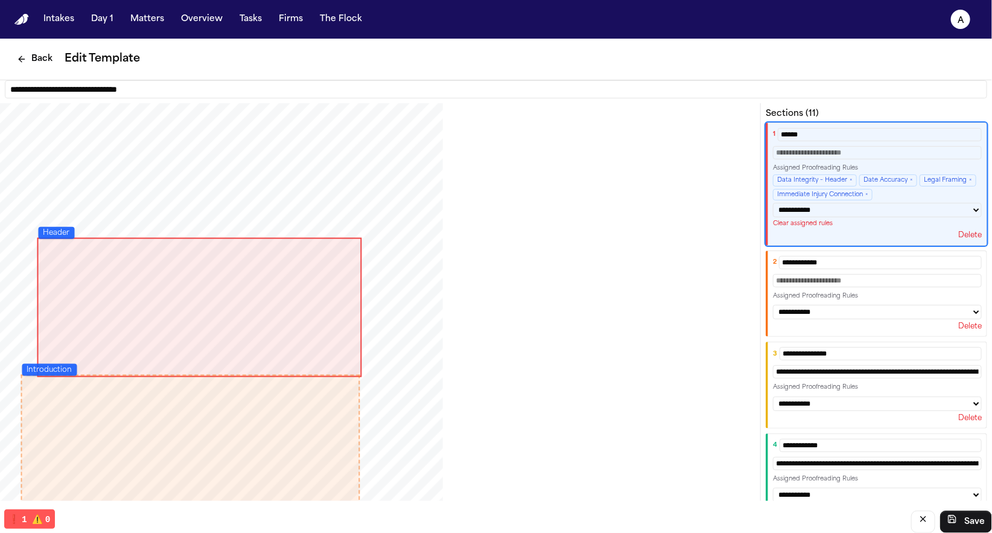
click at [685, 159] on div "PDF viewport" at bounding box center [375, 390] width 751 height 574
click at [827, 68] on div "Back Edit Template" at bounding box center [496, 60] width 992 height 42
click at [42, 52] on button "Back" at bounding box center [35, 59] width 50 height 22
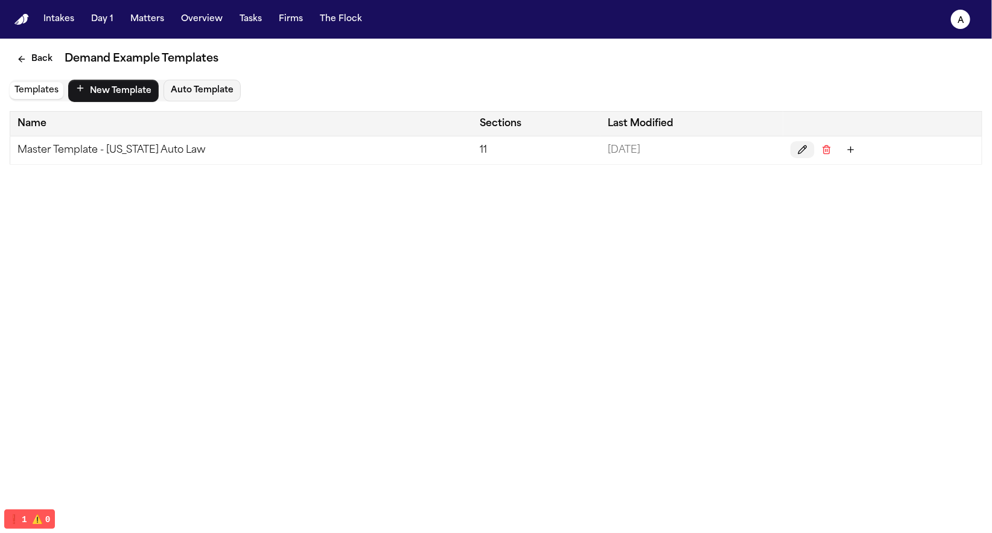
click at [807, 144] on button "Edit" at bounding box center [803, 149] width 24 height 17
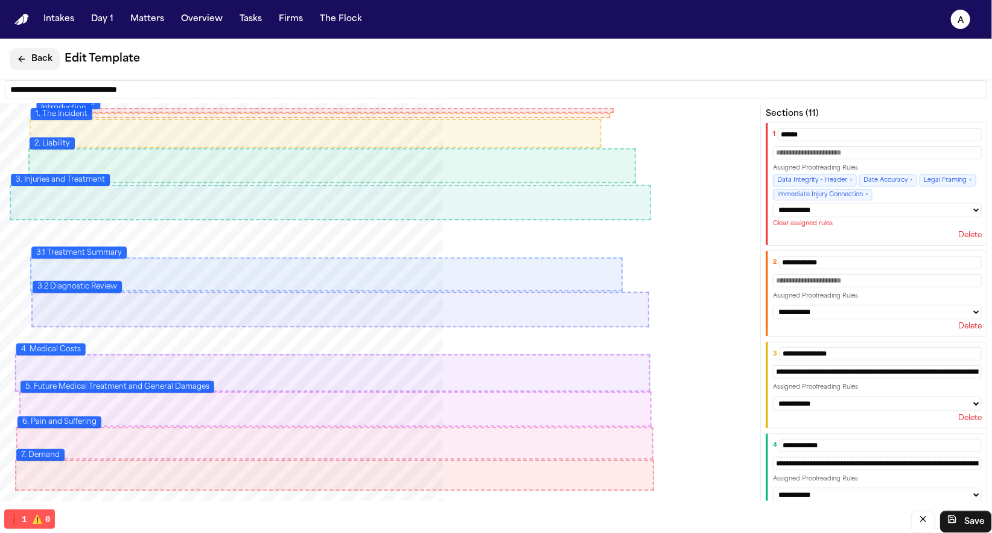
click at [28, 60] on button "Back" at bounding box center [35, 59] width 50 height 22
